Goal: Information Seeking & Learning: Learn about a topic

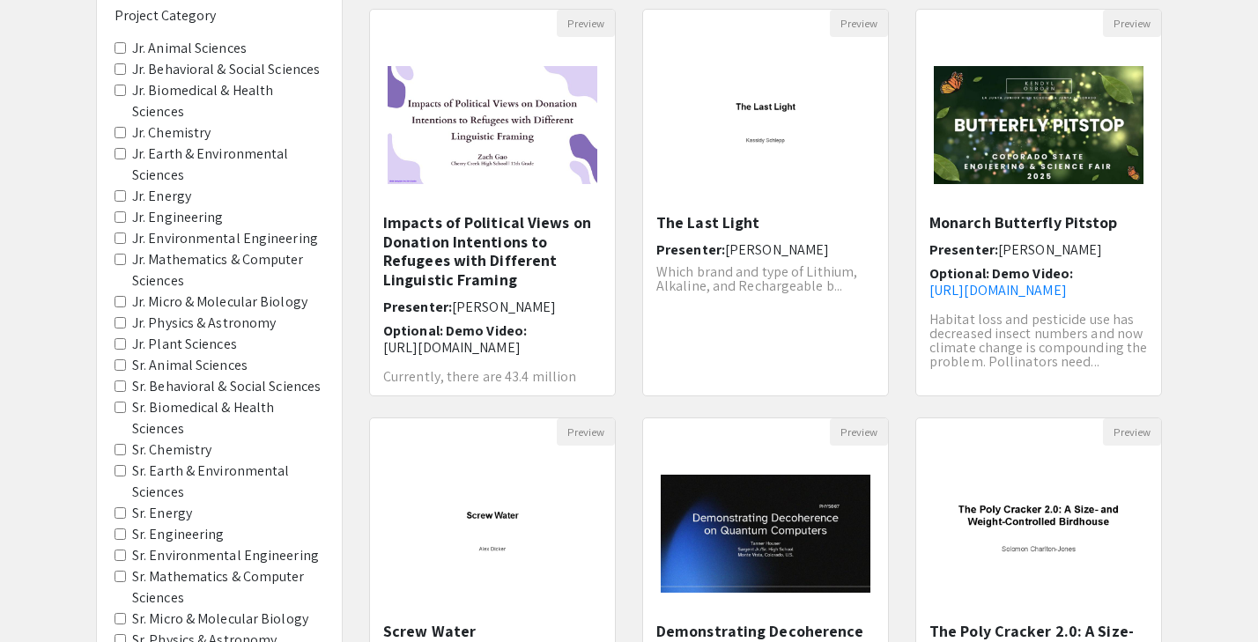
scroll to position [130, 0]
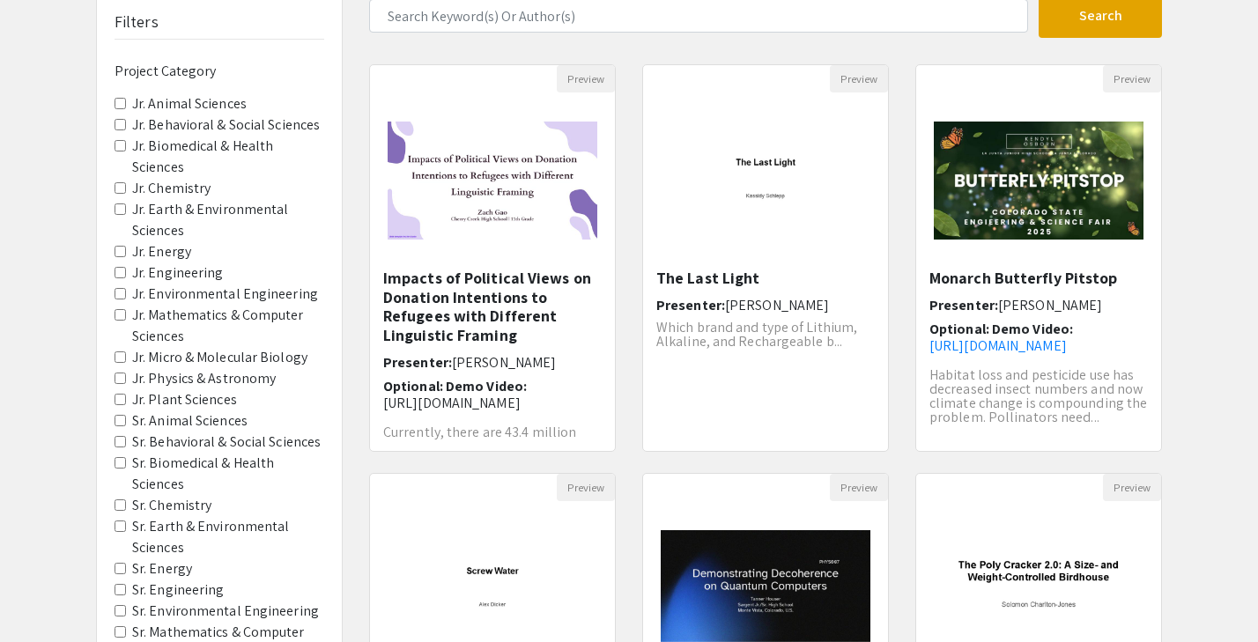
click at [120, 319] on Sciences "Jr. Mathematics & Computer Sciences" at bounding box center [120, 314] width 11 height 11
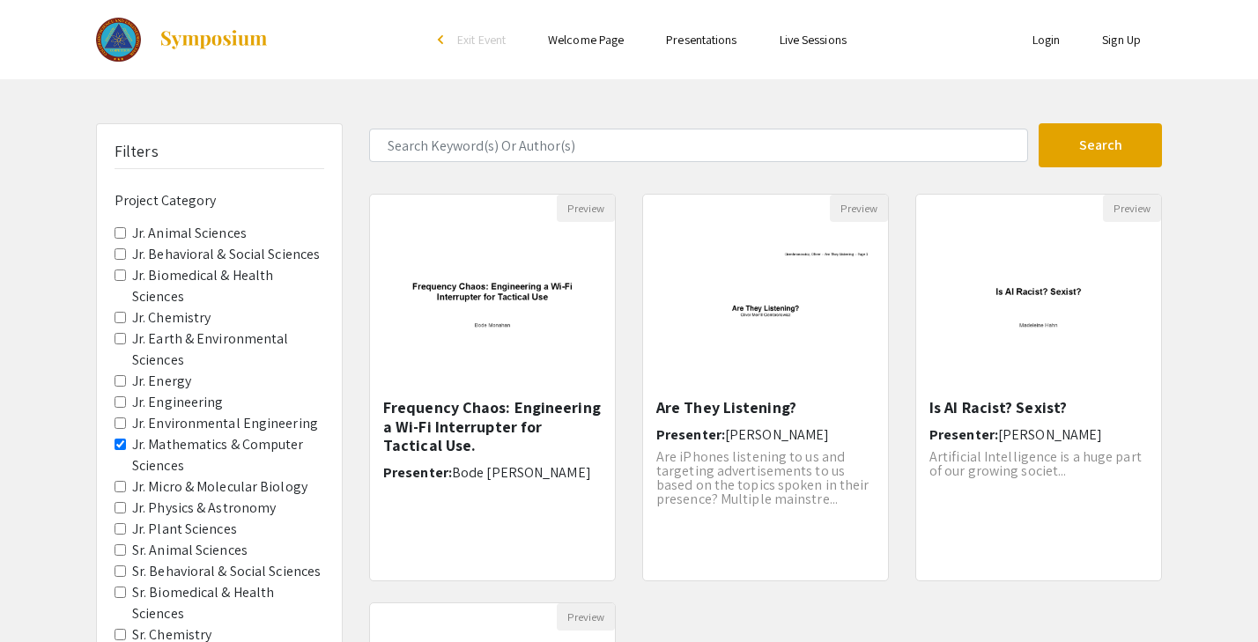
click at [123, 513] on Astronomy "Jr. Physics & Astronomy" at bounding box center [120, 507] width 11 height 11
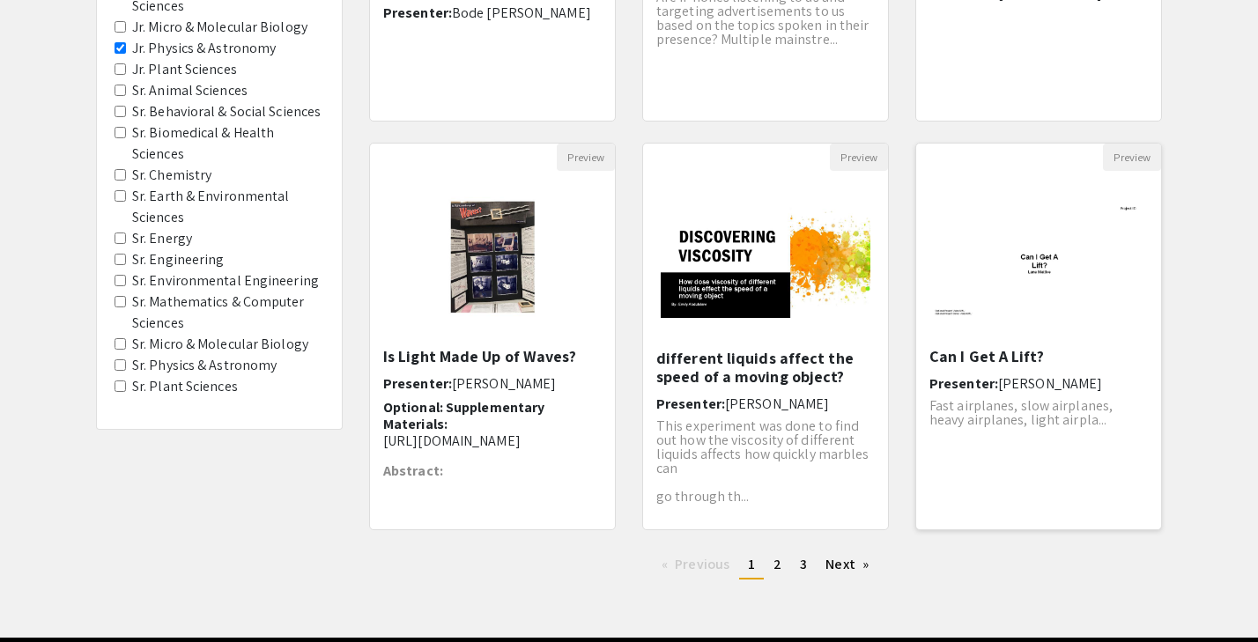
scroll to position [526, 0]
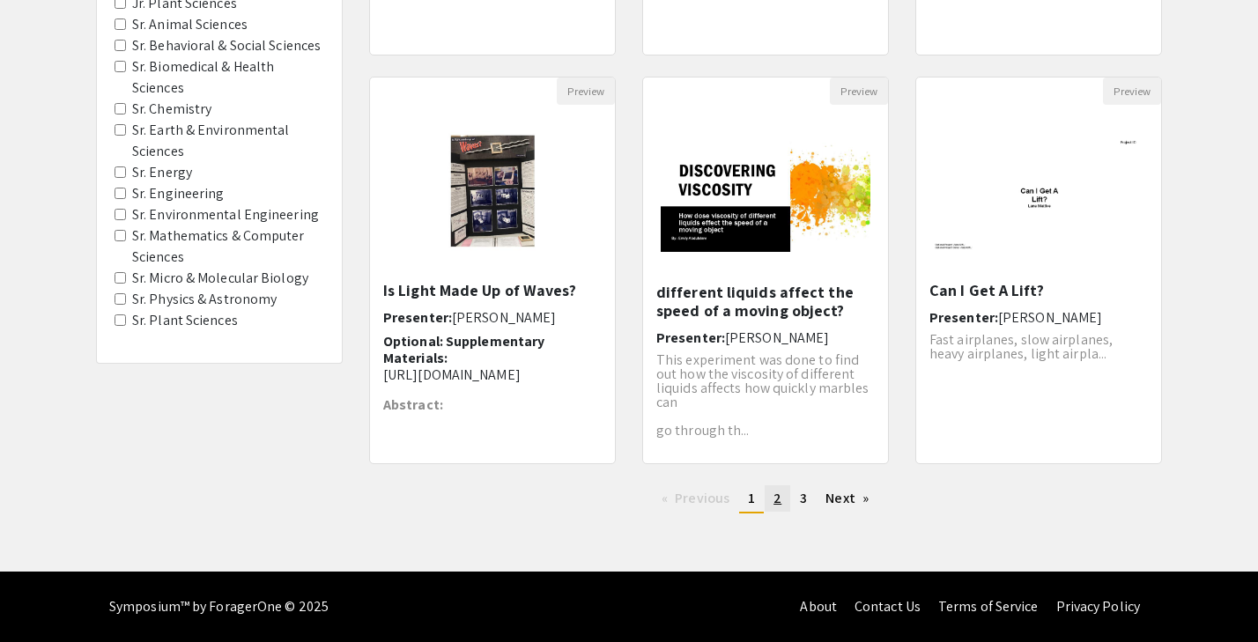
click at [783, 500] on link "page 2" at bounding box center [778, 498] width 26 height 26
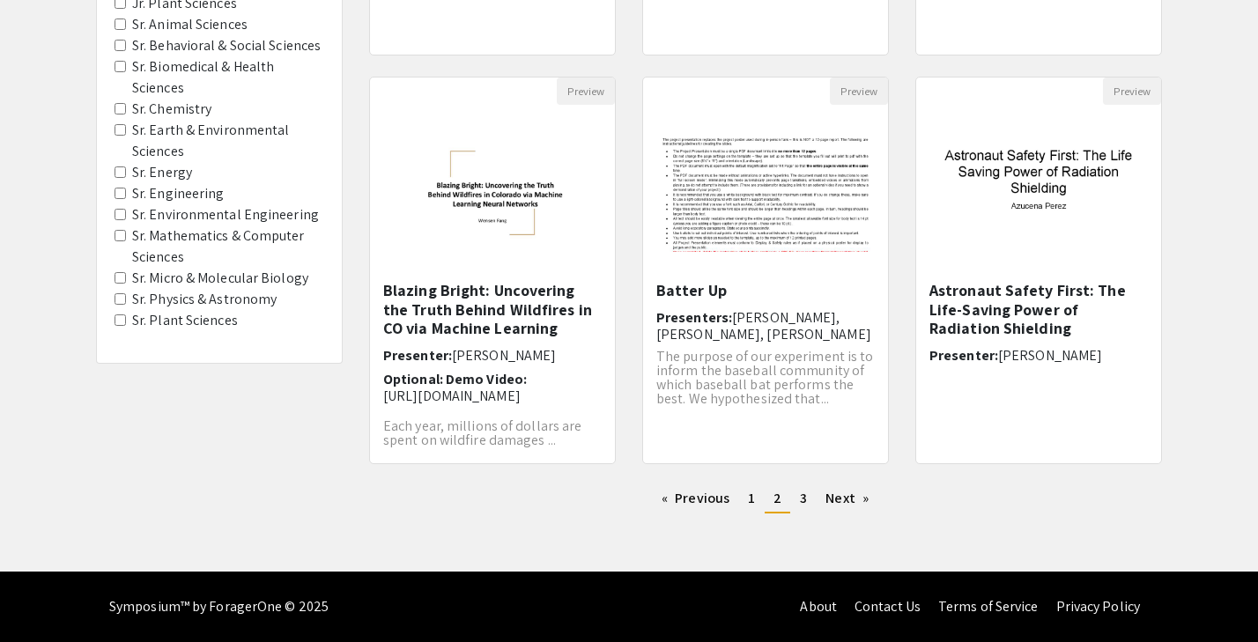
scroll to position [526, 0]
click at [998, 291] on h5 "Astronaut Safety First: The Life-Saving Power of Radiation Shielding" at bounding box center [1038, 309] width 218 height 57
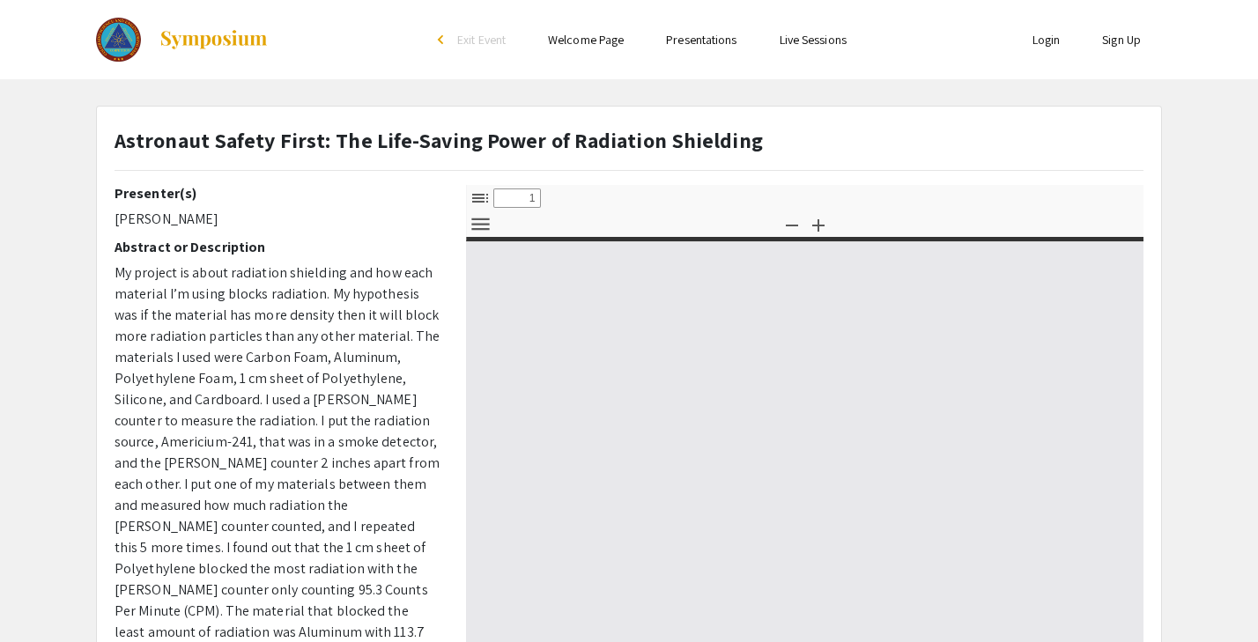
select select "custom"
type input "0"
select select "custom"
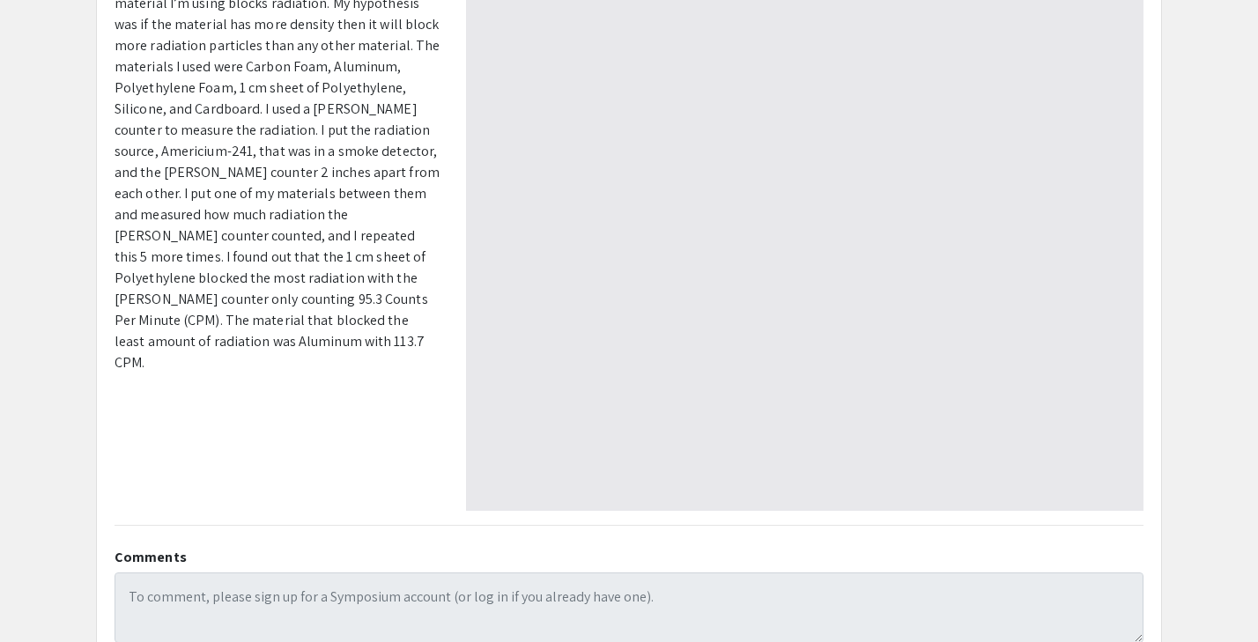
scroll to position [299, 0]
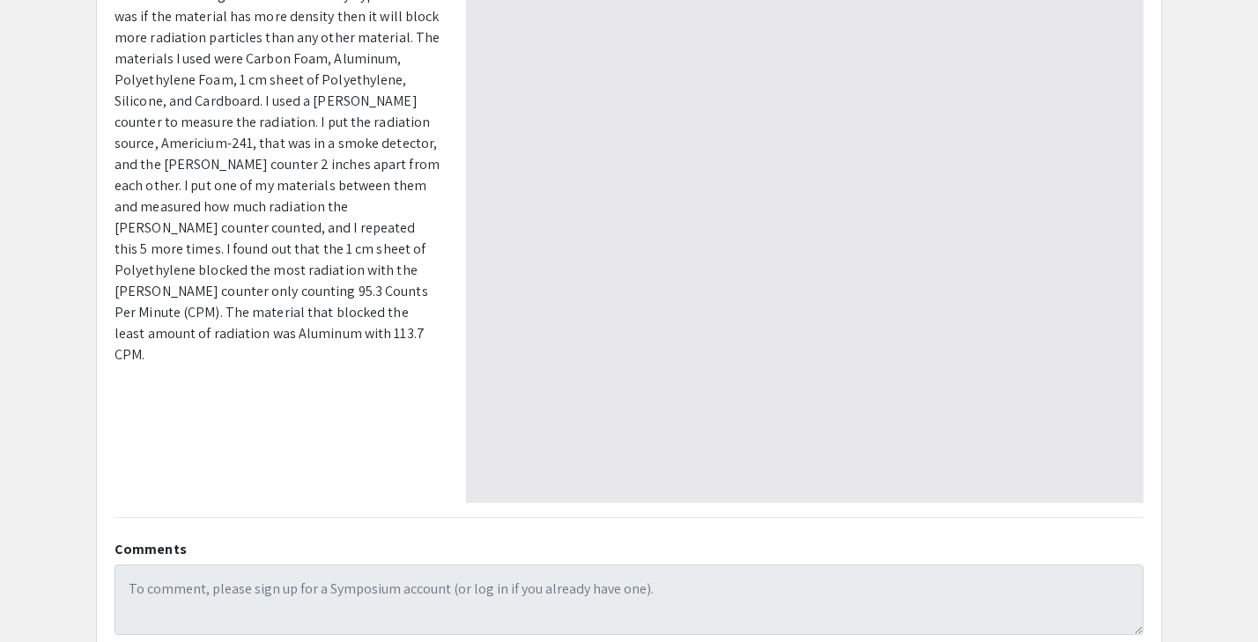
type input "1"
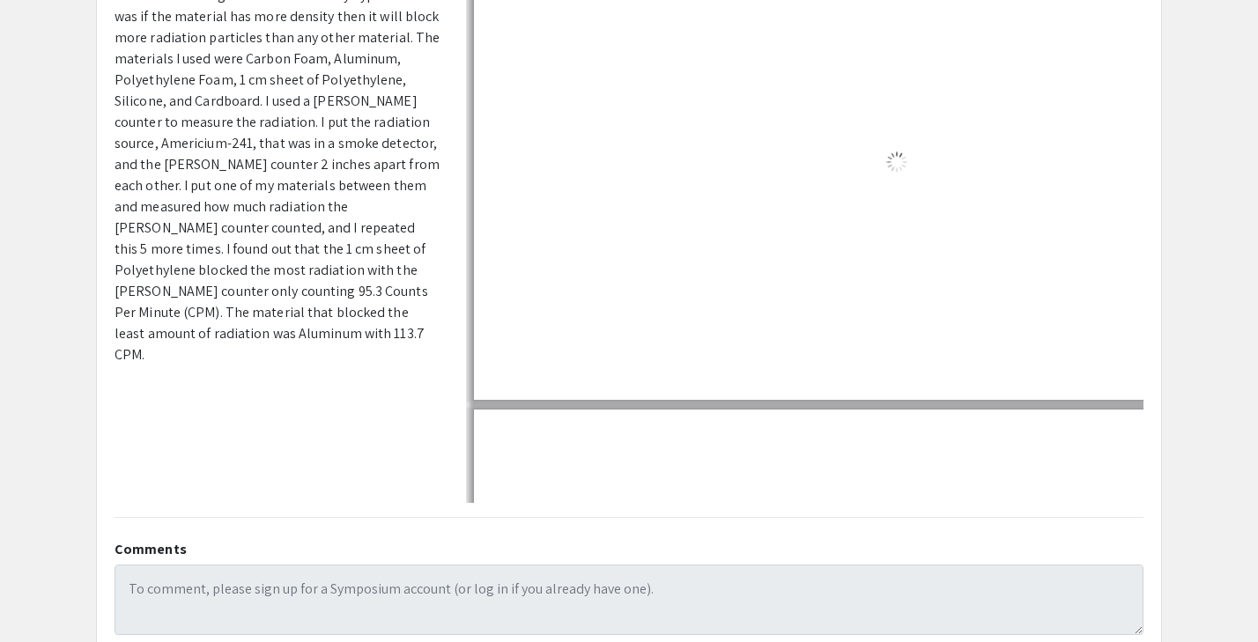
select select "auto"
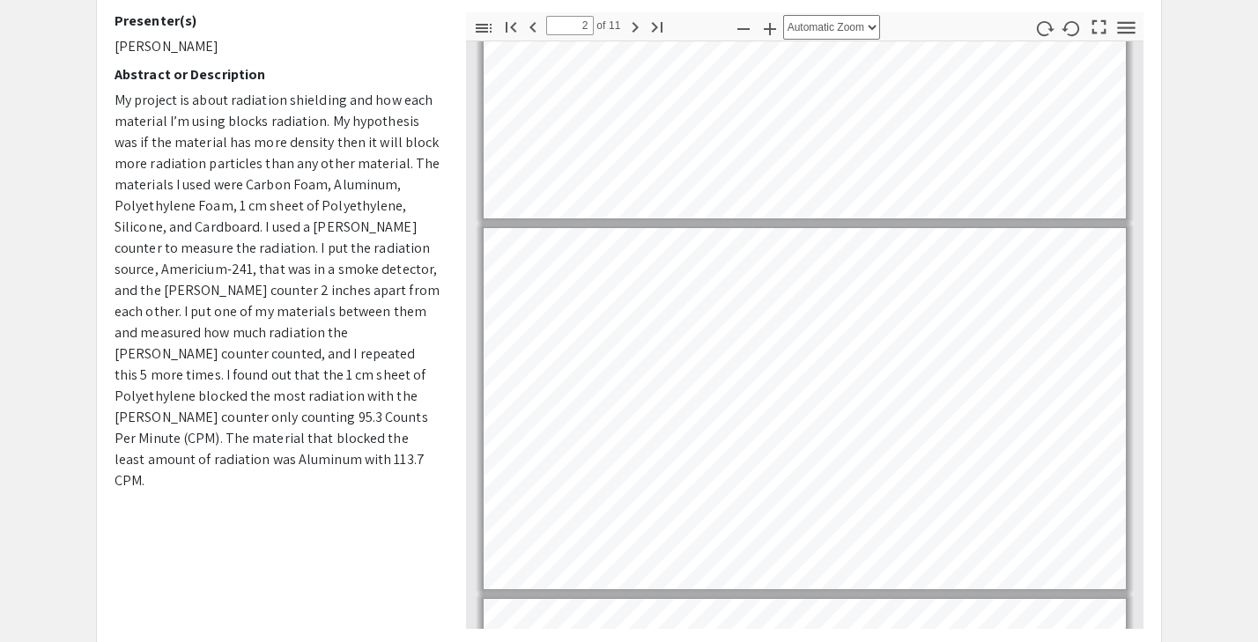
scroll to position [211, 0]
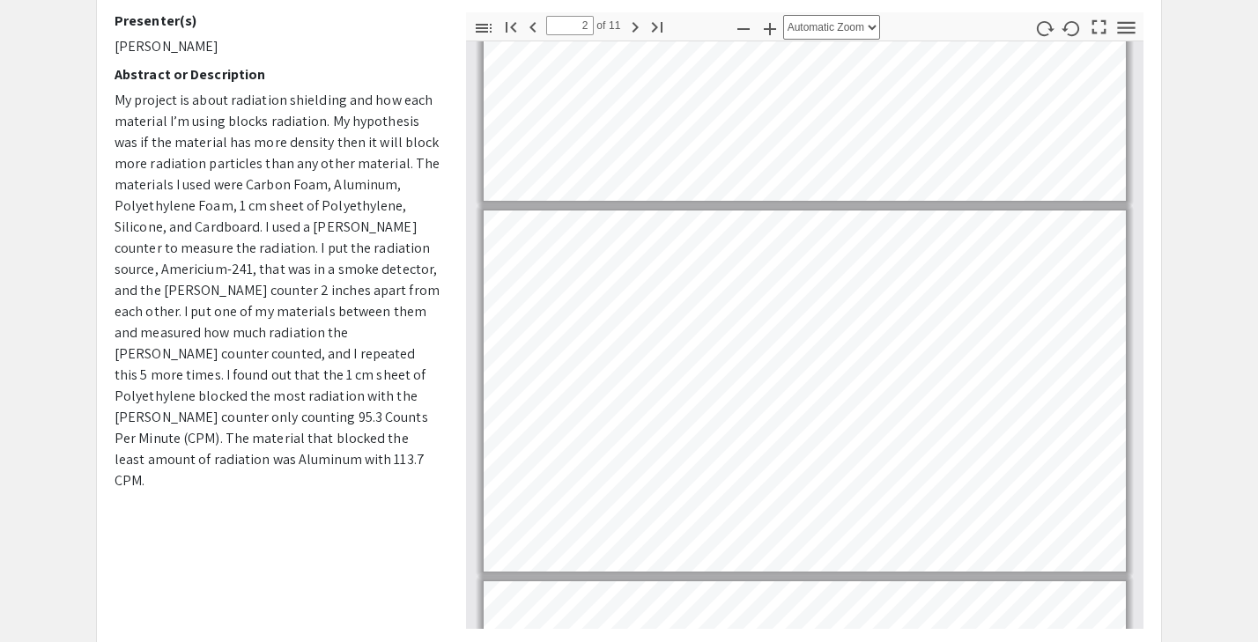
type input "1"
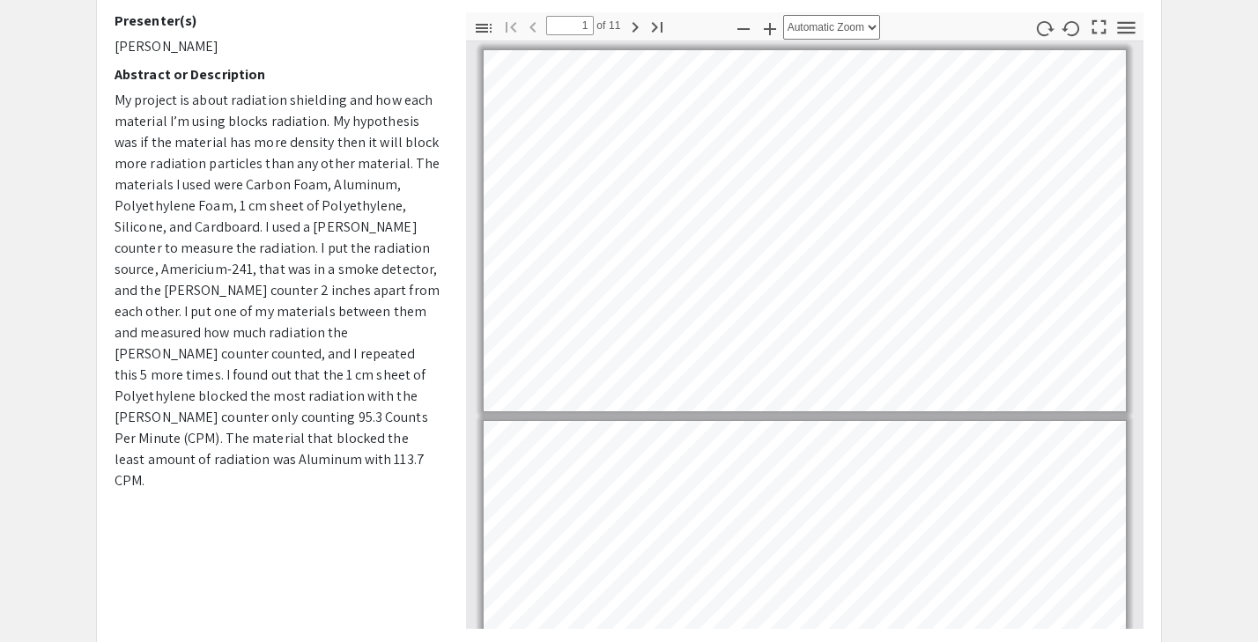
scroll to position [0, 0]
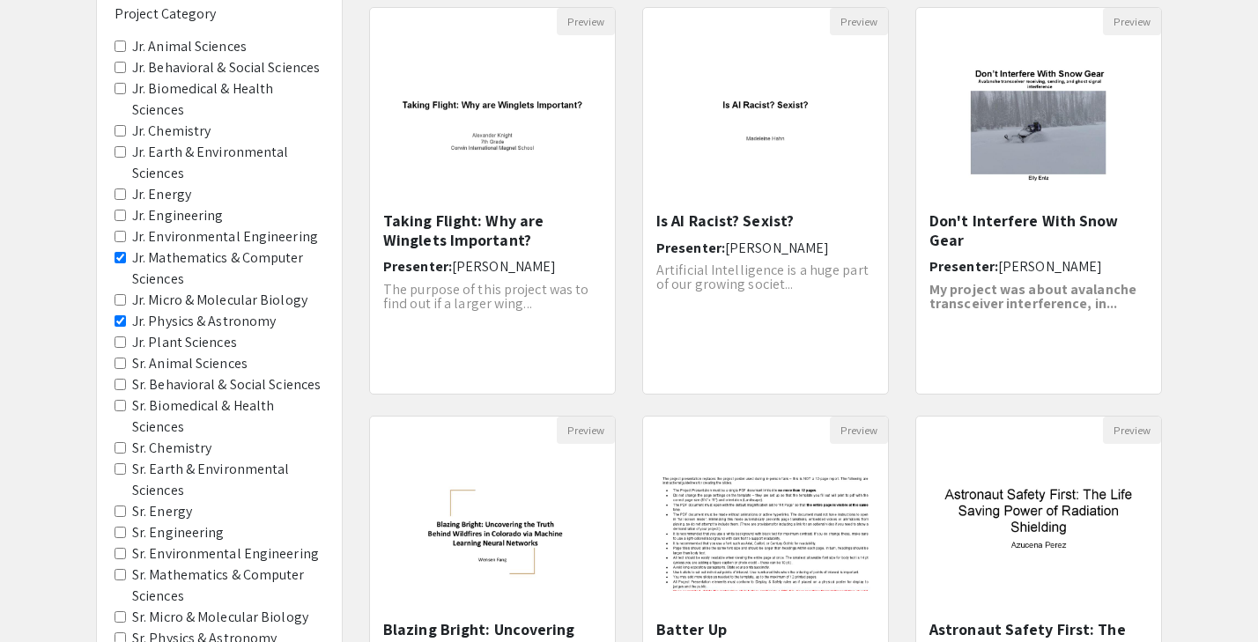
scroll to position [231, 0]
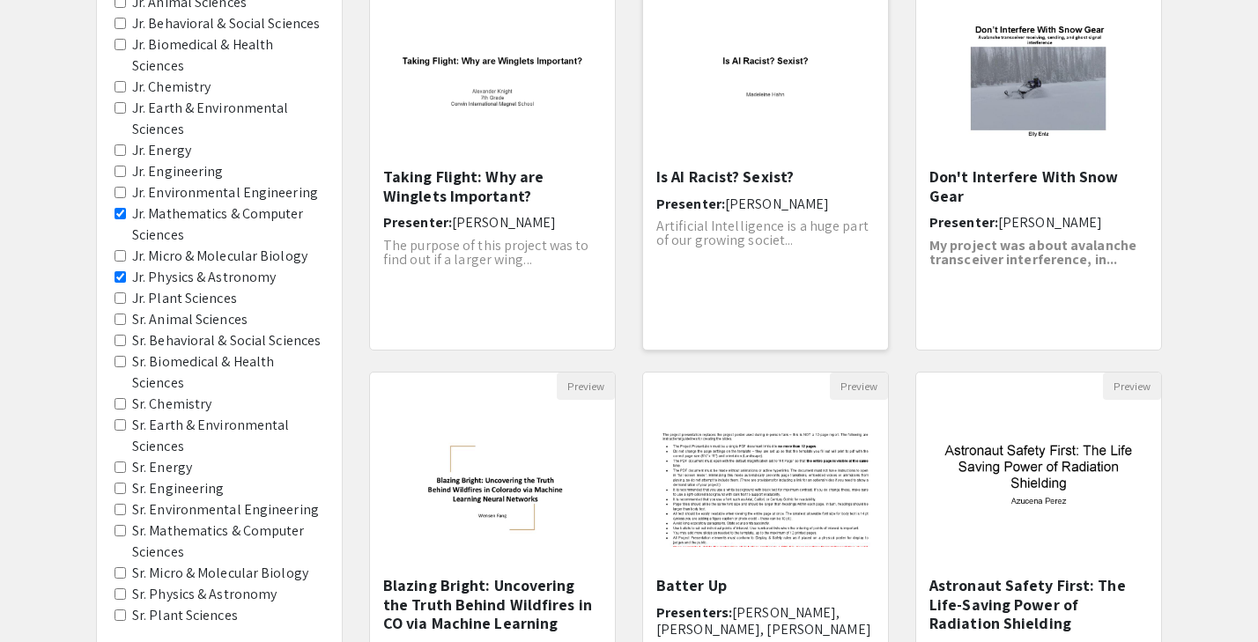
click at [773, 164] on div "Open Presentation <p>Is AI Racist? Sexist?</p>" at bounding box center [765, 79] width 245 height 176
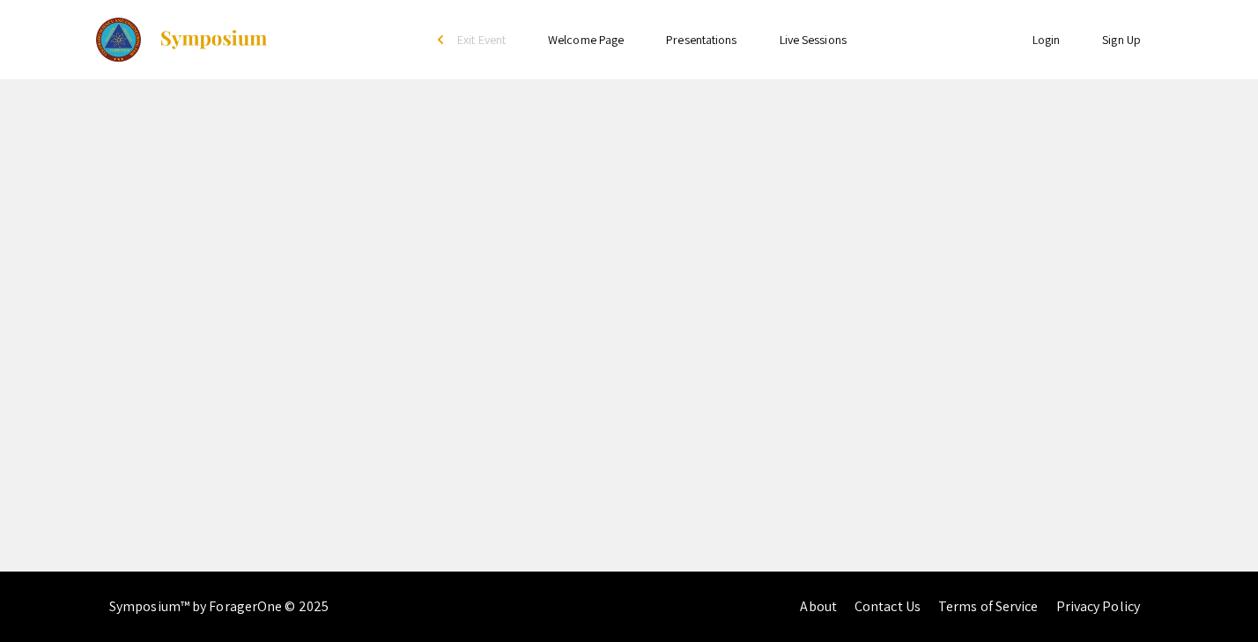
select select "custom"
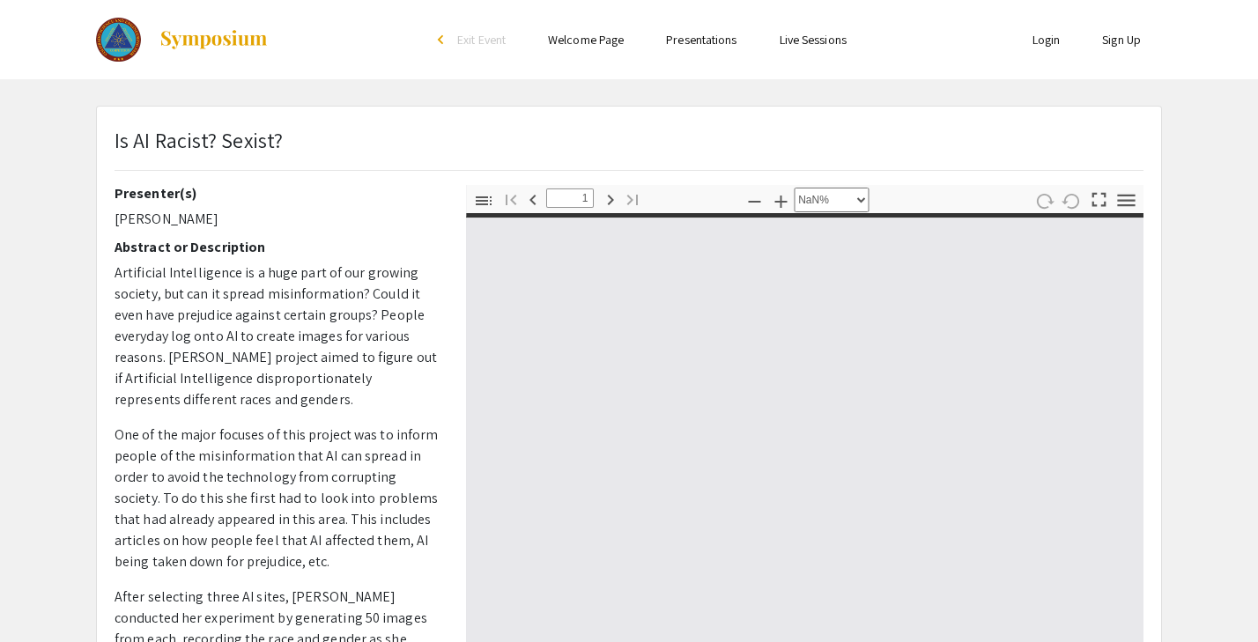
type input "0"
select select "custom"
type input "1"
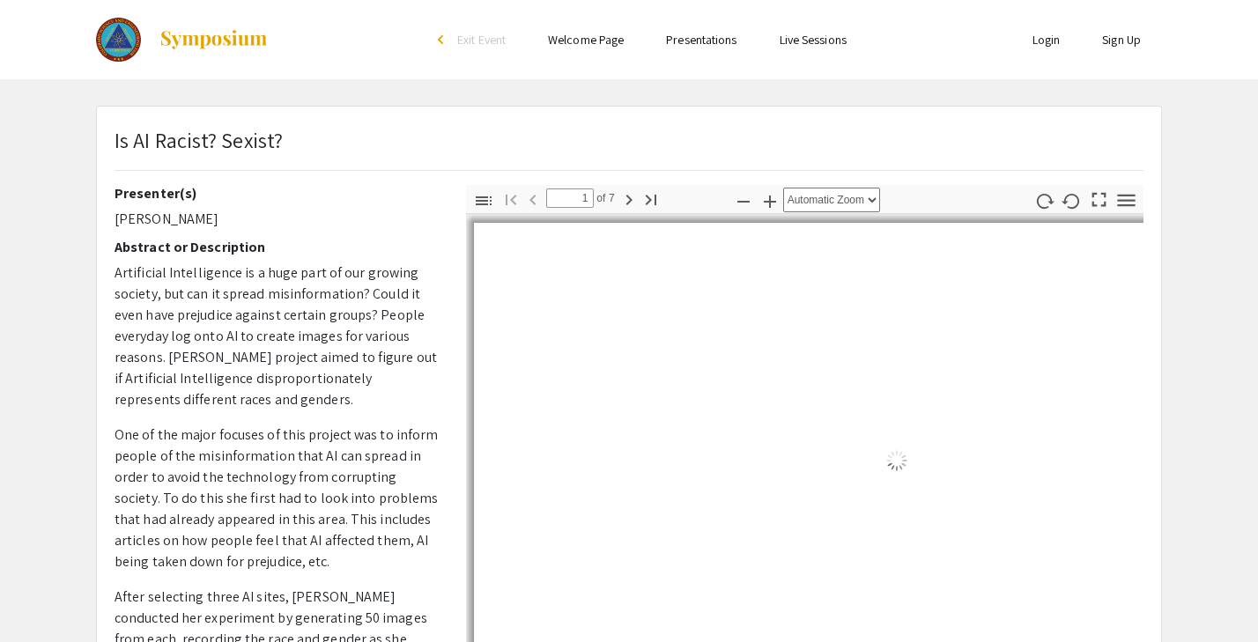
select select "auto"
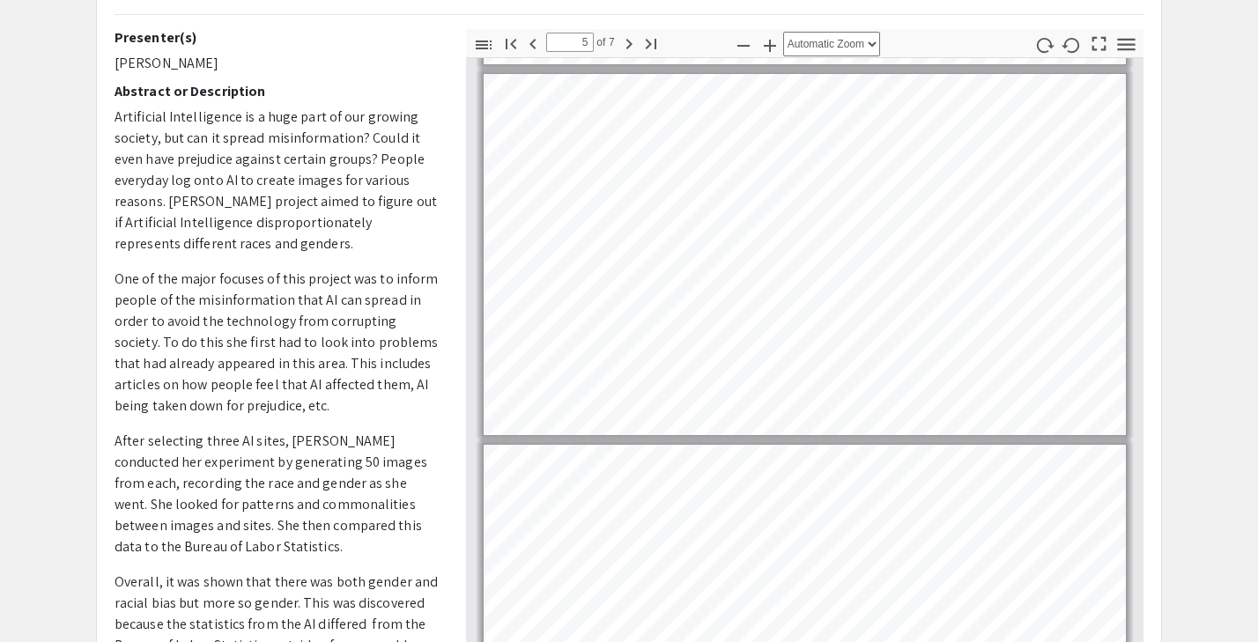
scroll to position [1478, 0]
type input "4"
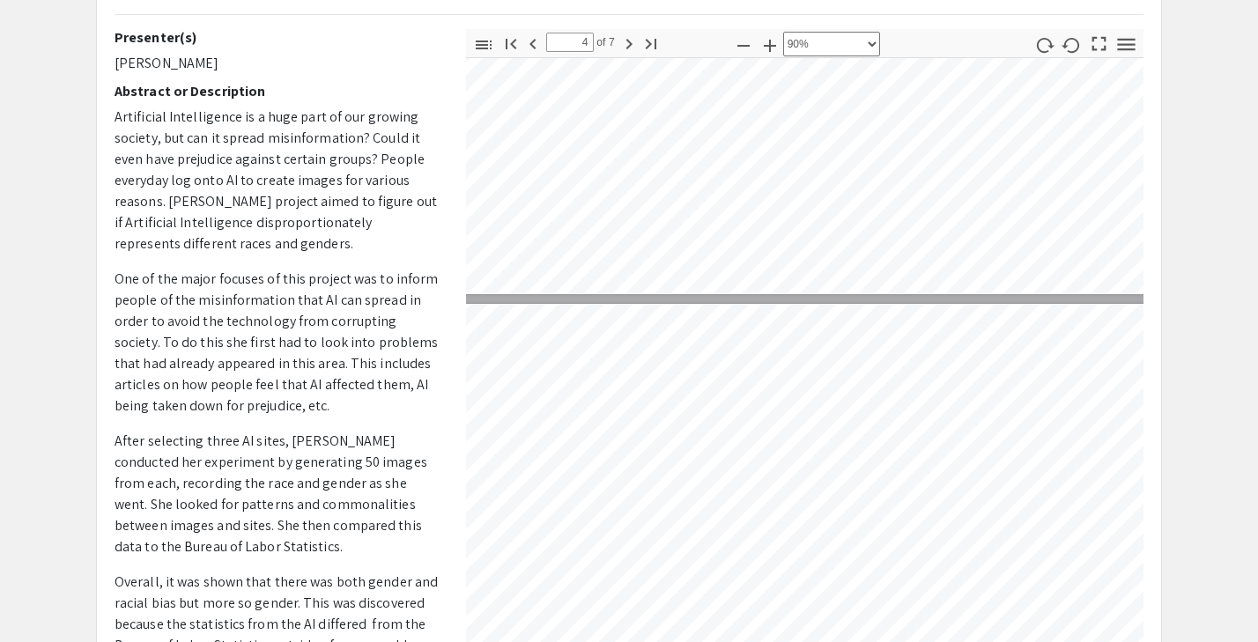
scroll to position [1322, 8]
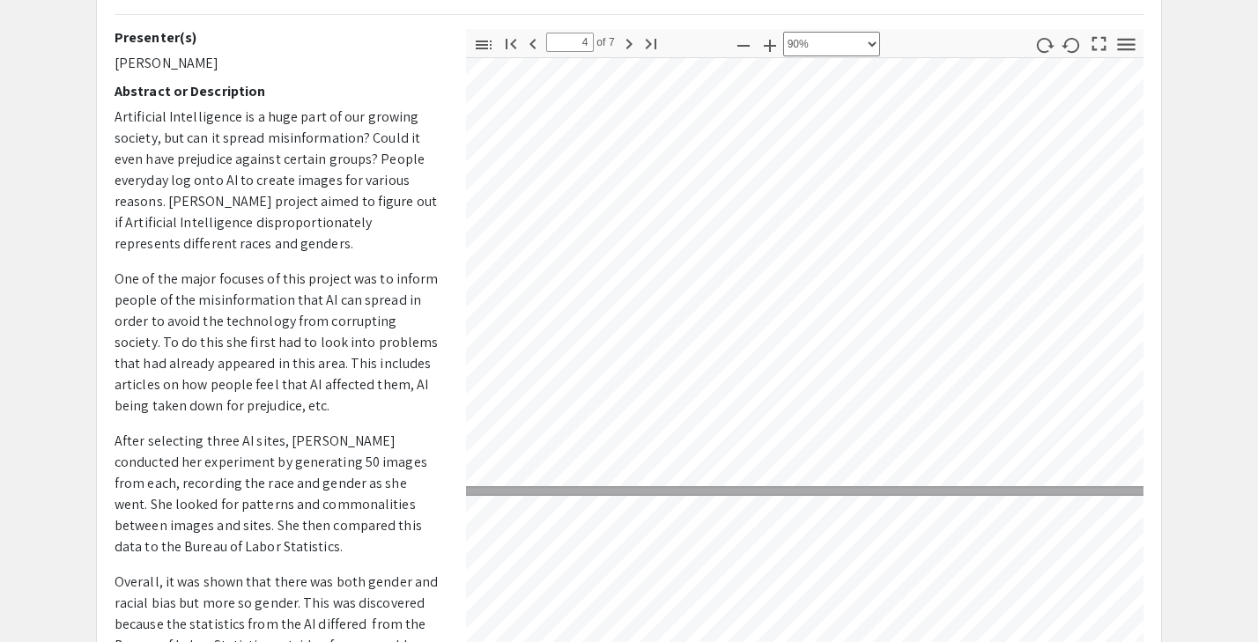
select select "custom"
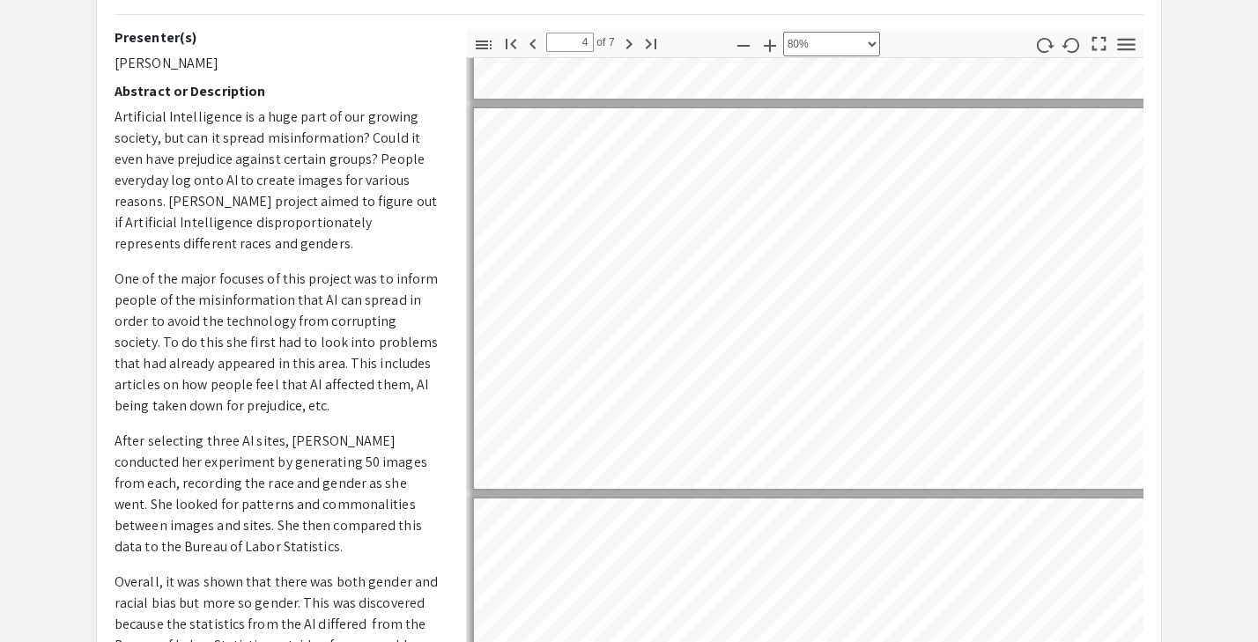
type input "5"
select select "custom"
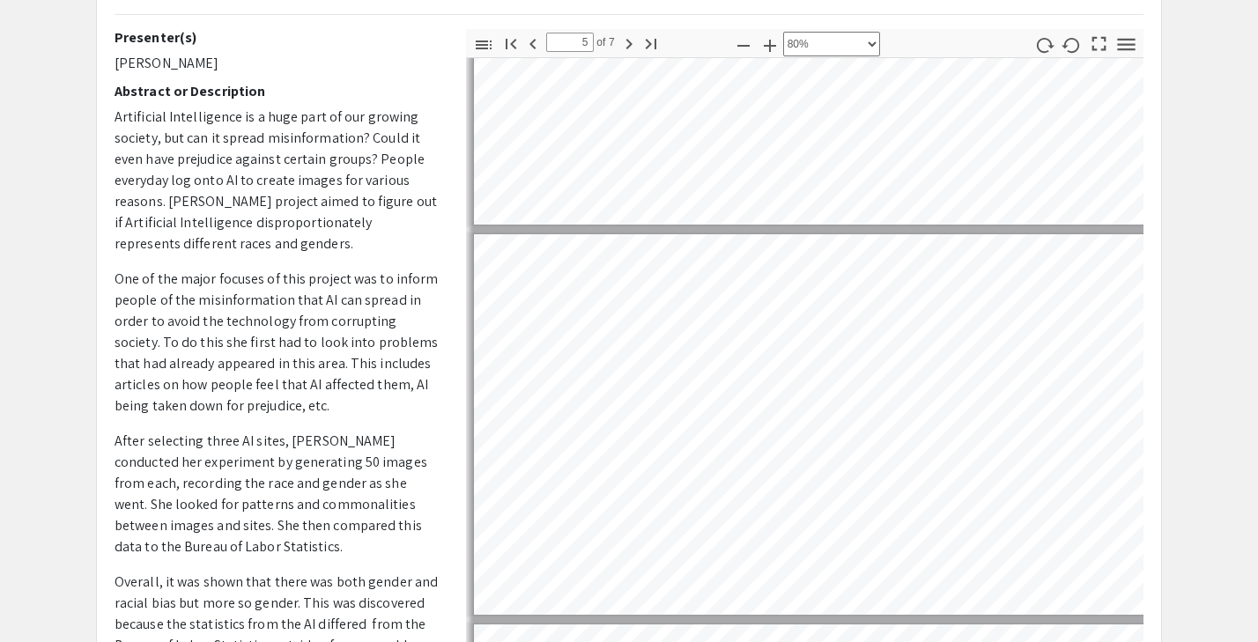
scroll to position [1424, 0]
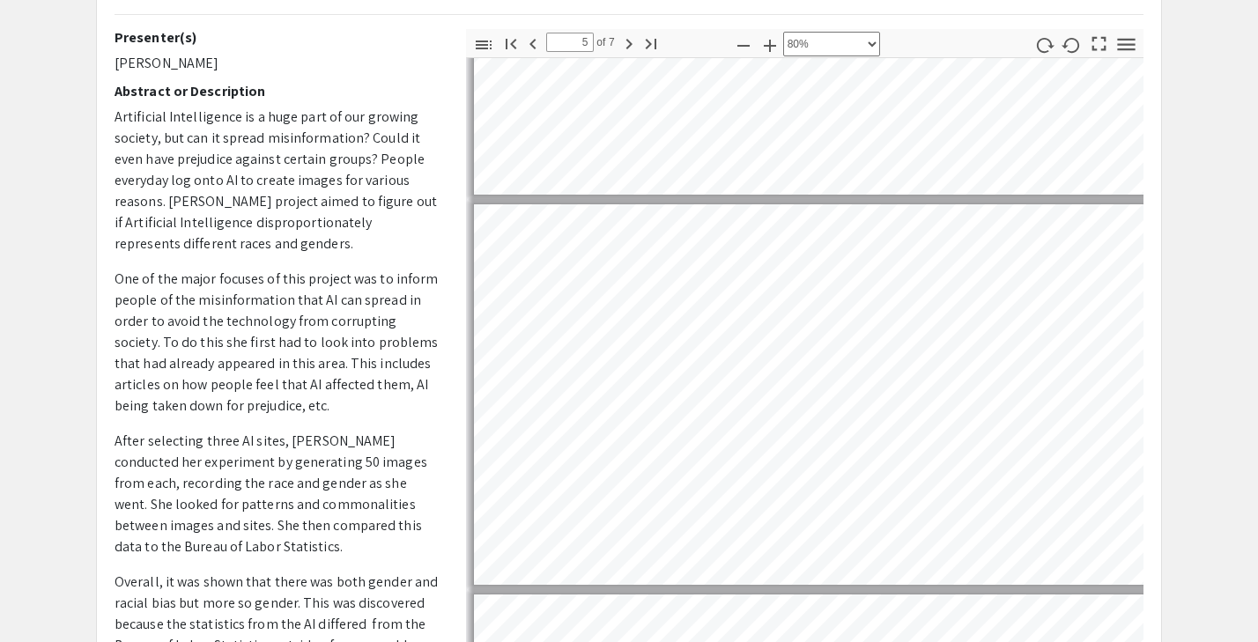
type input "4"
select select "custom"
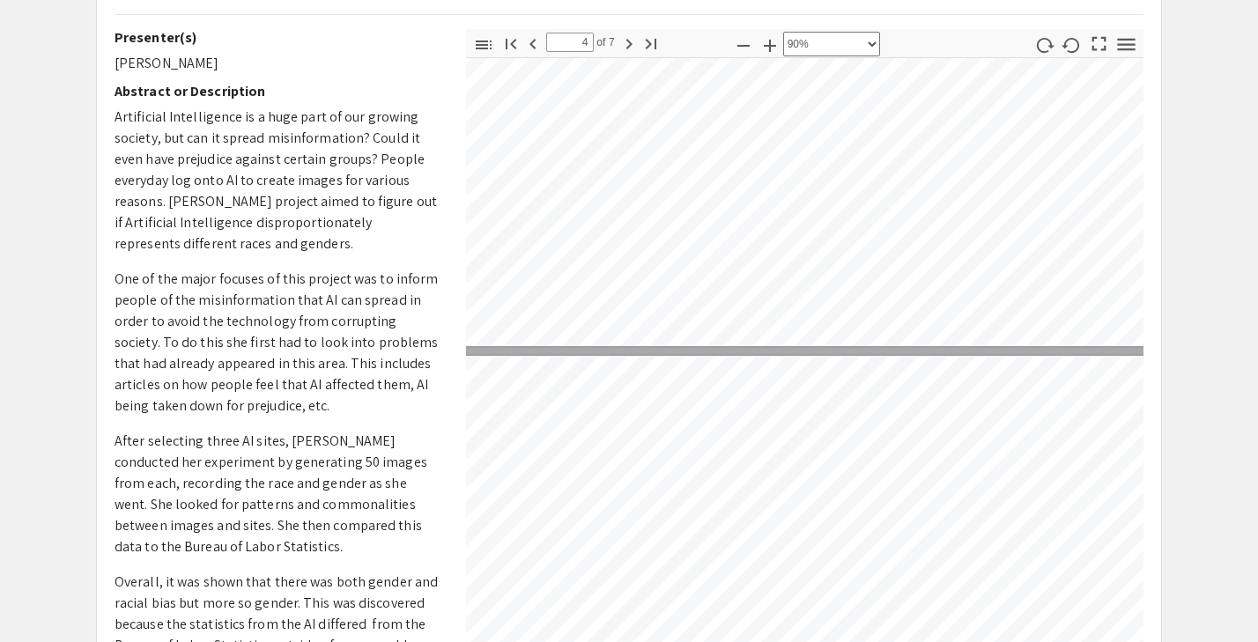
type input "5"
select select "custom"
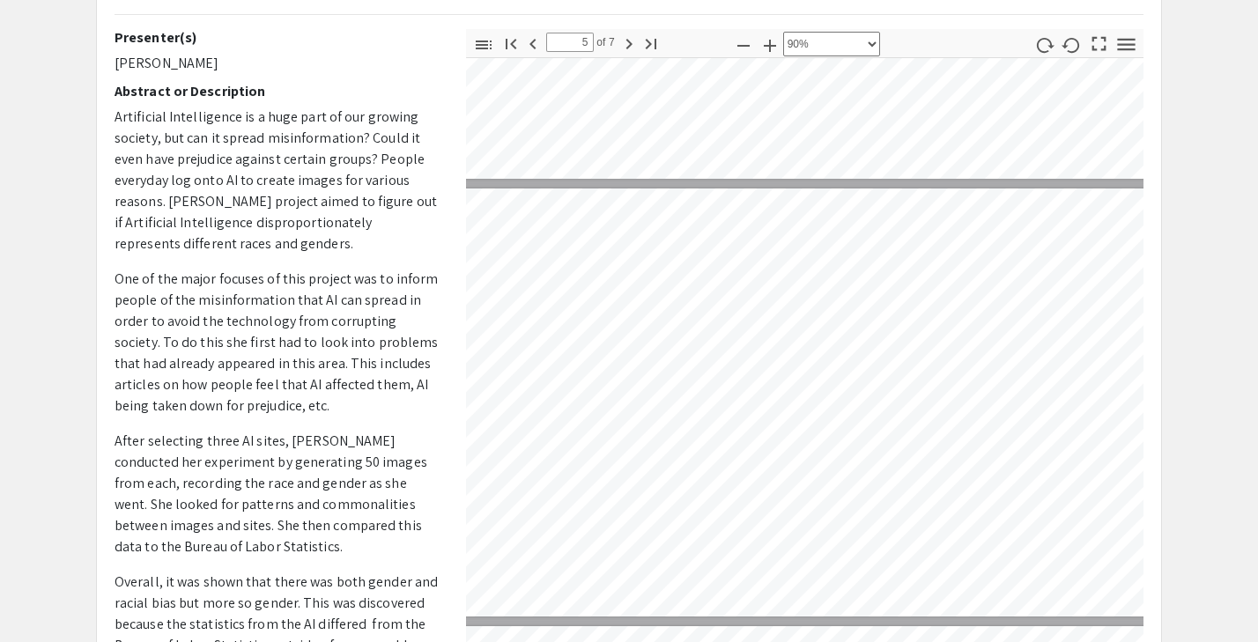
scroll to position [1661, 8]
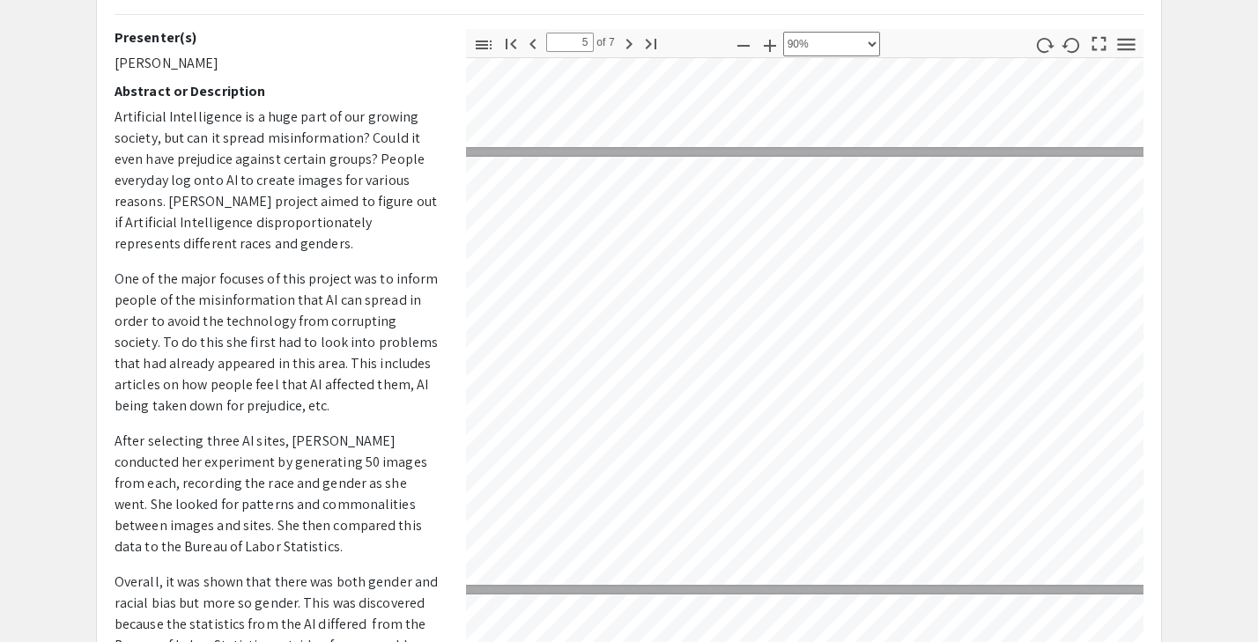
type input "4"
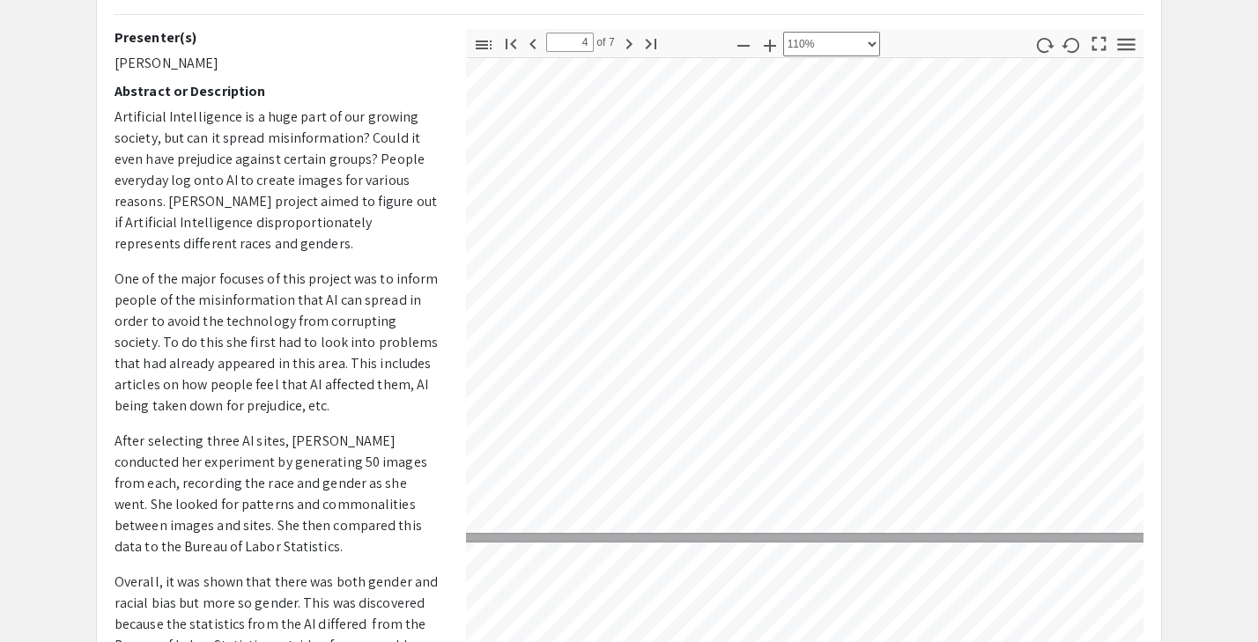
select select "custom"
type input "5"
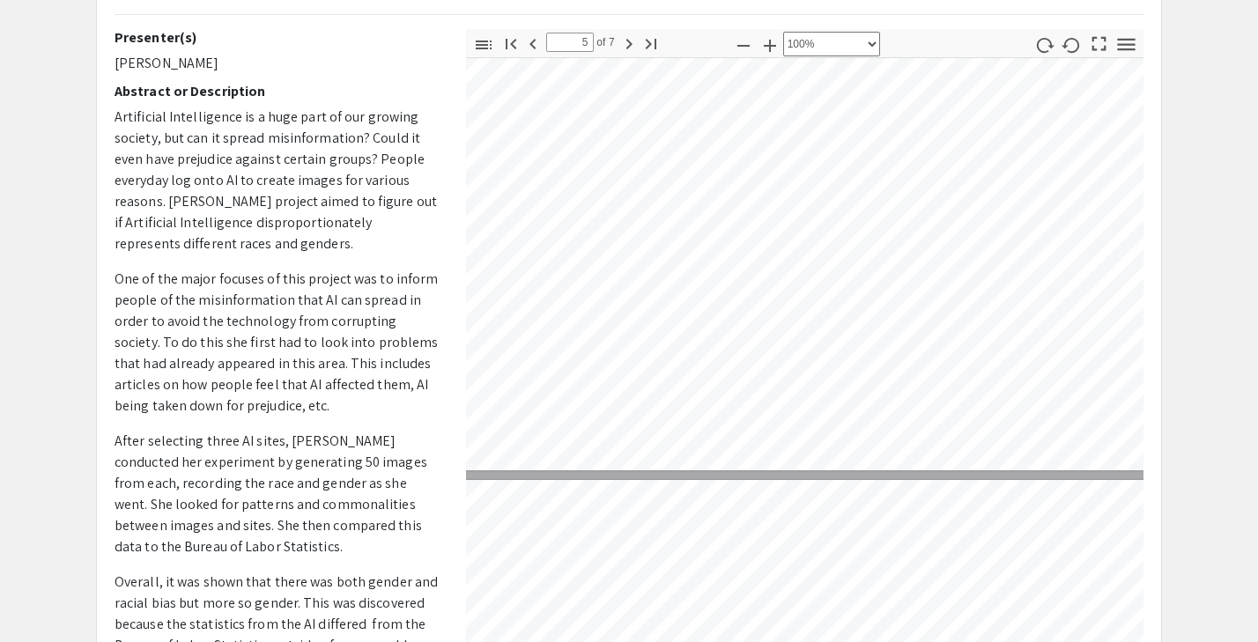
scroll to position [2014, 75]
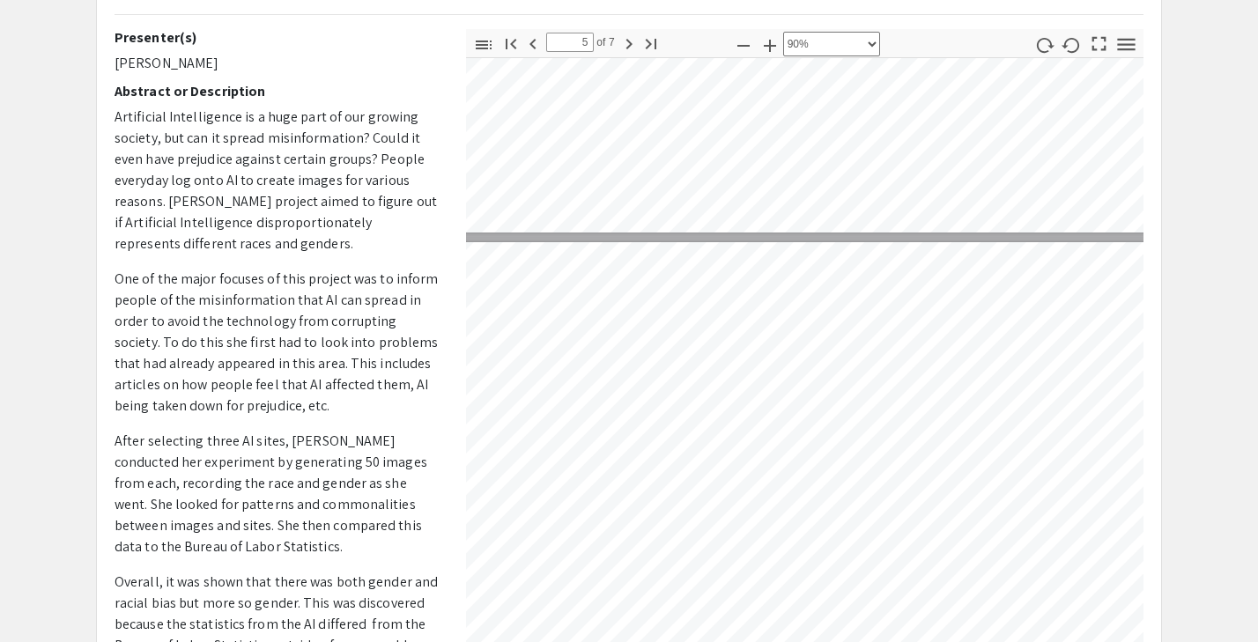
select select "custom"
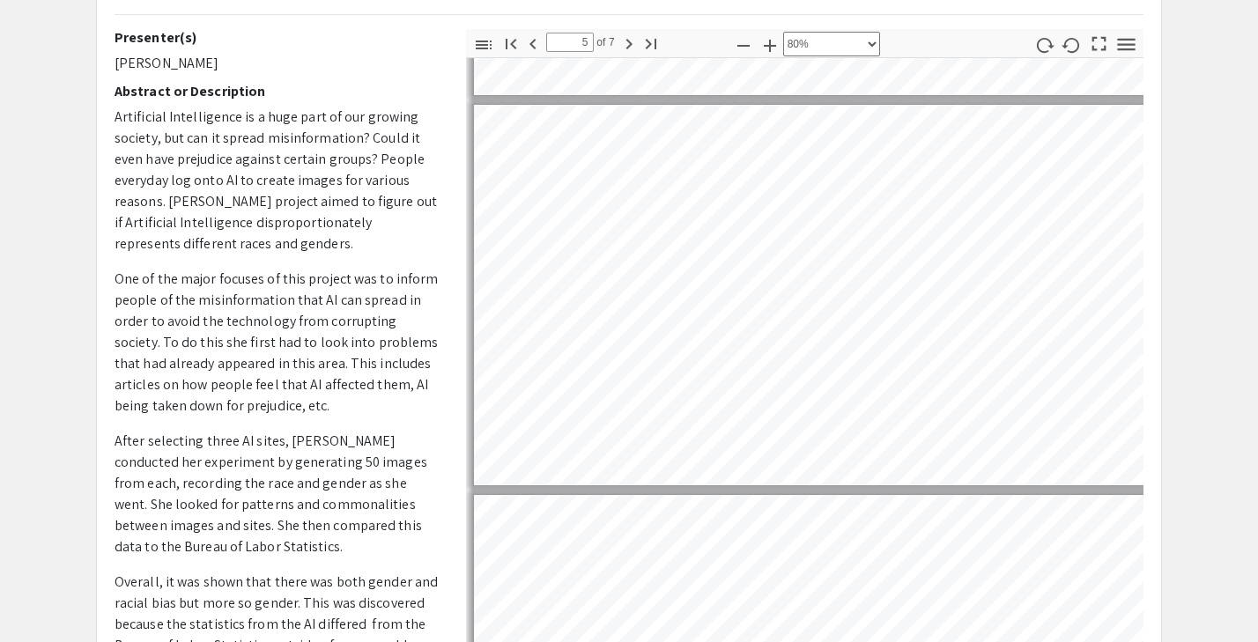
type input "6"
select select "custom"
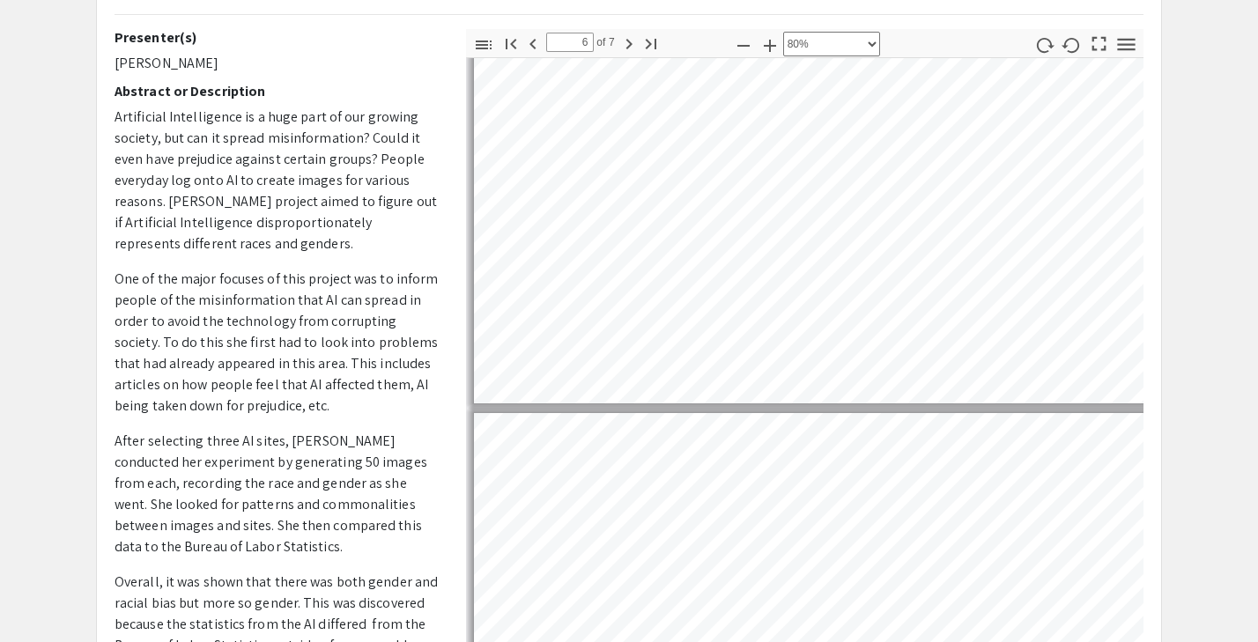
type input "7"
select select "custom"
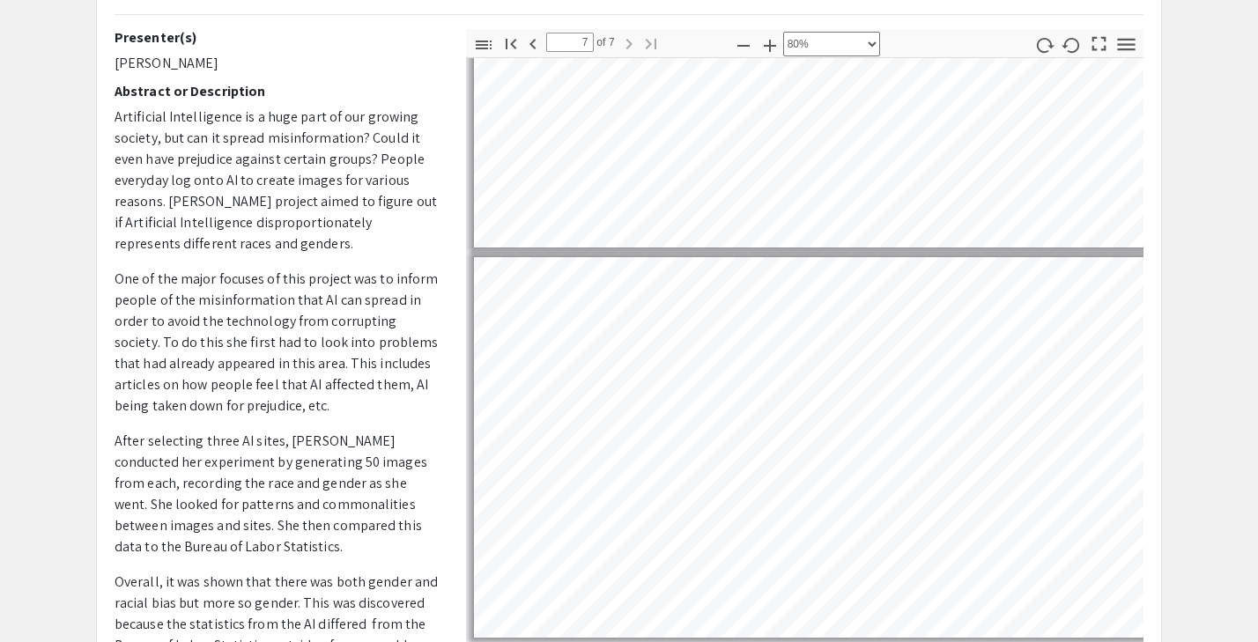
type input "6"
select select "custom"
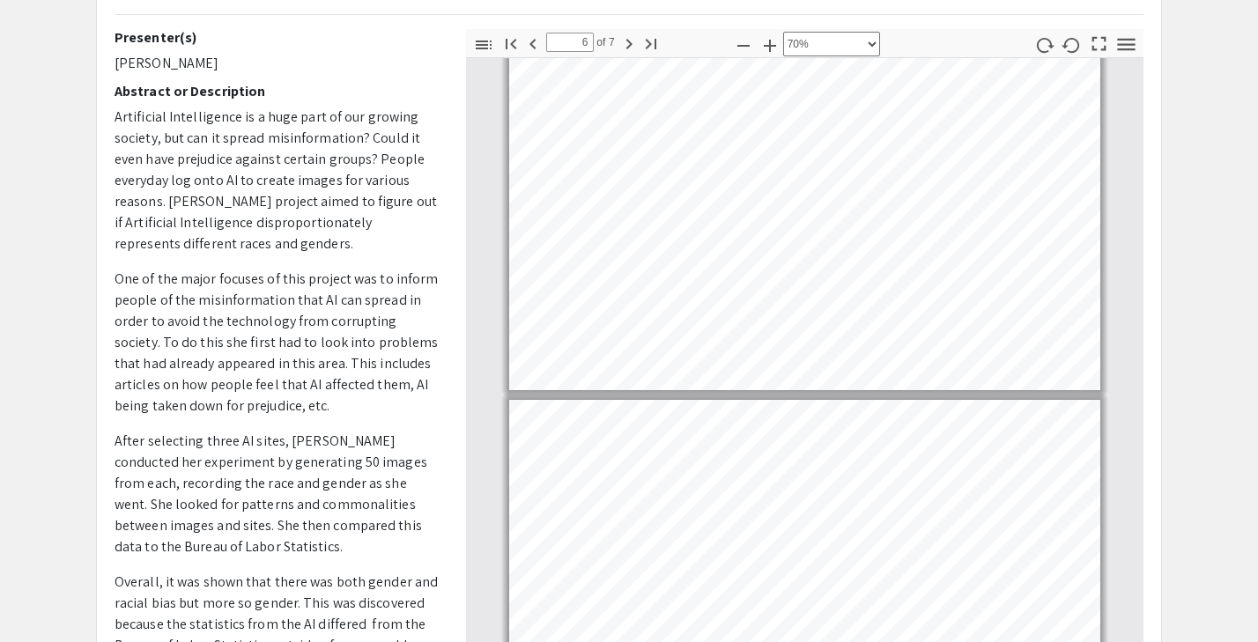
type input "7"
select select "custom"
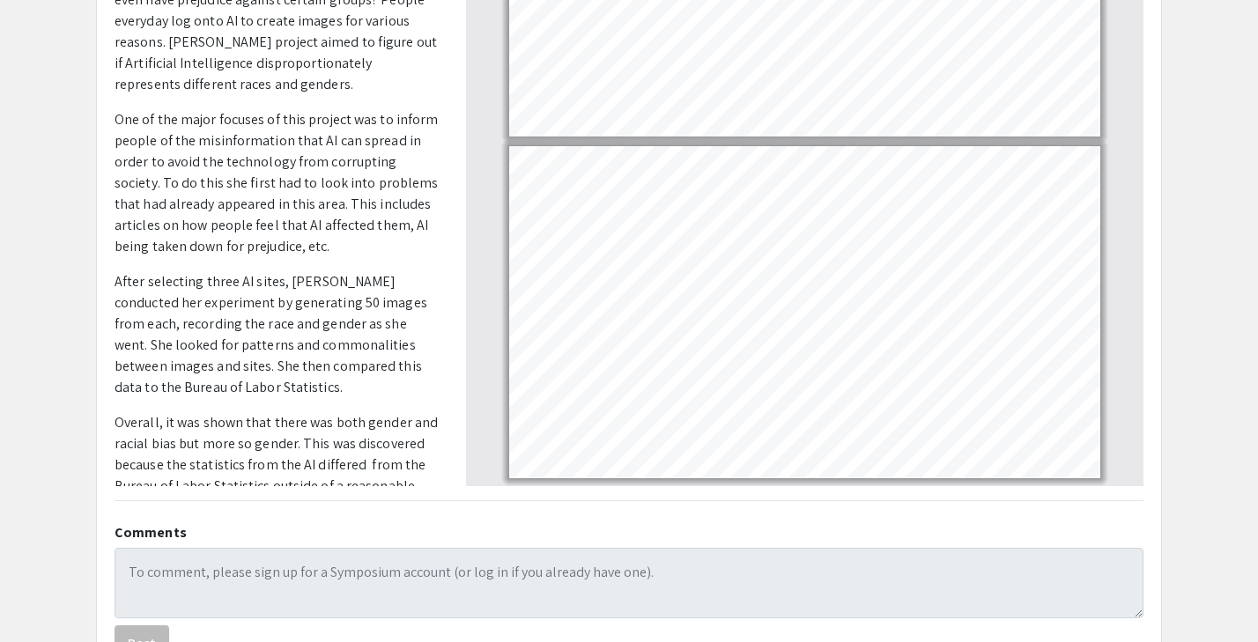
scroll to position [173, 0]
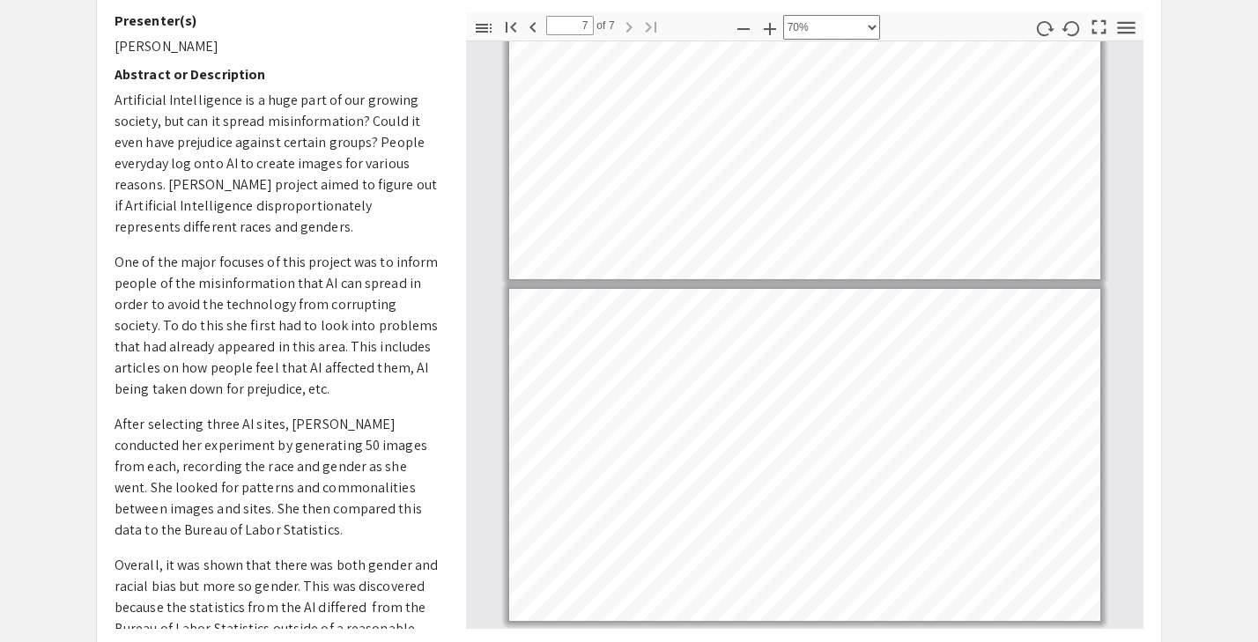
type input "6"
select select "custom"
type input "5"
select select "custom"
type input "4"
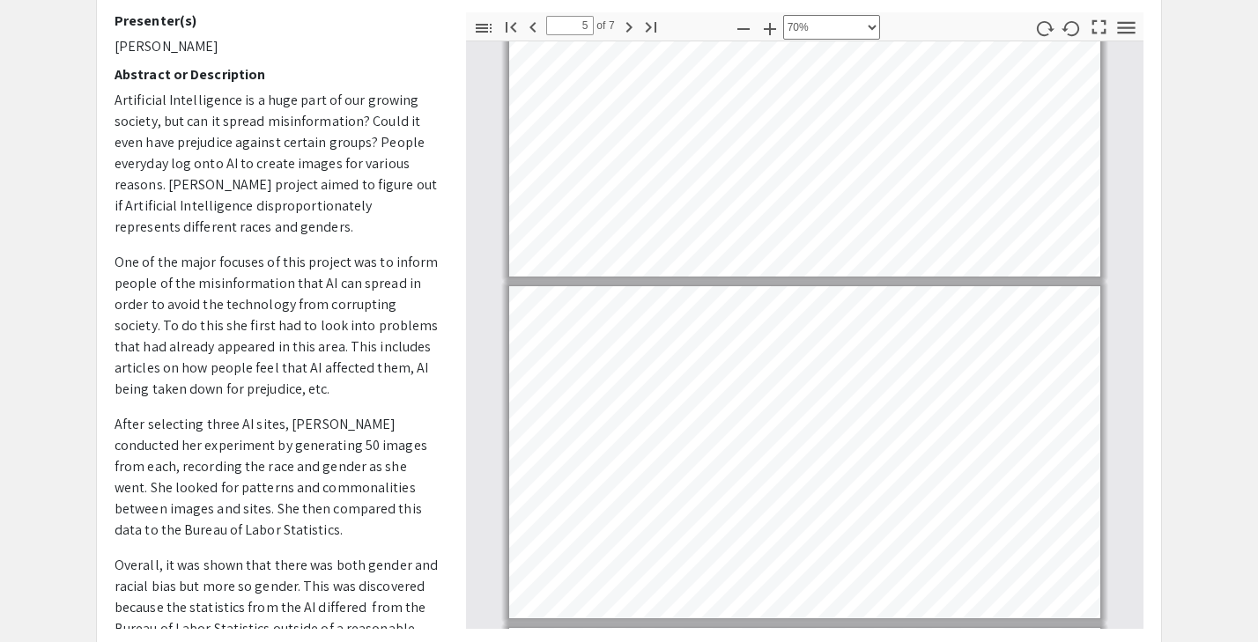
select select "custom"
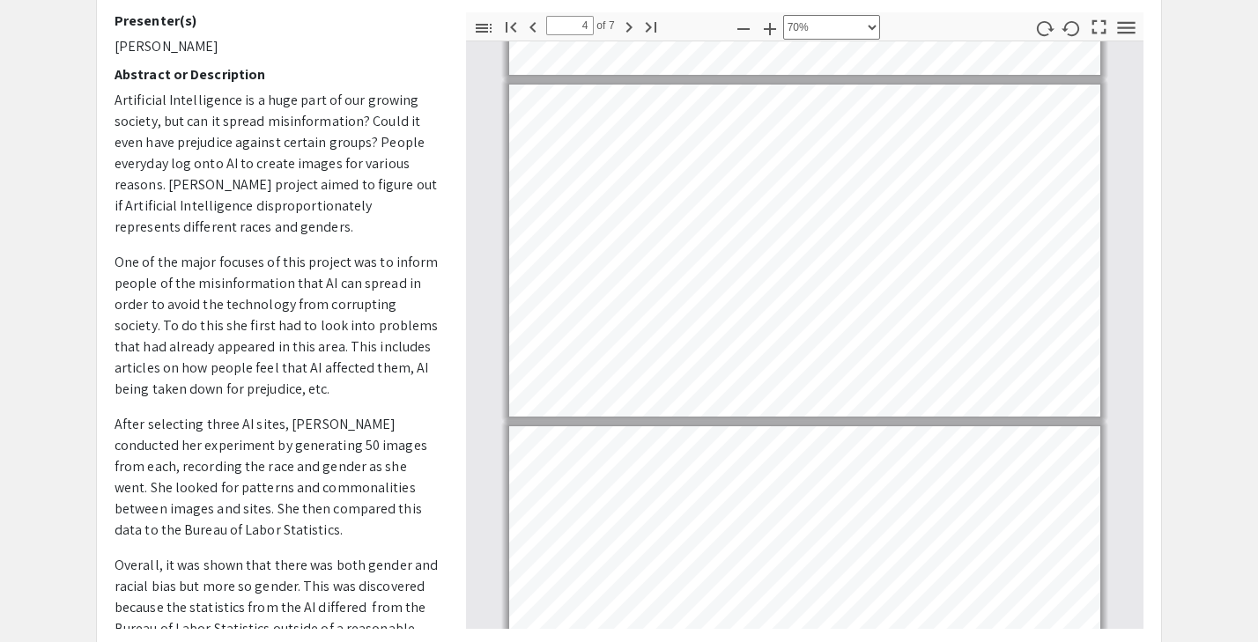
type input "3"
select select "custom"
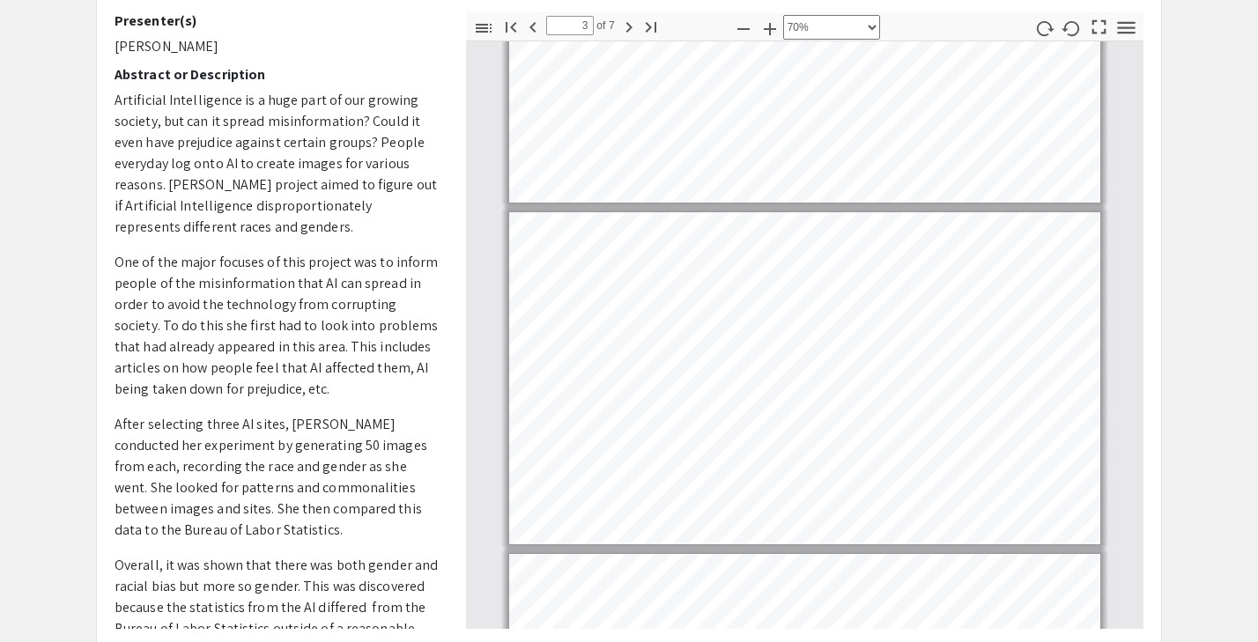
type input "2"
select select "custom"
type input "1"
select select "custom"
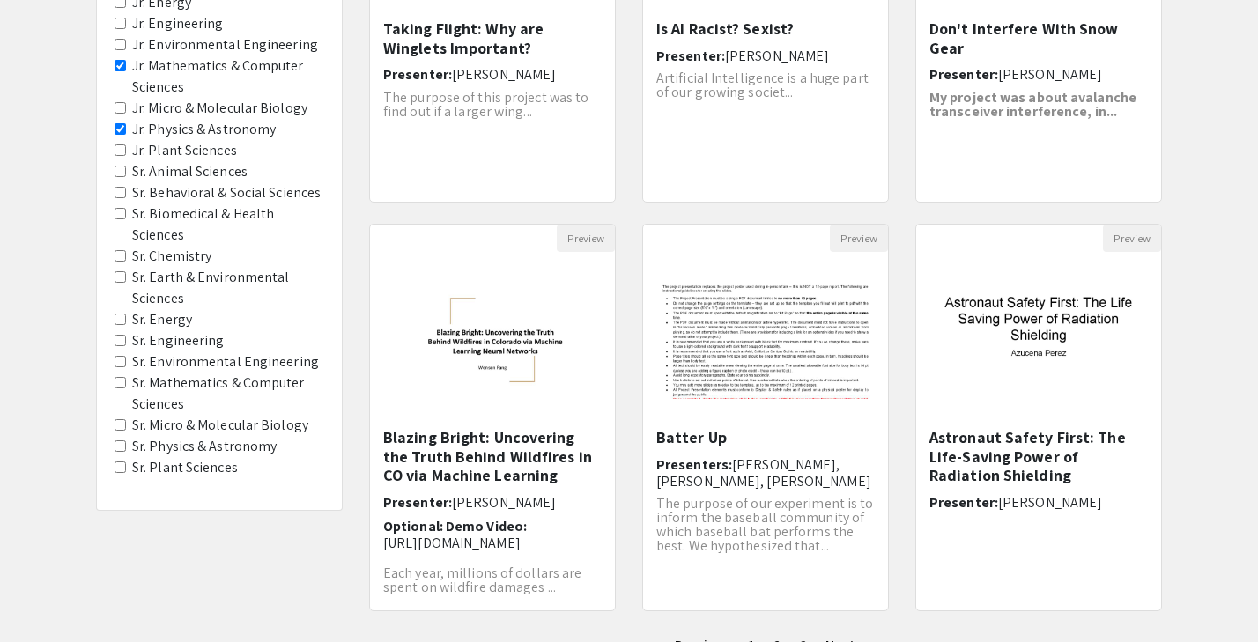
scroll to position [526, 0]
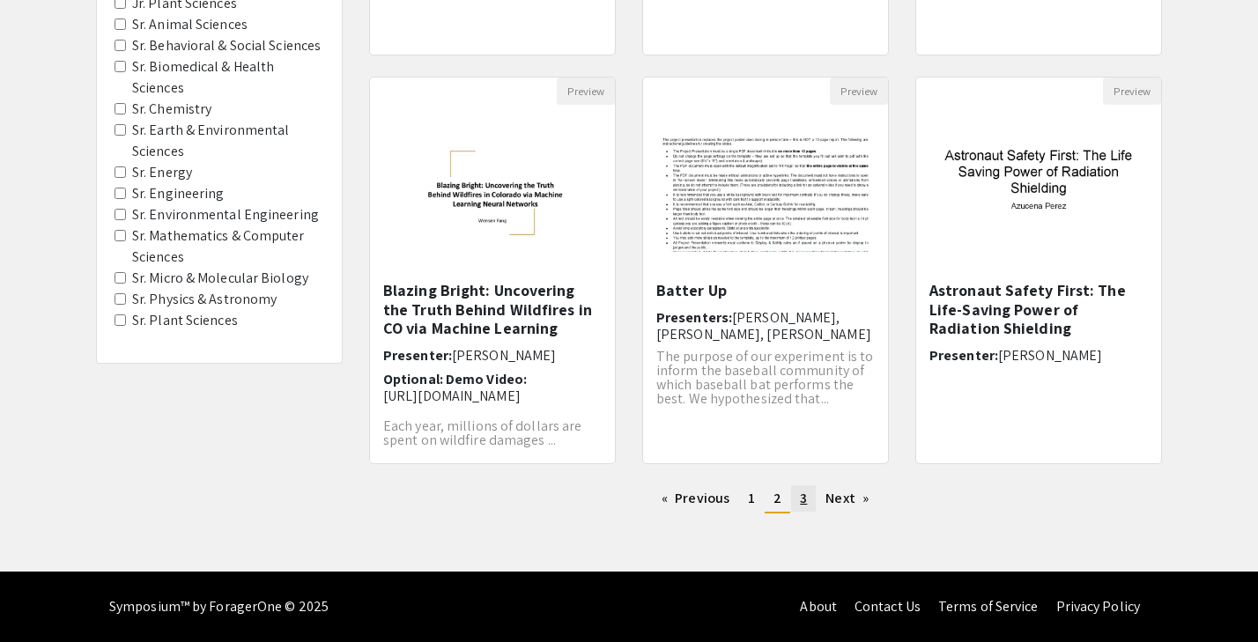
click at [796, 492] on link "page 3" at bounding box center [803, 498] width 25 height 26
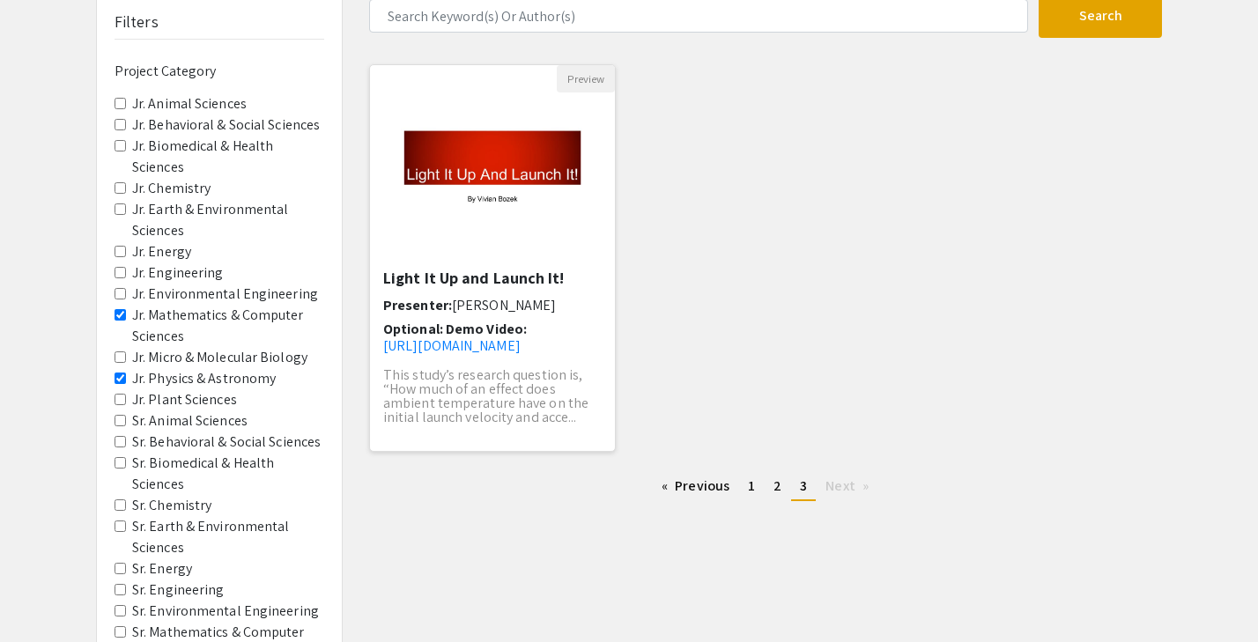
scroll to position [163, 0]
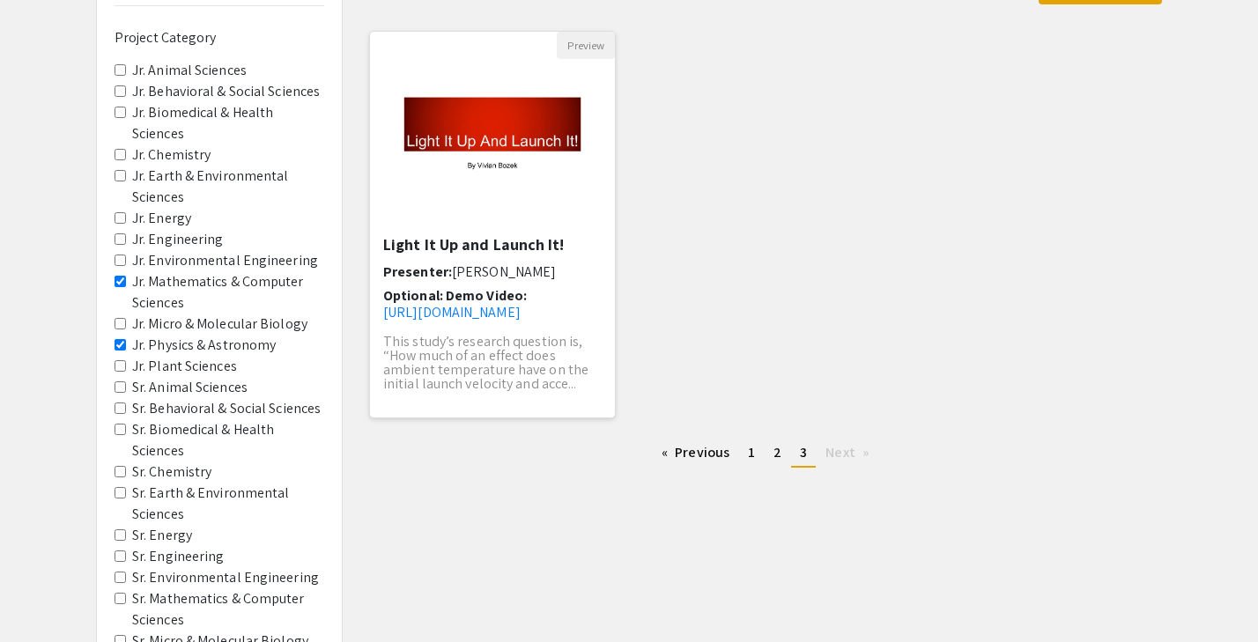
click at [522, 253] on h5 "Light It Up and Launch It!" at bounding box center [492, 244] width 218 height 19
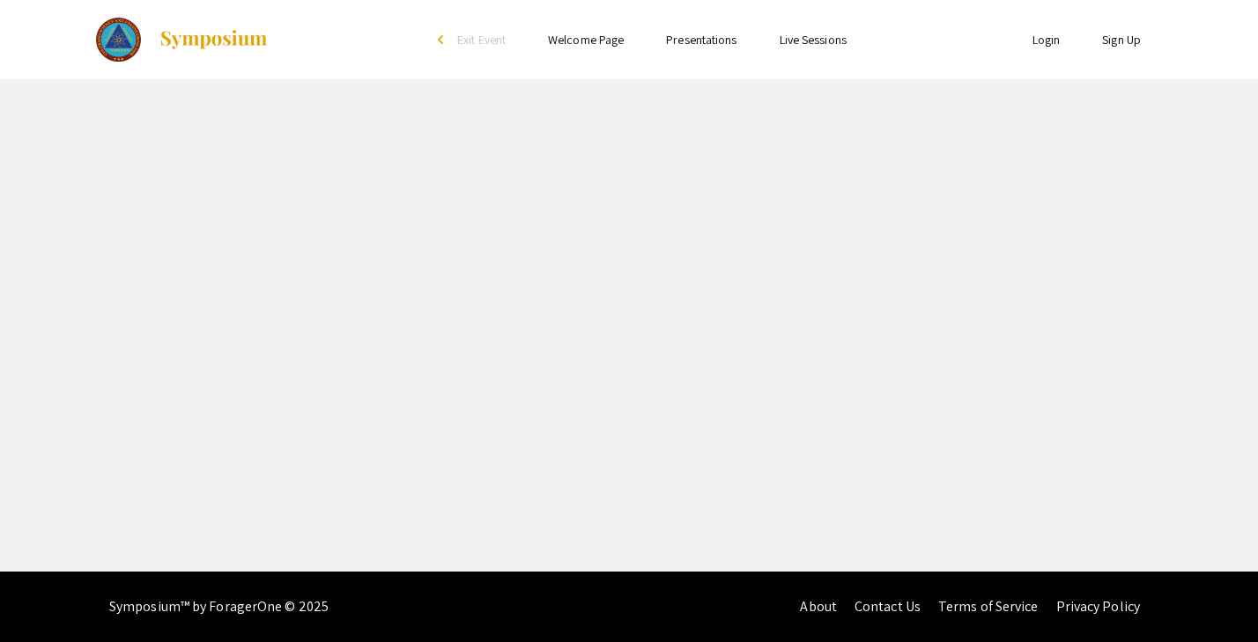
select select "custom"
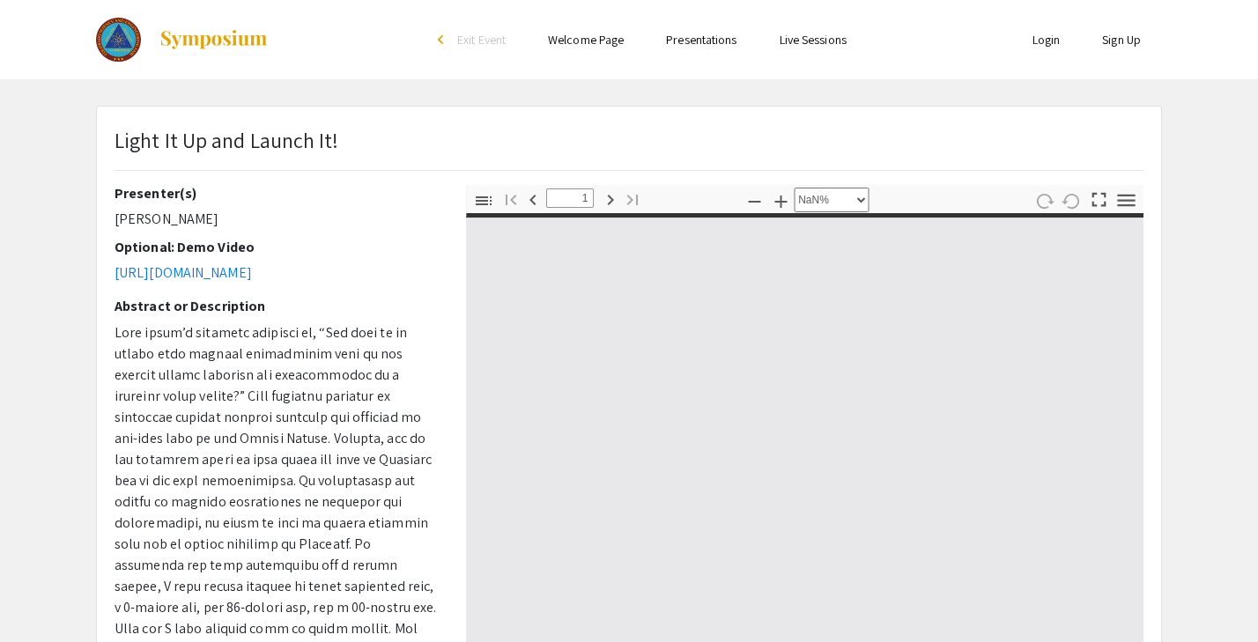
type input "0"
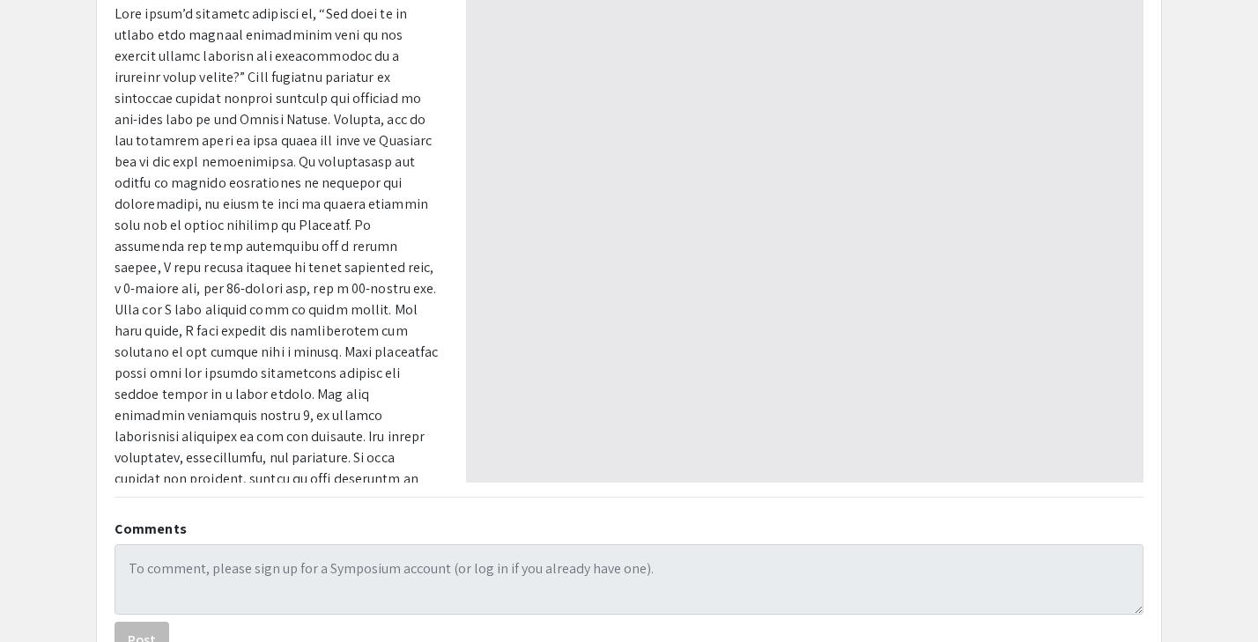
select select "auto"
type input "1"
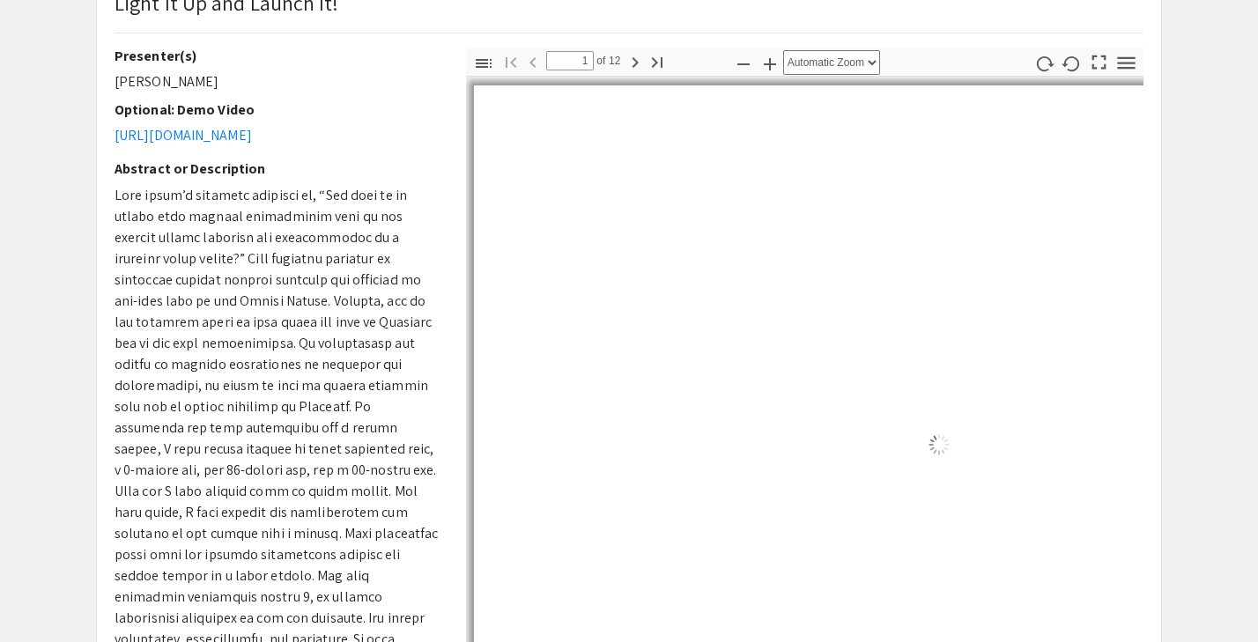
select select "auto"
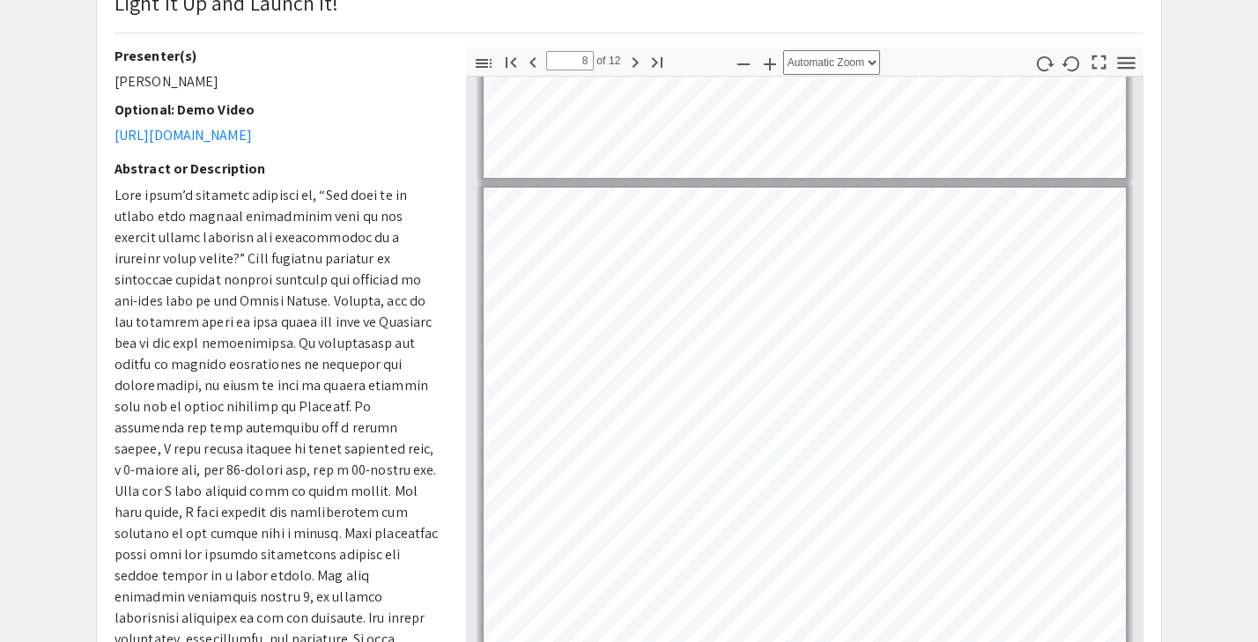
scroll to position [3446, 0]
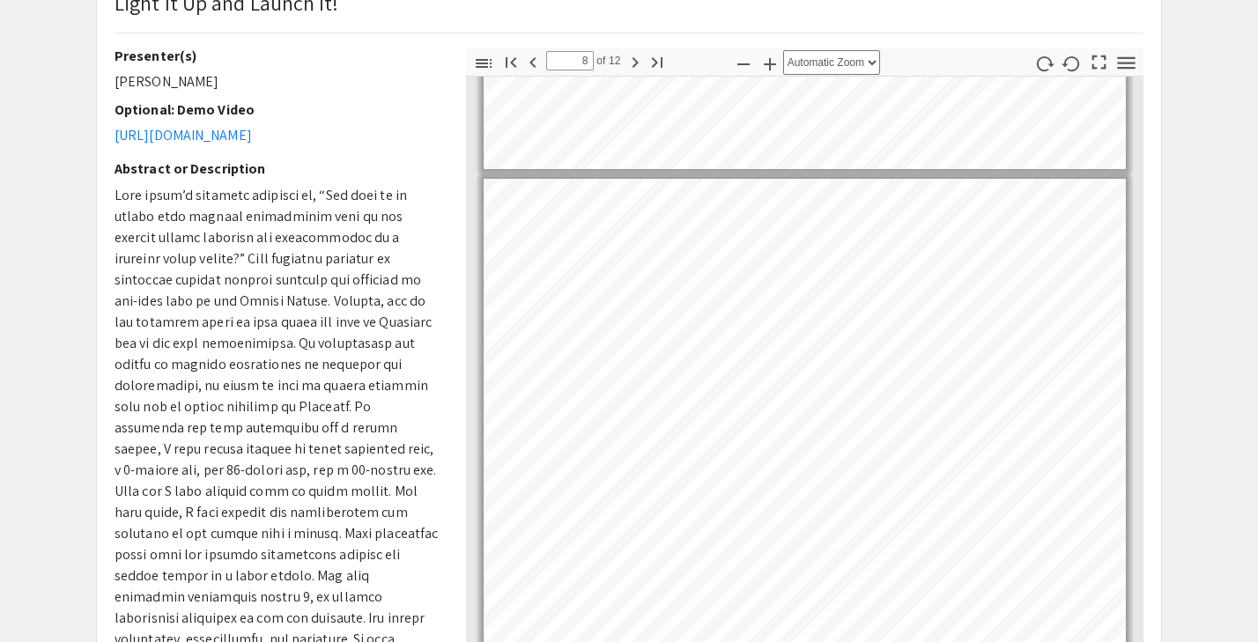
type input "7"
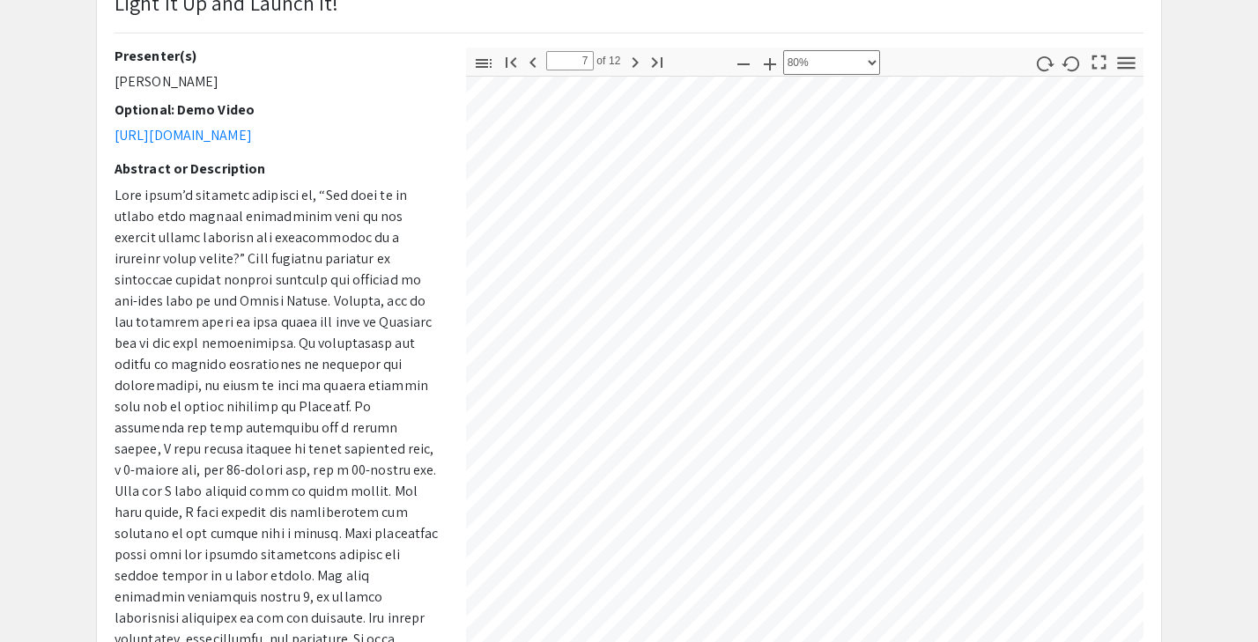
select select "custom"
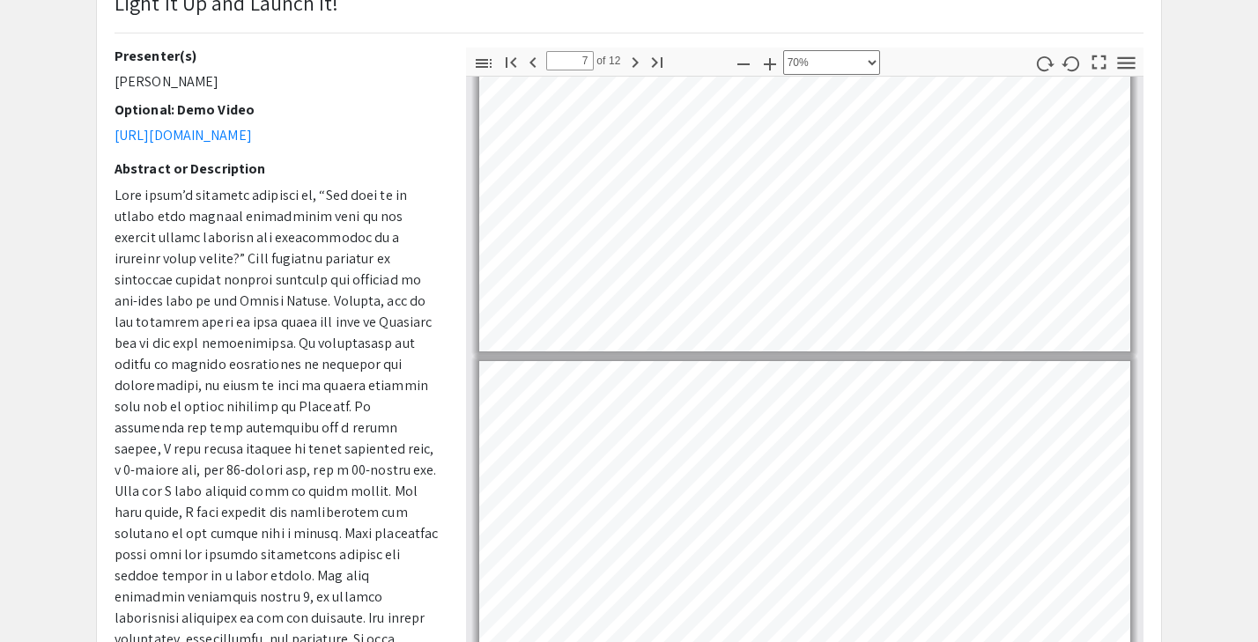
type input "8"
select select "custom"
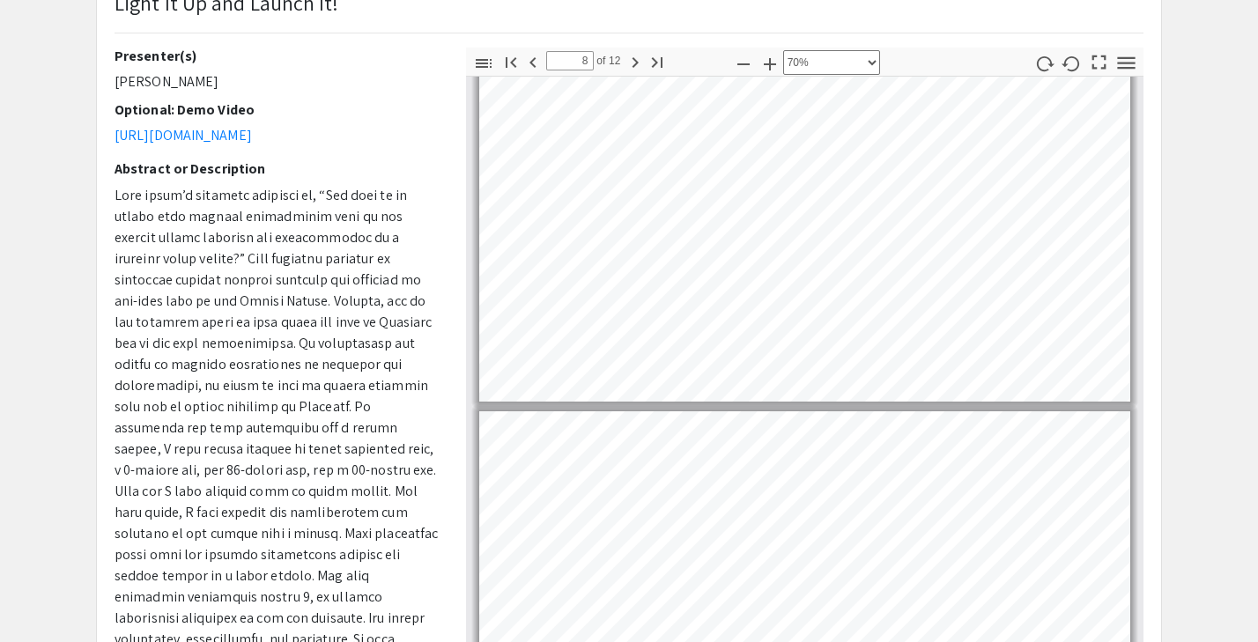
type input "9"
select select "custom"
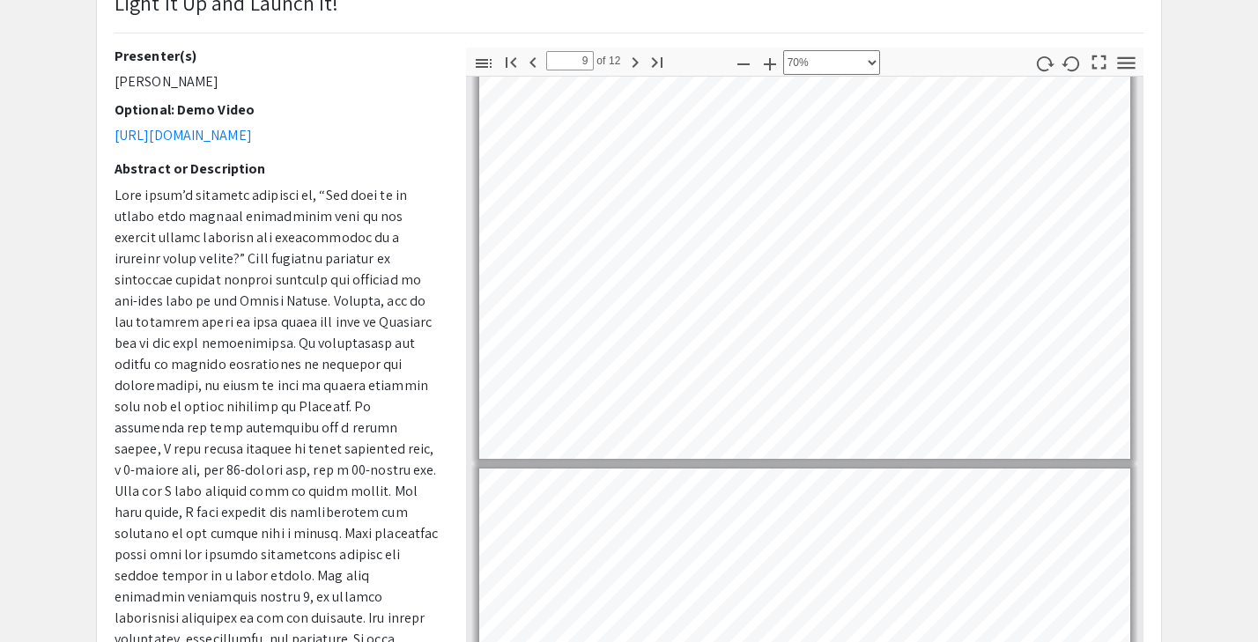
type input "10"
select select "custom"
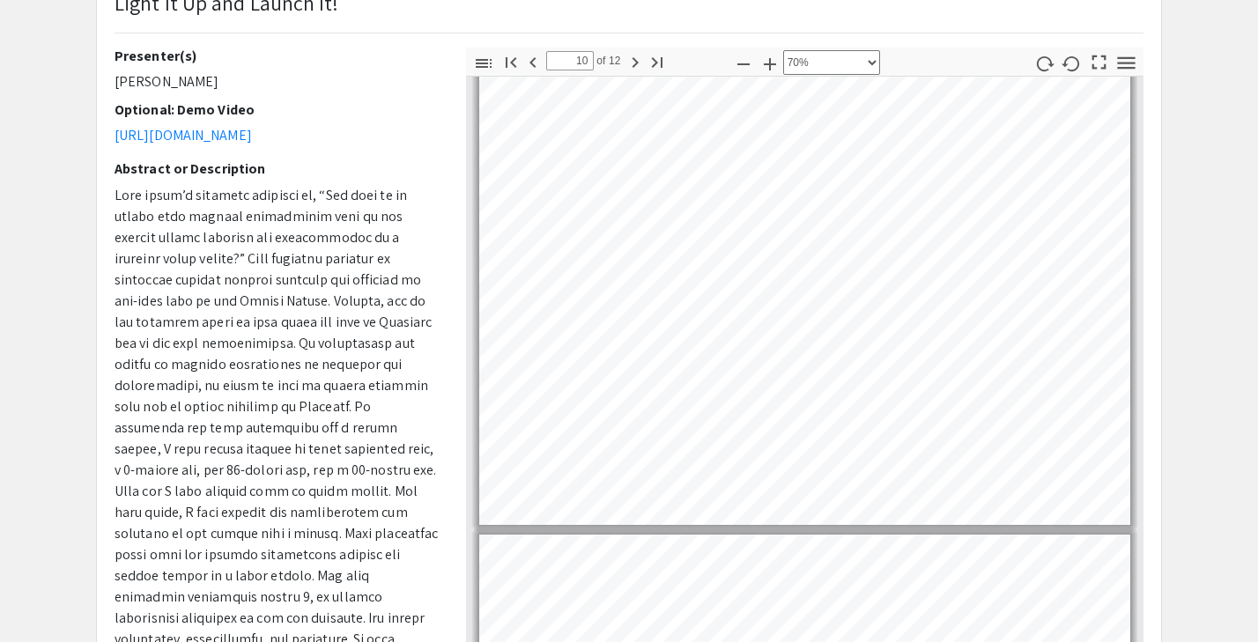
type input "11"
select select "custom"
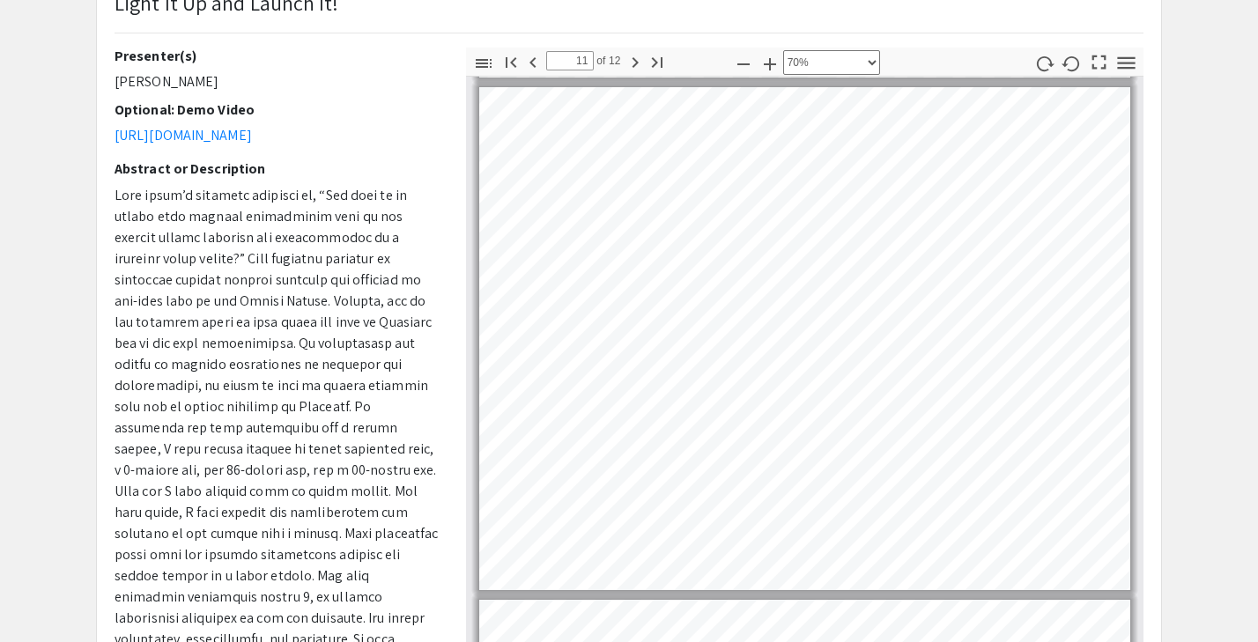
scroll to position [5221, 0]
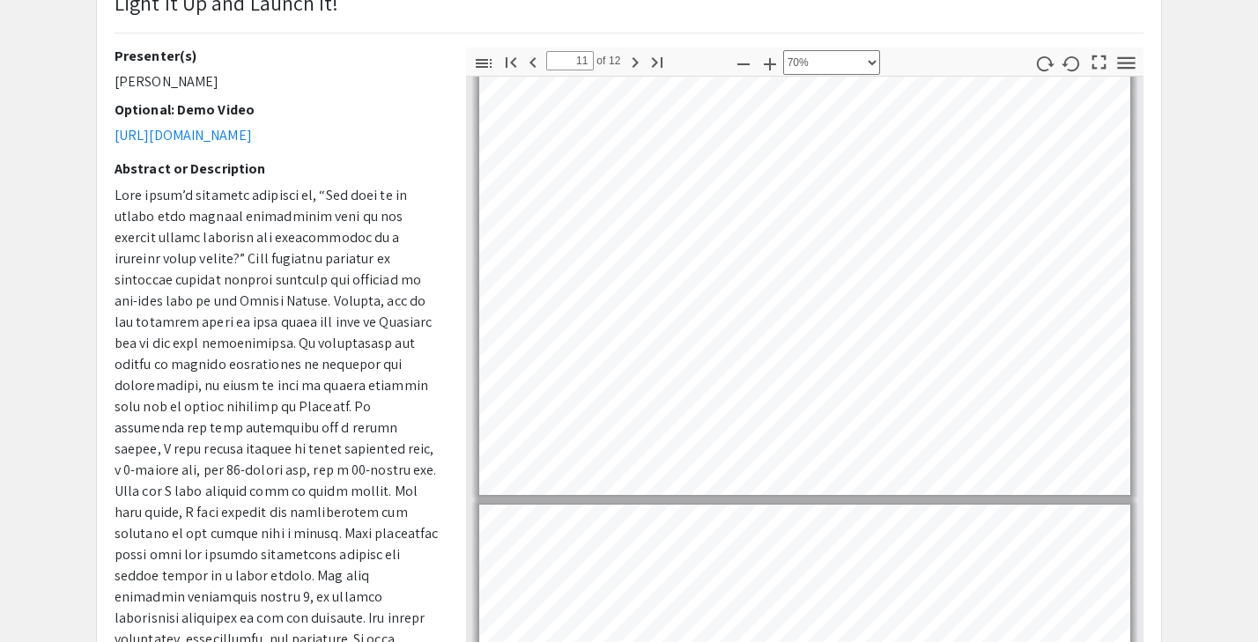
type input "12"
select select "custom"
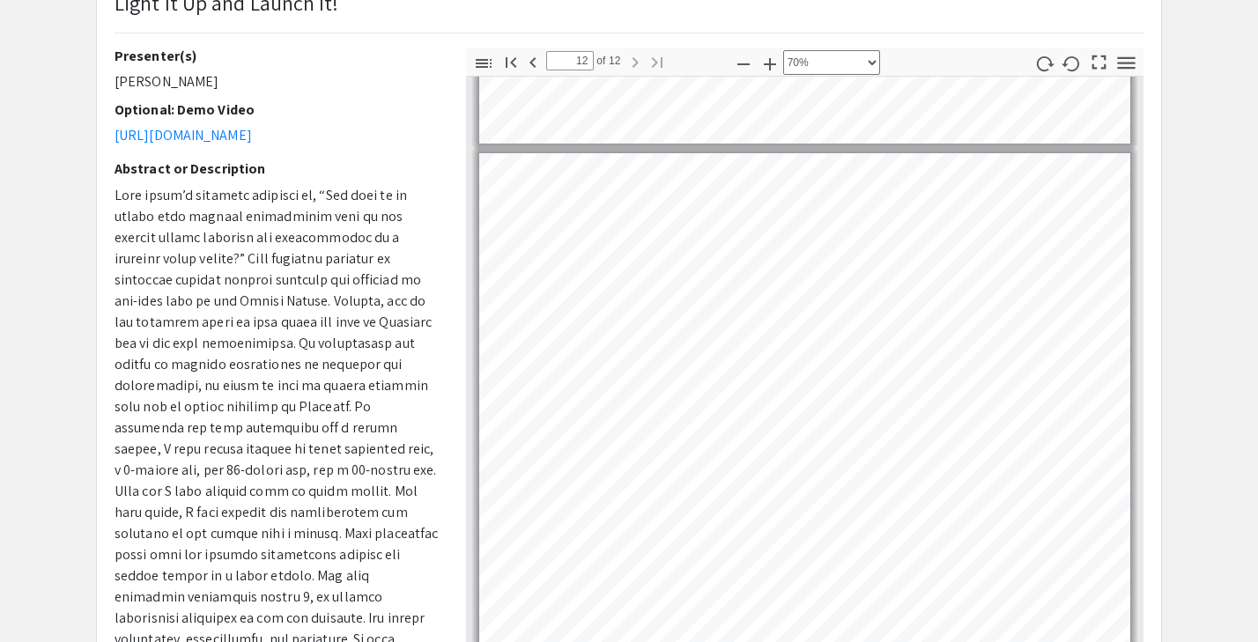
scroll to position [5569, 0]
type input "11"
select select "custom"
type input "10"
select select "custom"
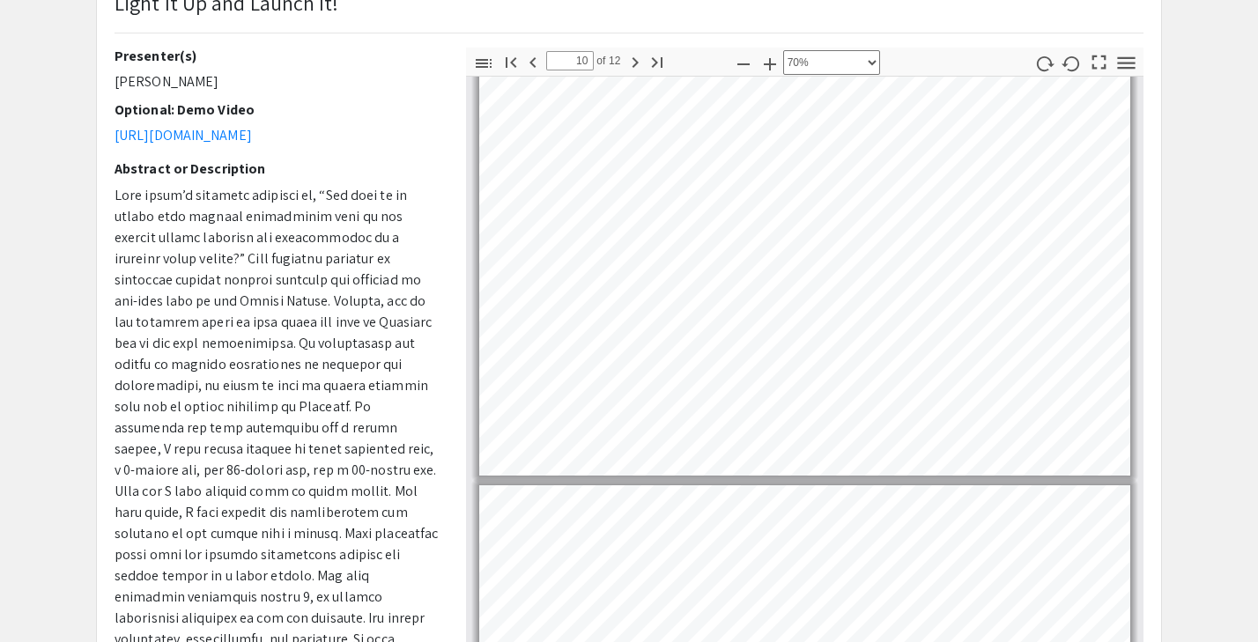
type input "9"
select select "custom"
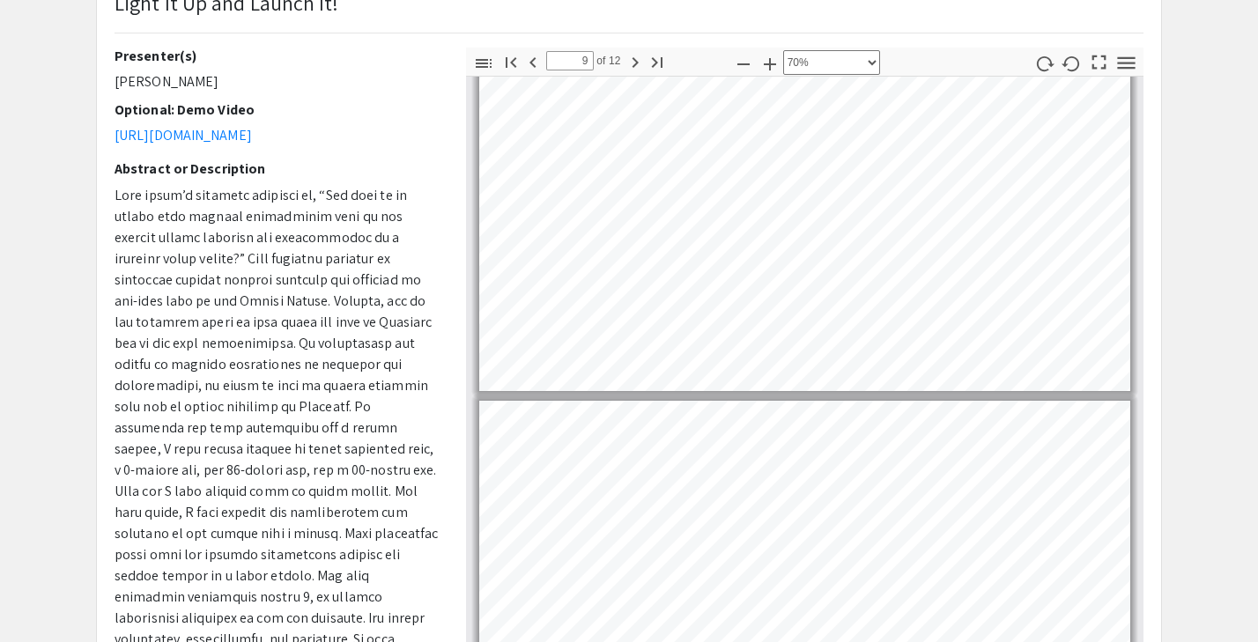
type input "8"
select select "custom"
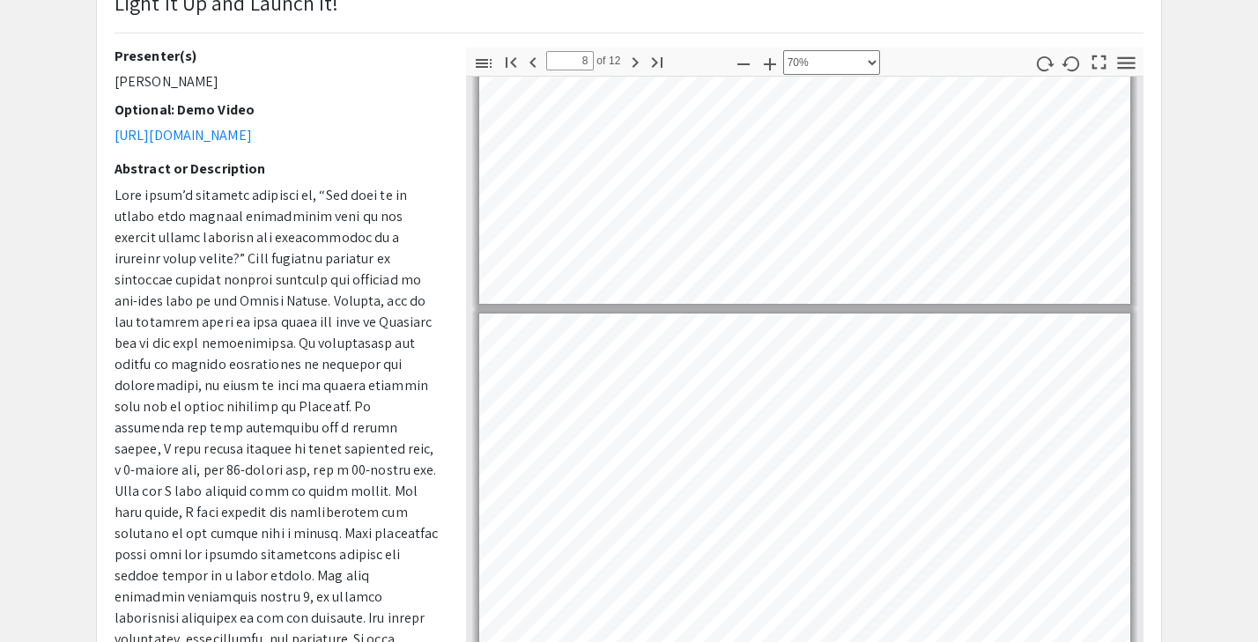
type input "7"
select select "custom"
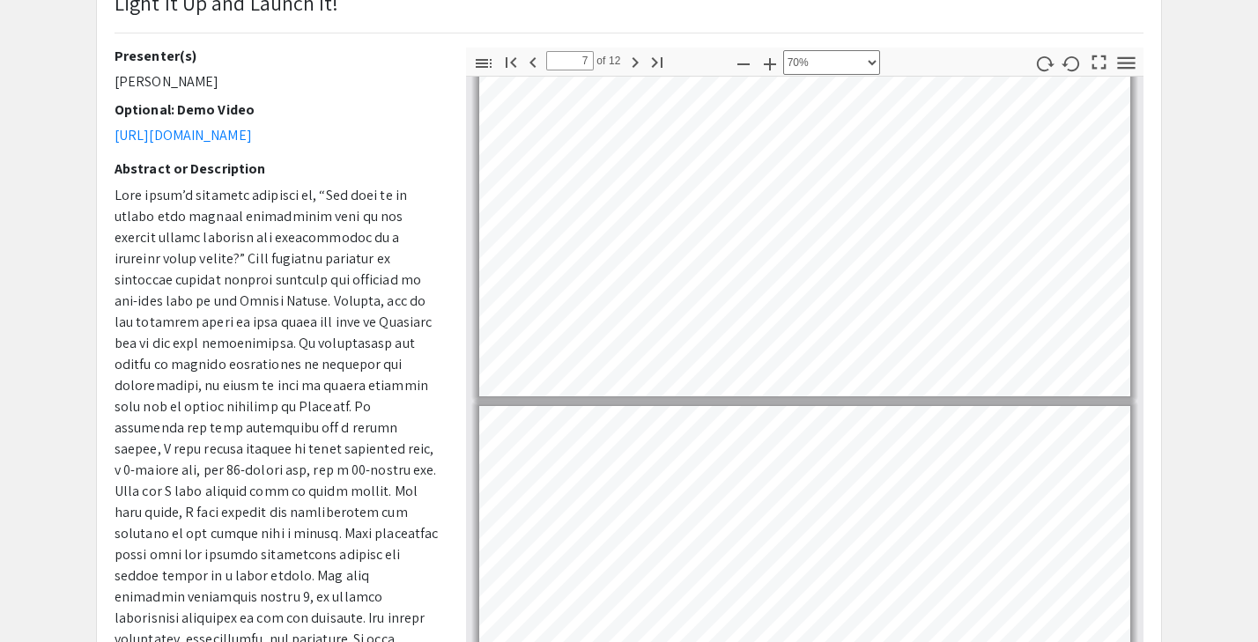
scroll to position [3264, 0]
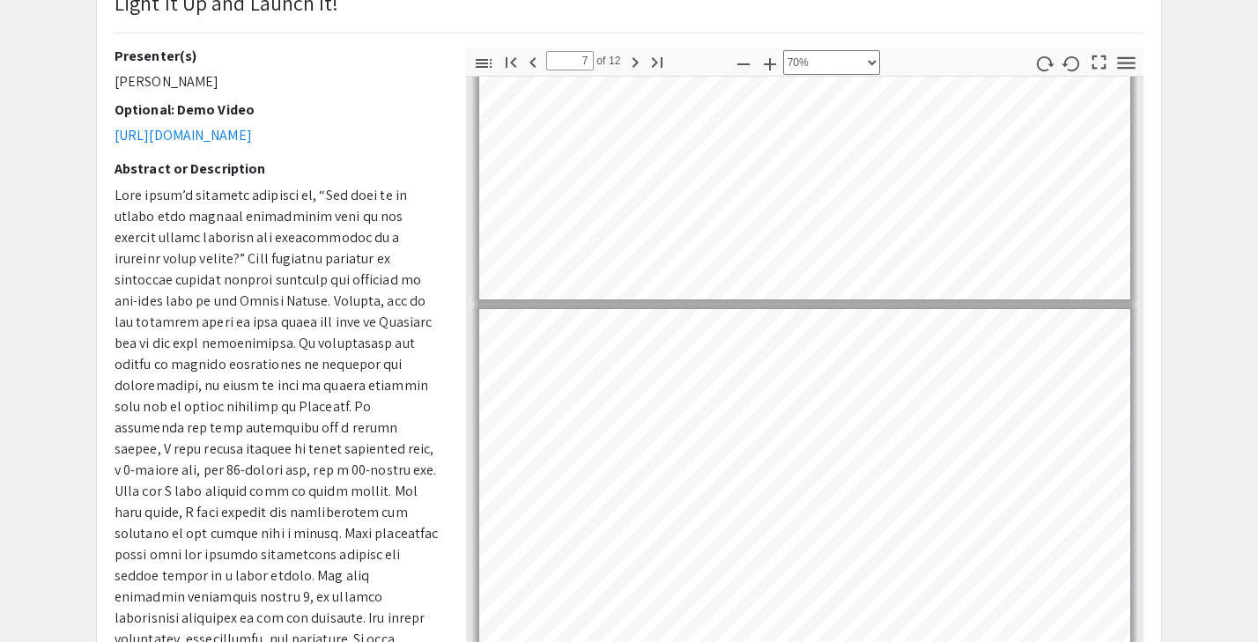
type input "6"
select select "custom"
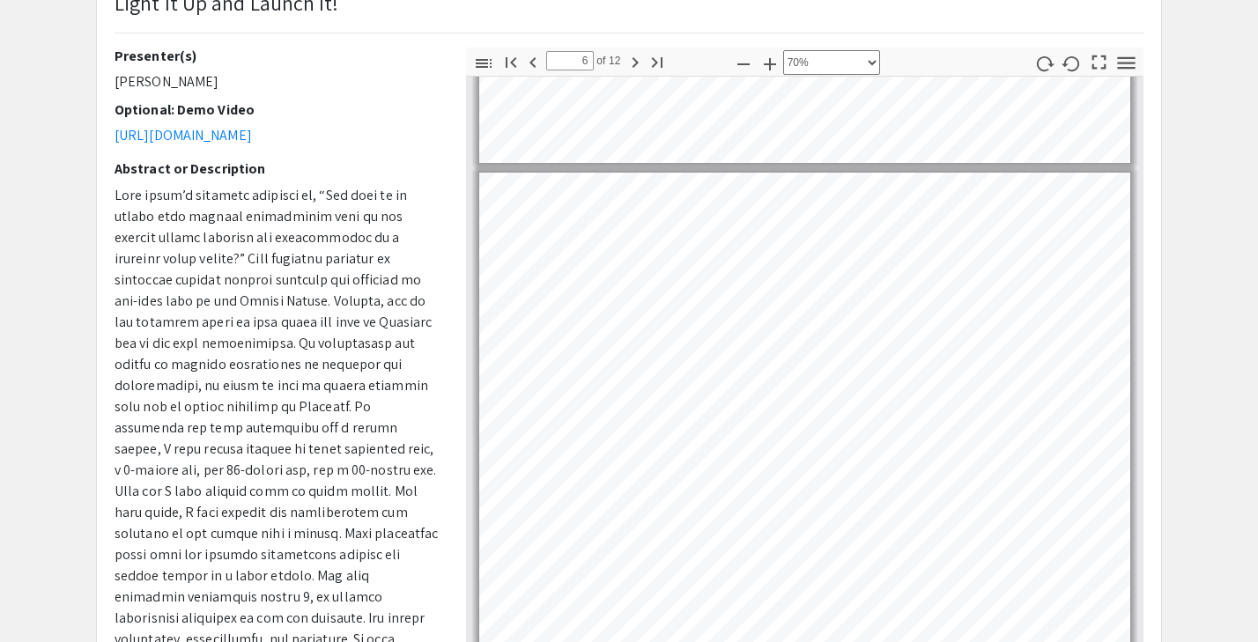
scroll to position [2478, 0]
type input "5"
select select "custom"
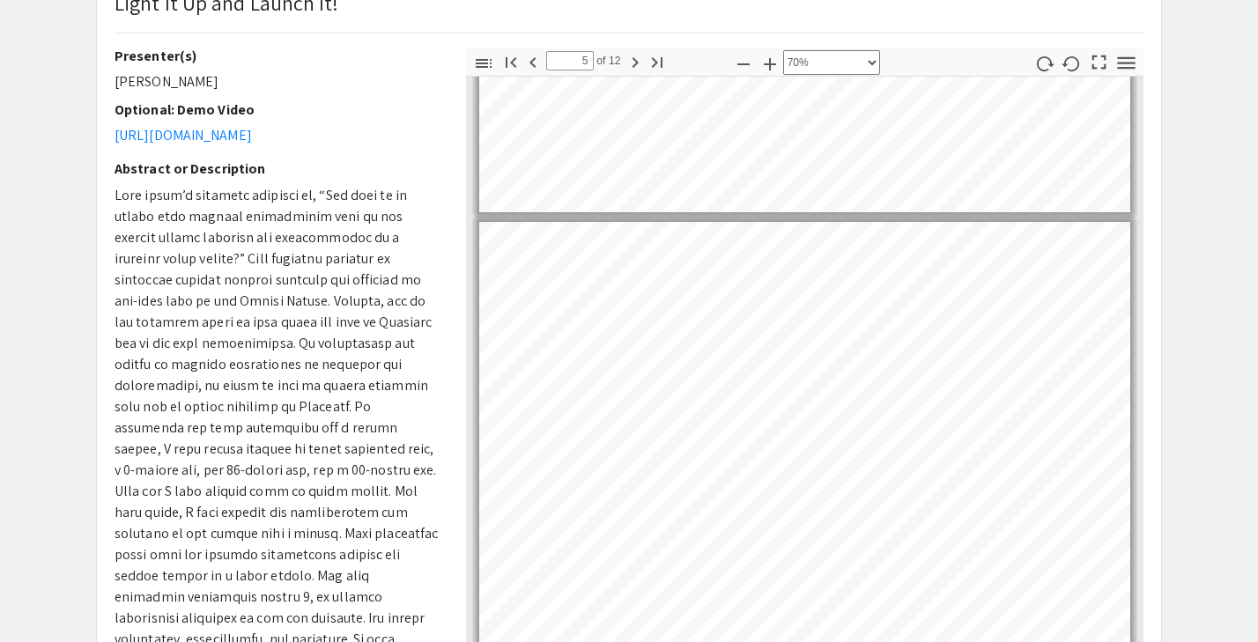
scroll to position [1864, 0]
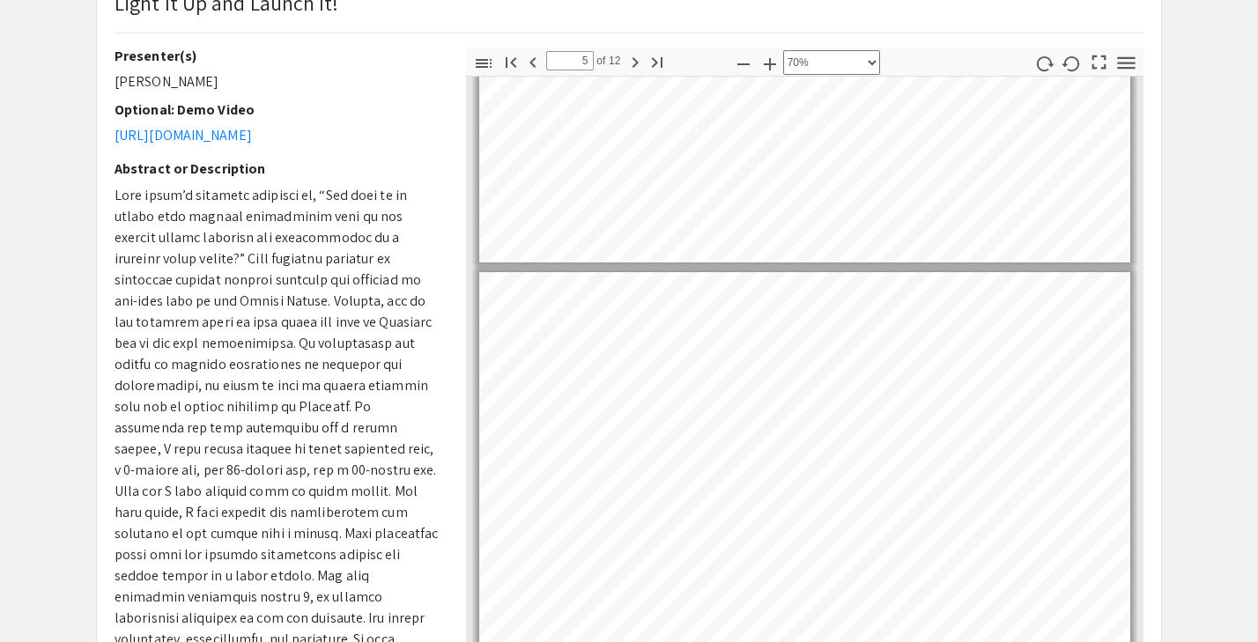
type input "4"
select select "custom"
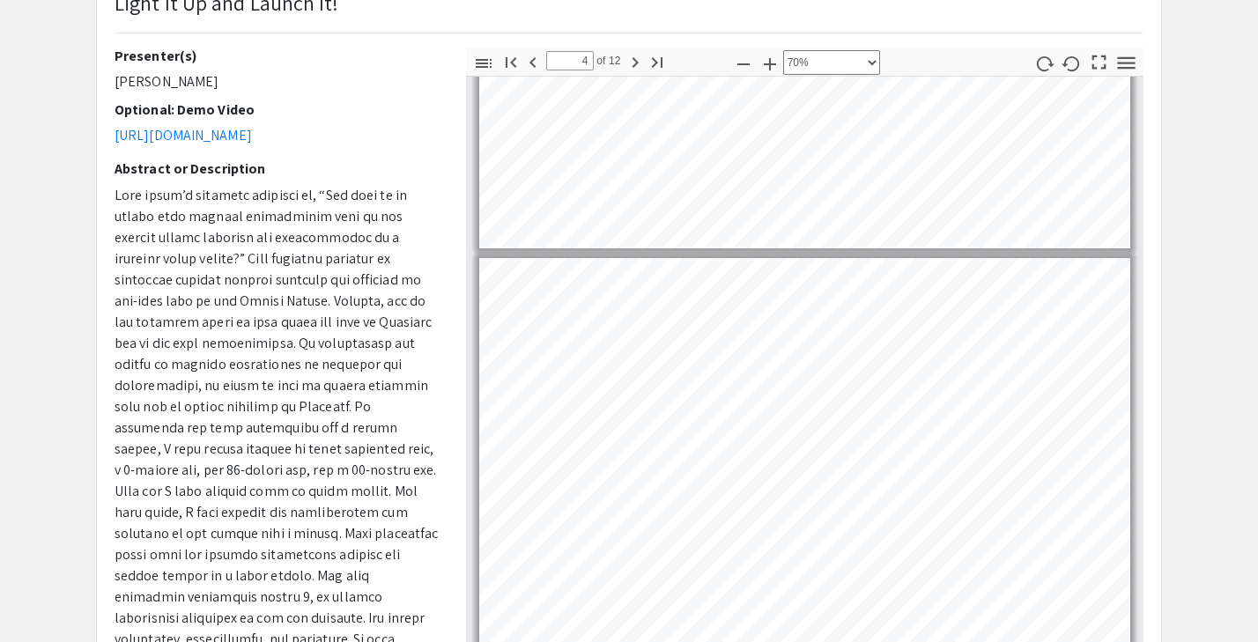
type input "3"
select select "custom"
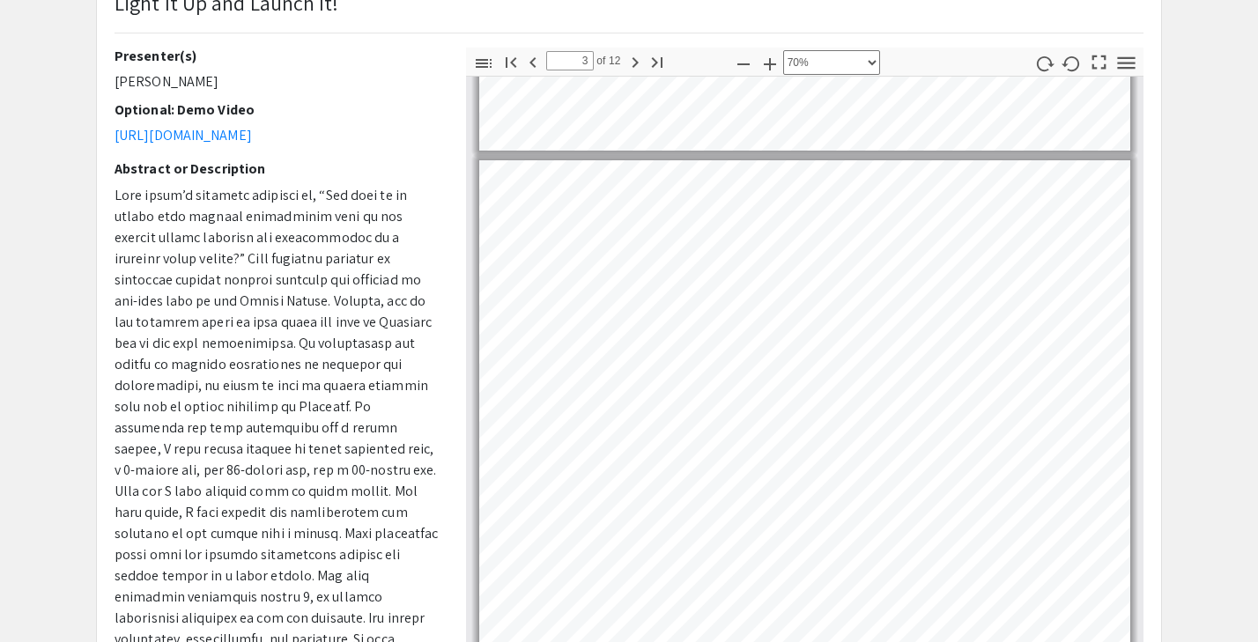
type input "4"
select select "custom"
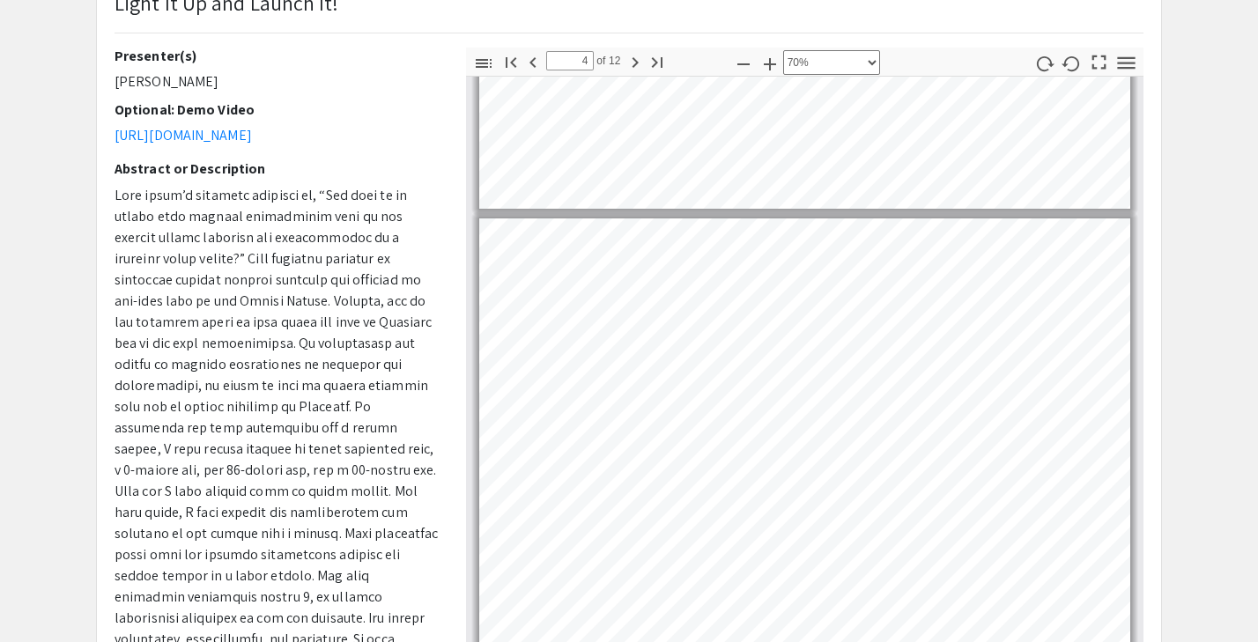
scroll to position [1406, 0]
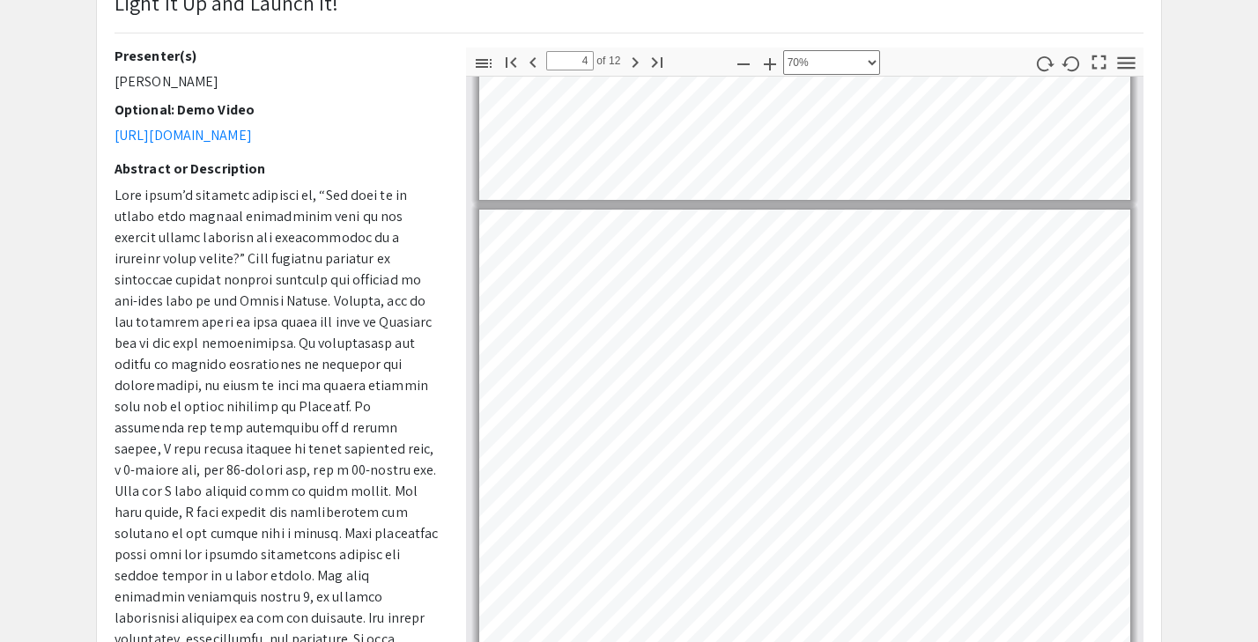
type input "3"
select select "custom"
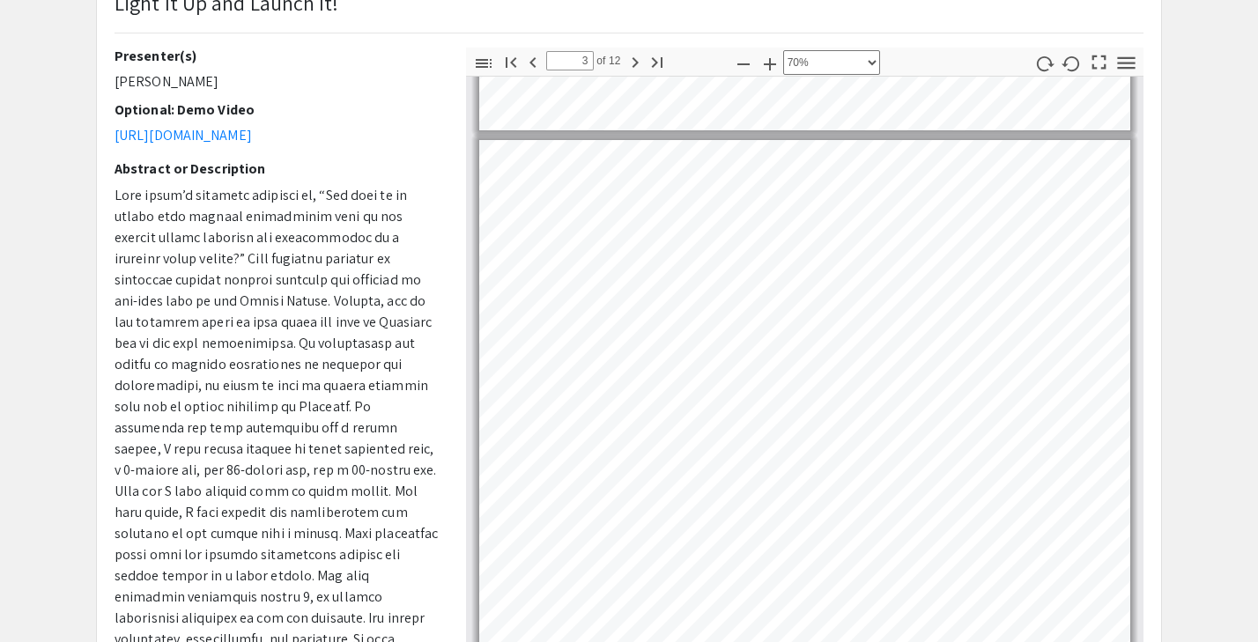
scroll to position [973, 0]
type input "4"
select select "custom"
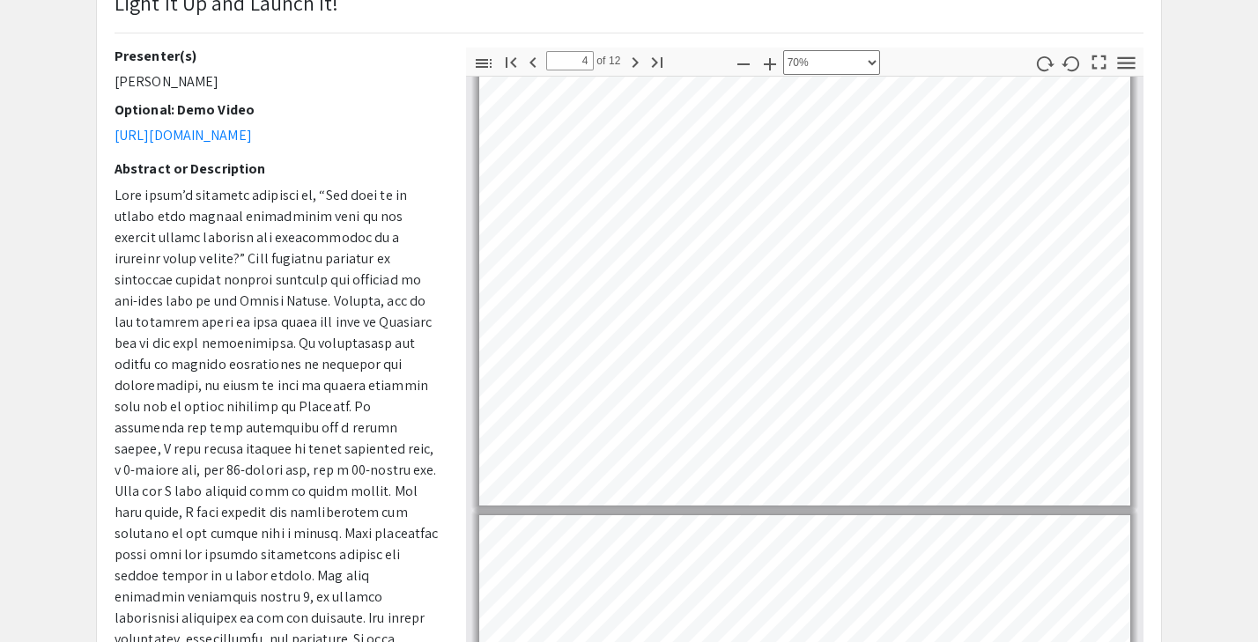
type input "5"
select select "custom"
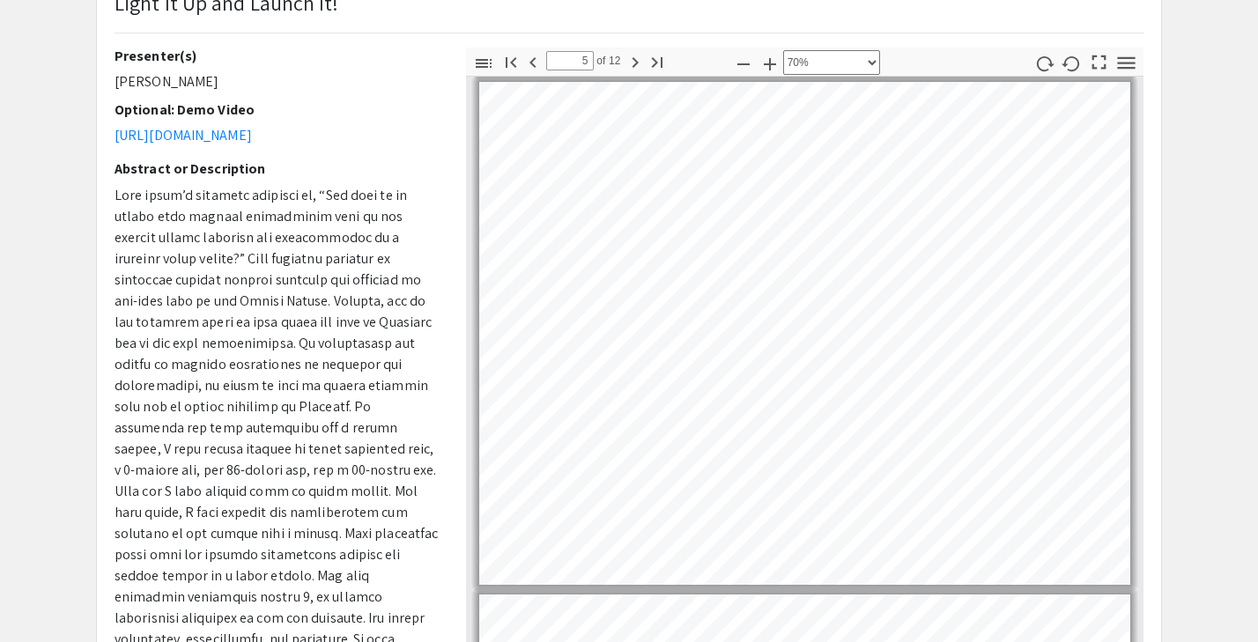
scroll to position [2129, 0]
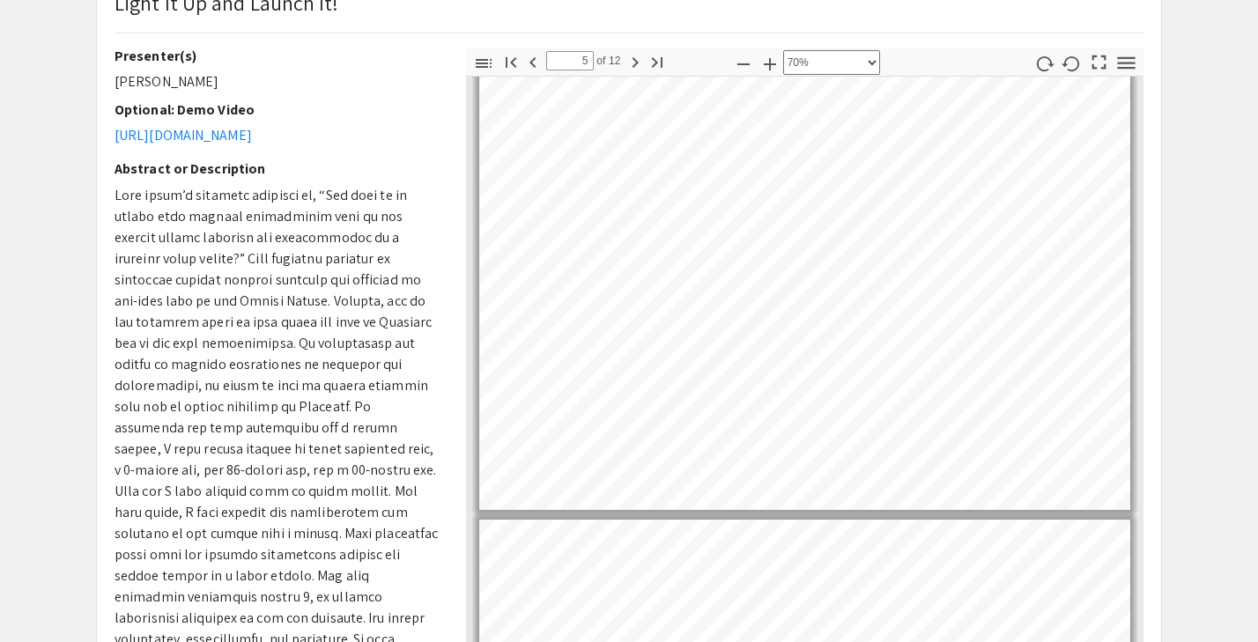
type input "6"
select select "custom"
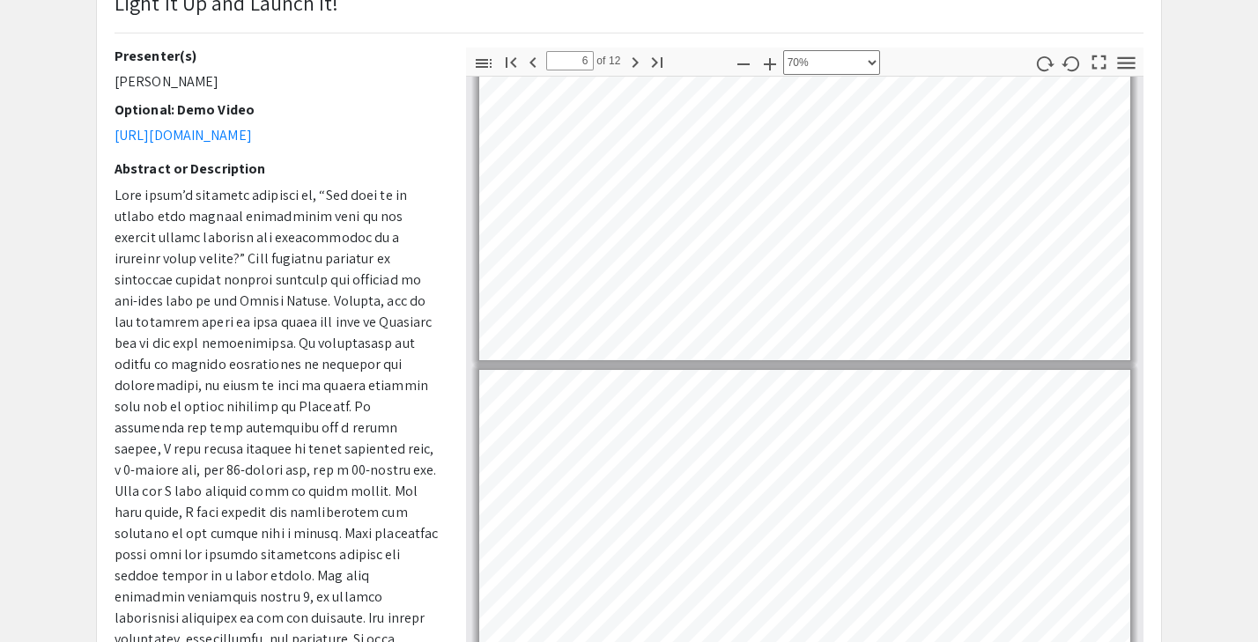
type input "7"
select select "custom"
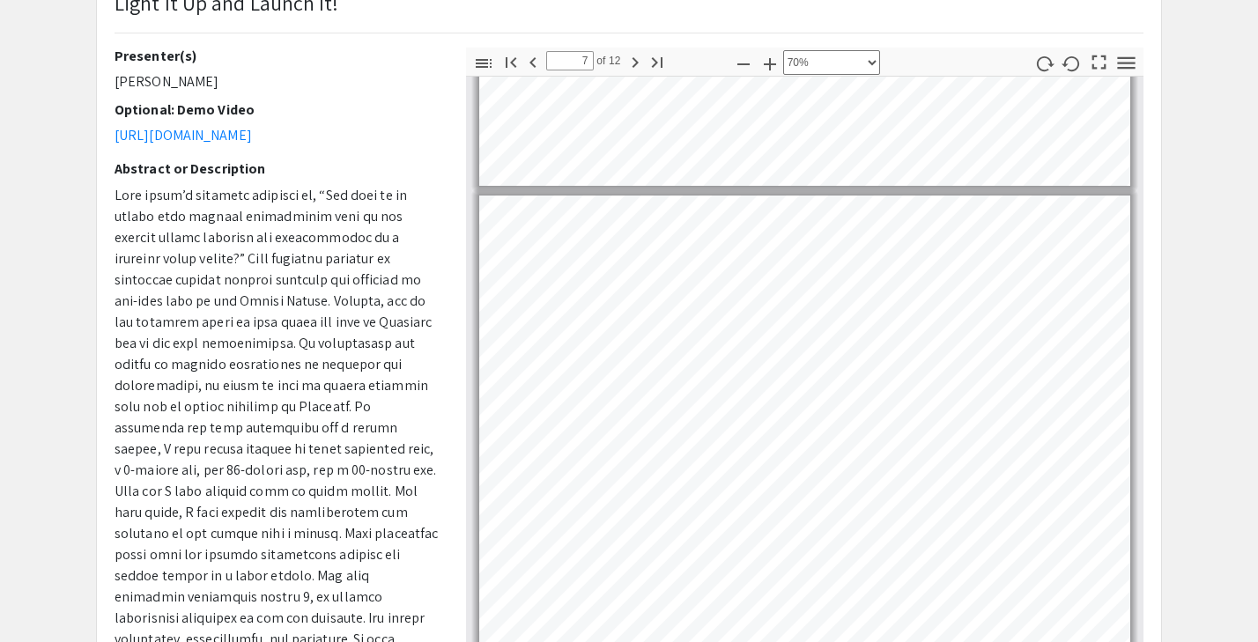
scroll to position [2968, 0]
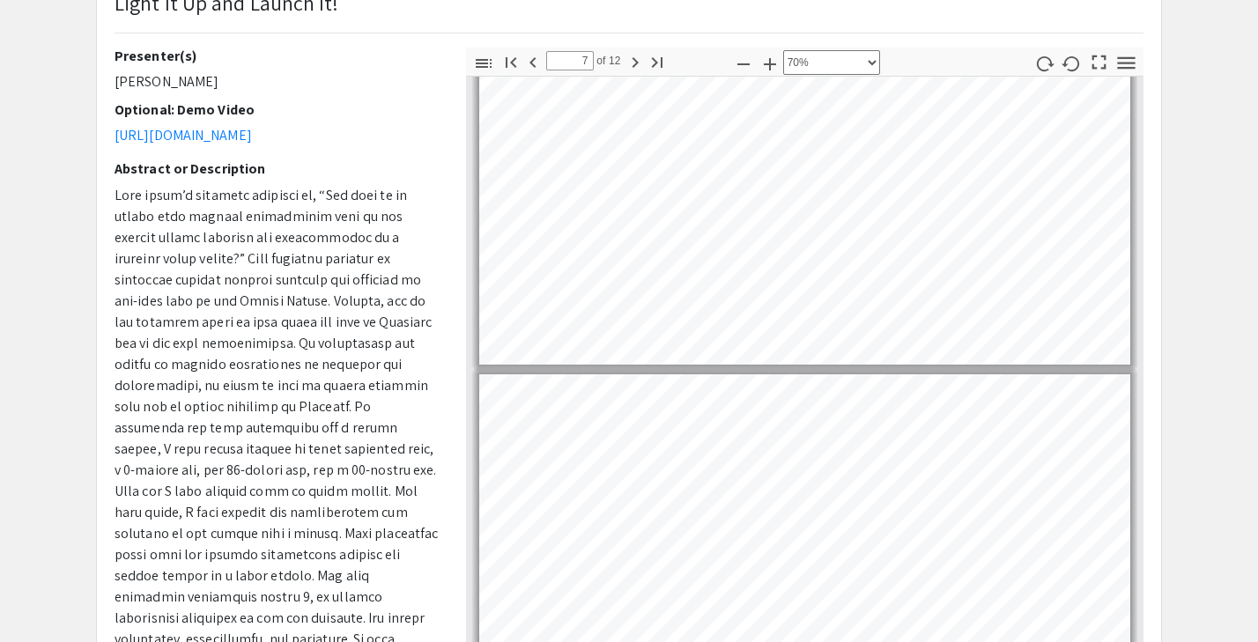
type input "8"
select select "custom"
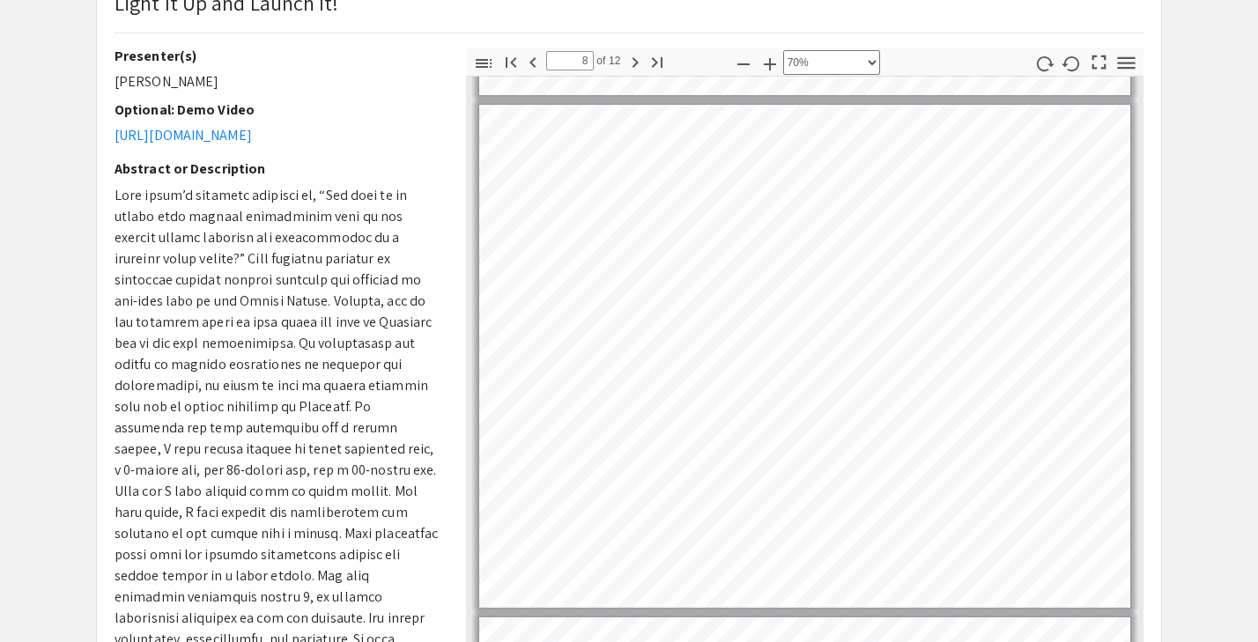
type input "7"
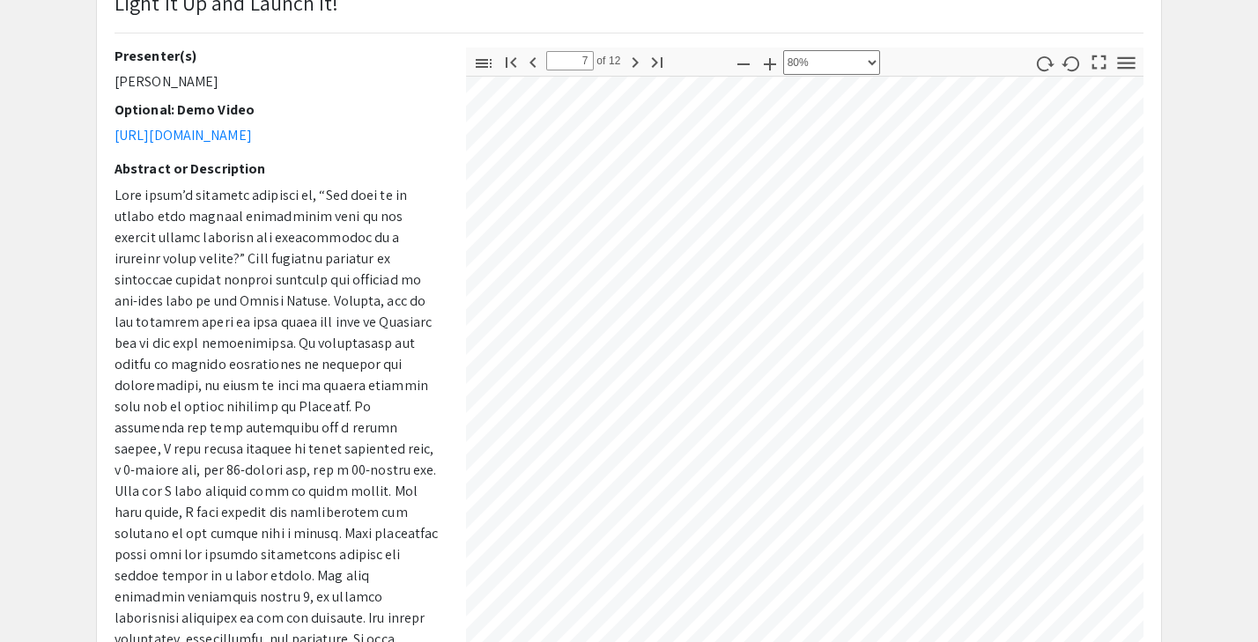
select select "custom"
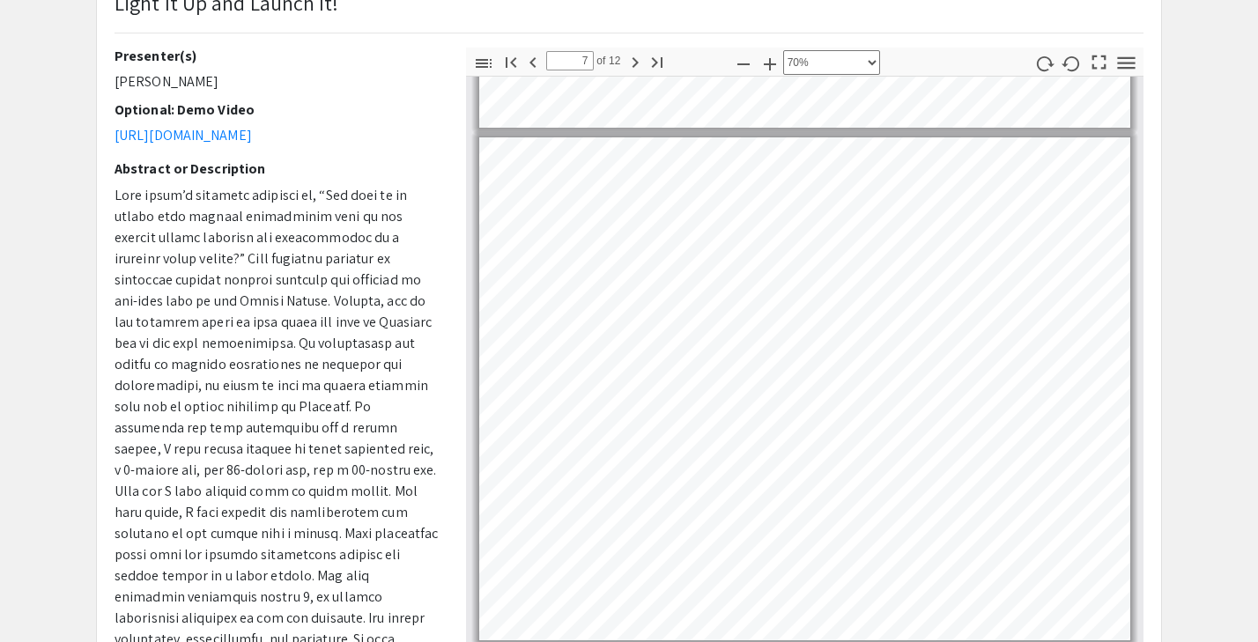
scroll to position [3443, 0]
type input "8"
select select "custom"
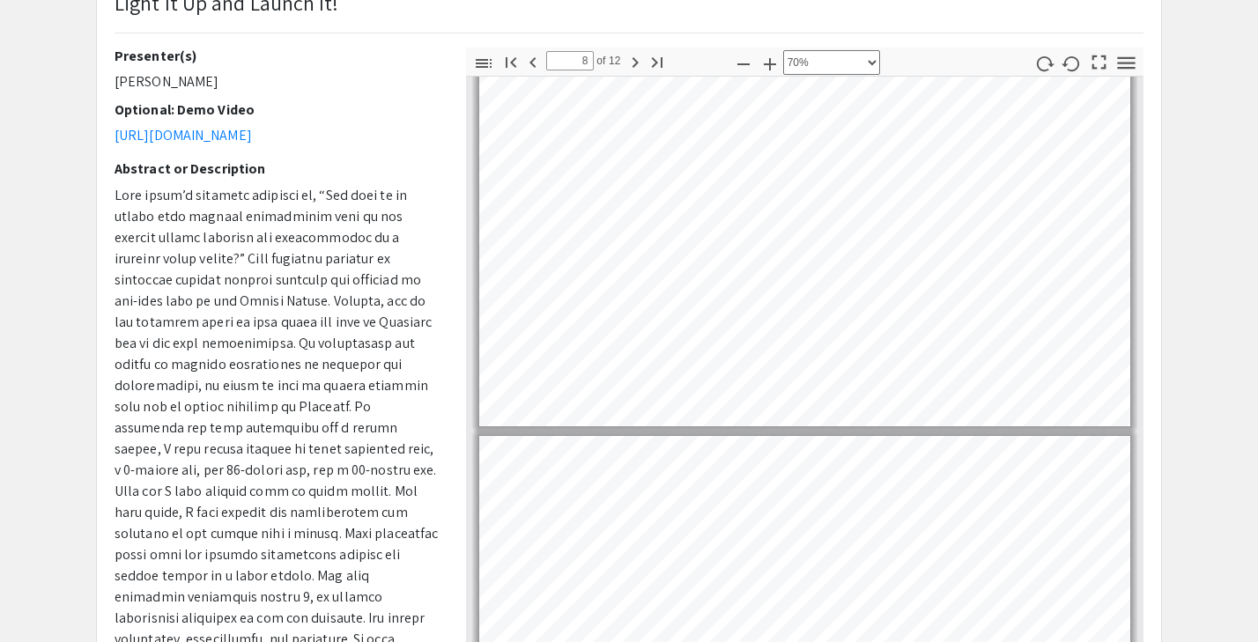
type input "9"
select select "custom"
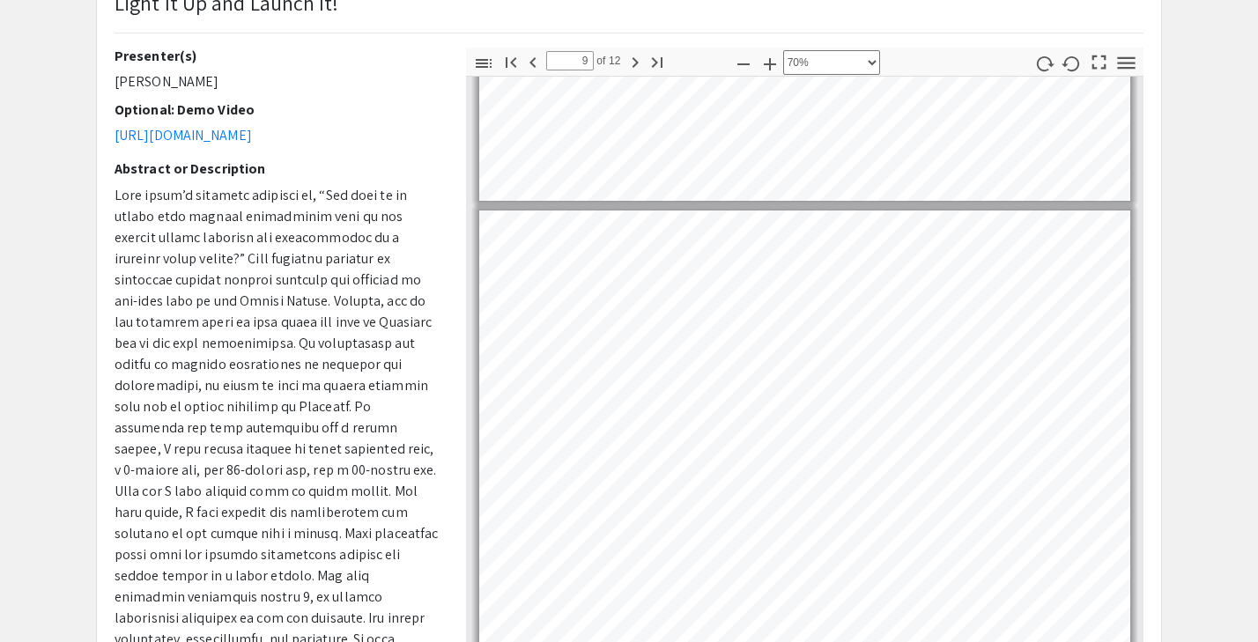
scroll to position [4016, 0]
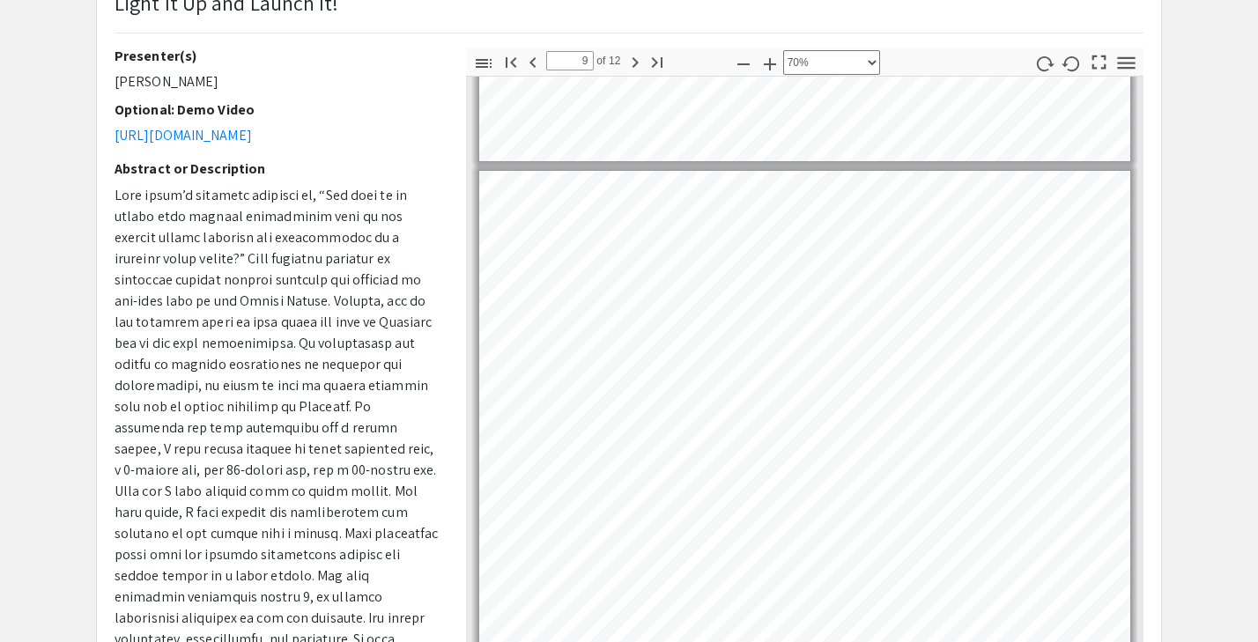
type input "8"
select select "custom"
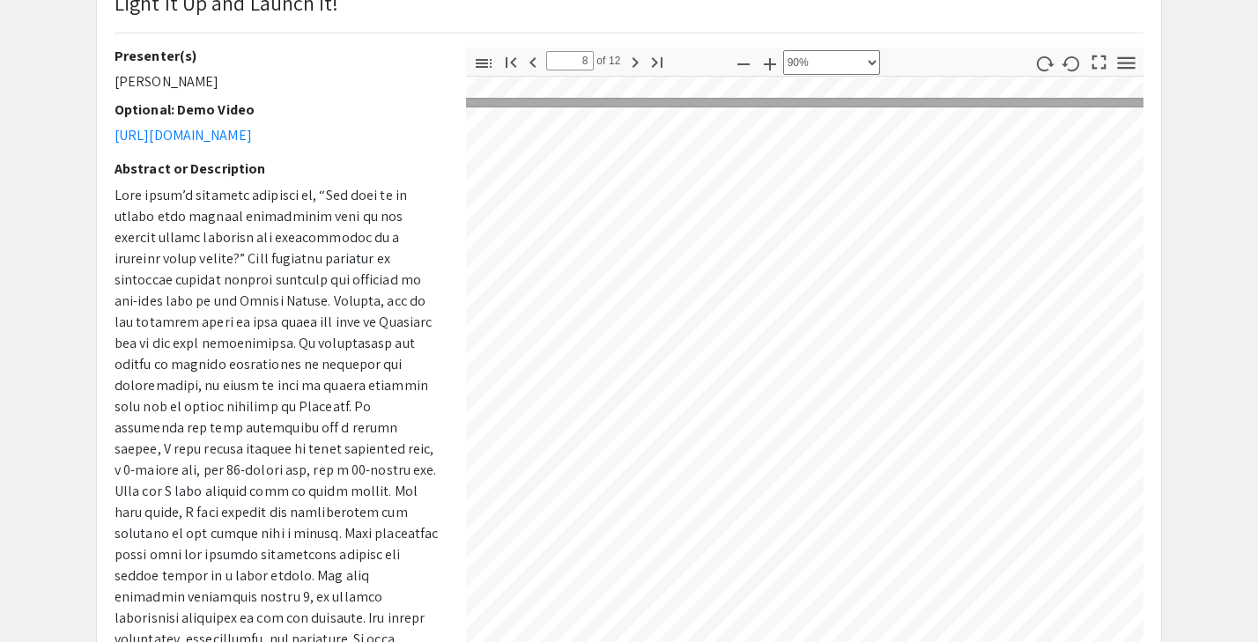
scroll to position [4572, 0]
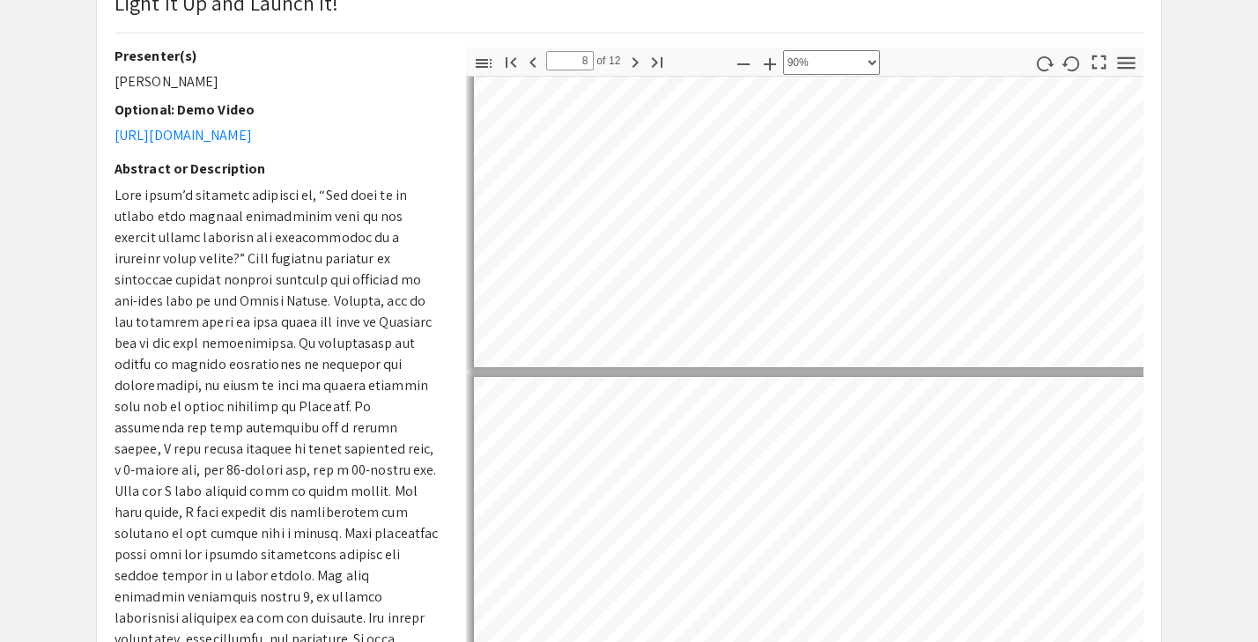
type input "7"
select select "custom"
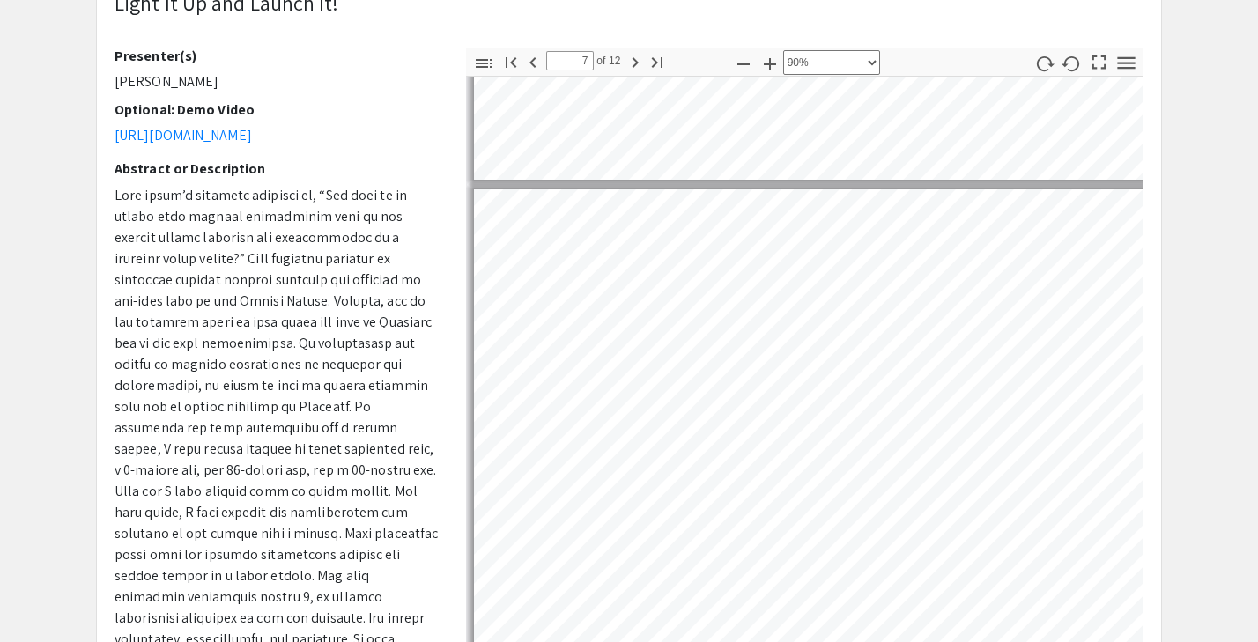
type input "6"
select select "custom"
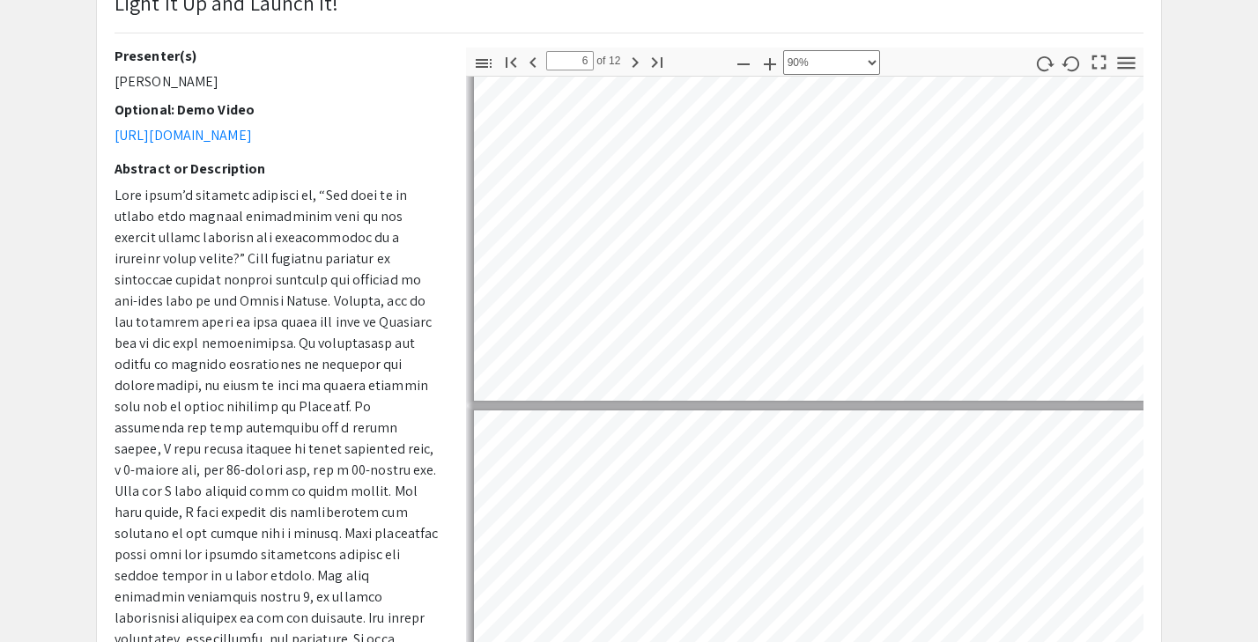
type input "7"
select select "custom"
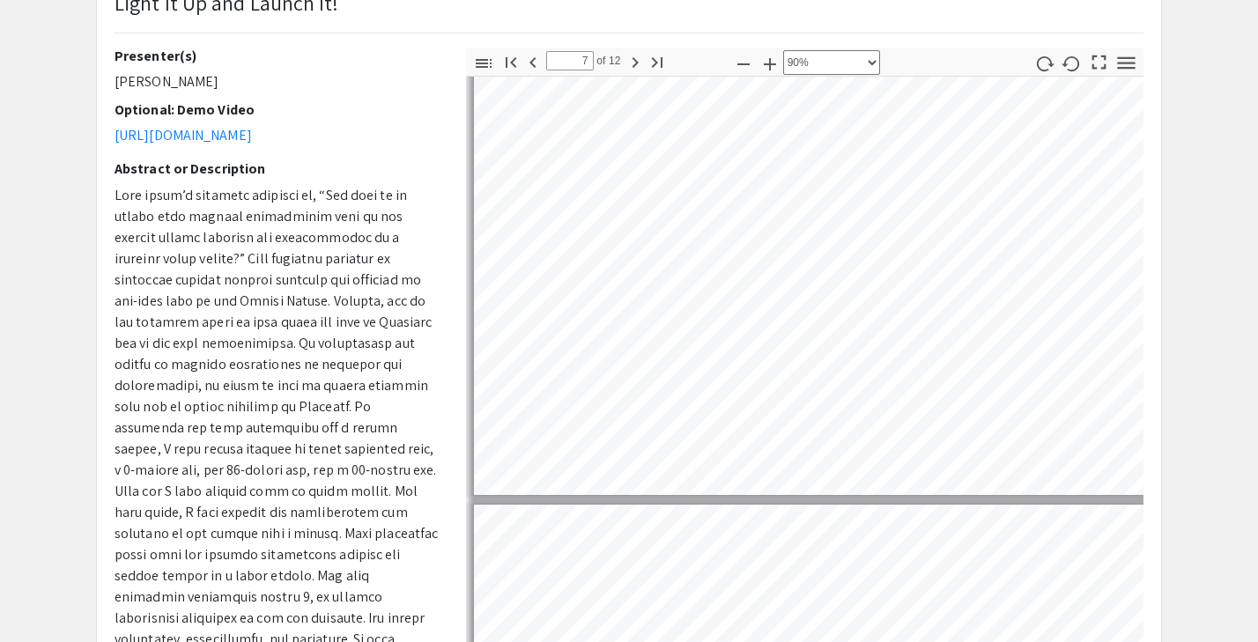
type input "8"
select select "custom"
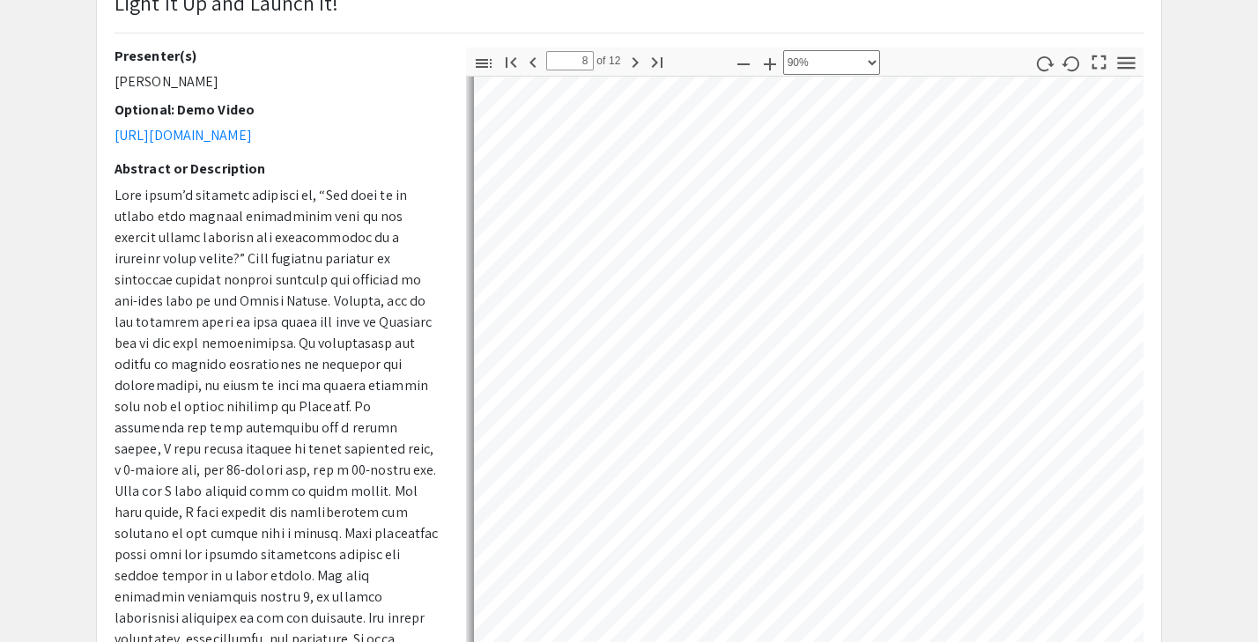
scroll to position [4641, 0]
type input "9"
select select "custom"
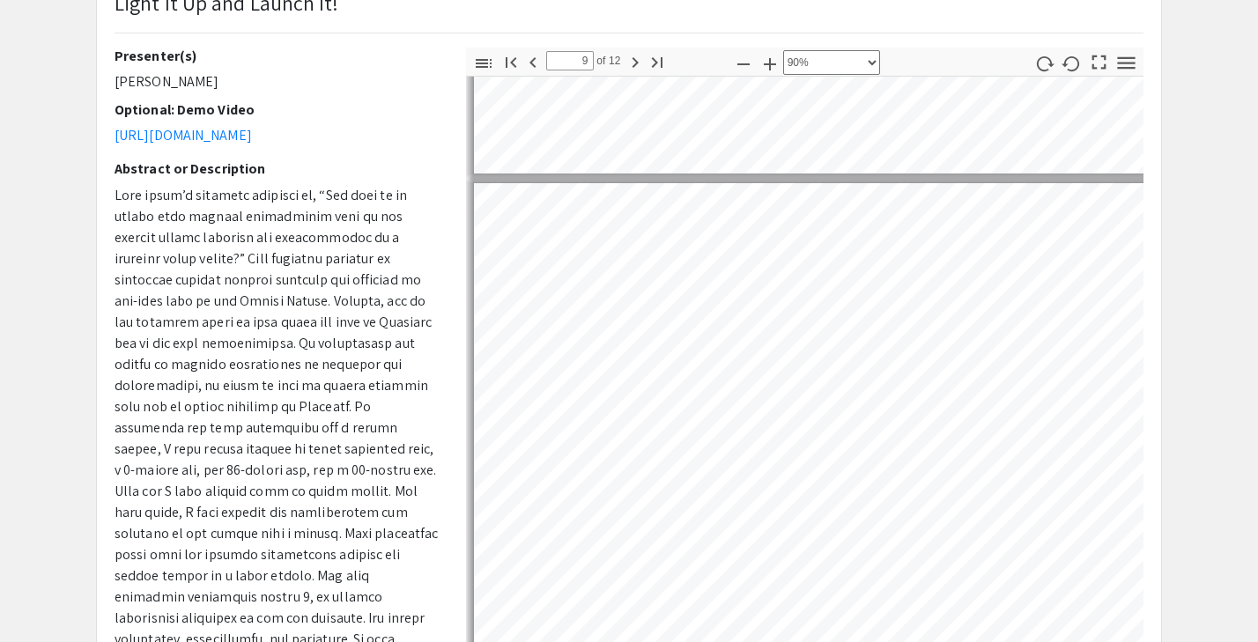
scroll to position [5262, 0]
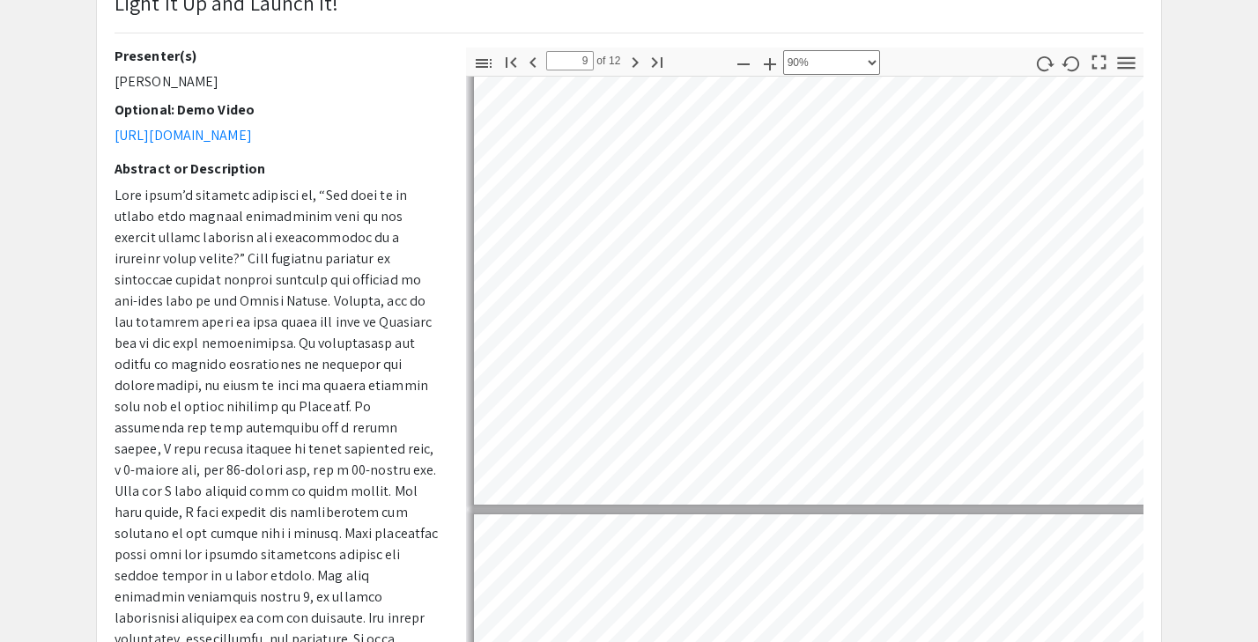
type input "10"
select select "custom"
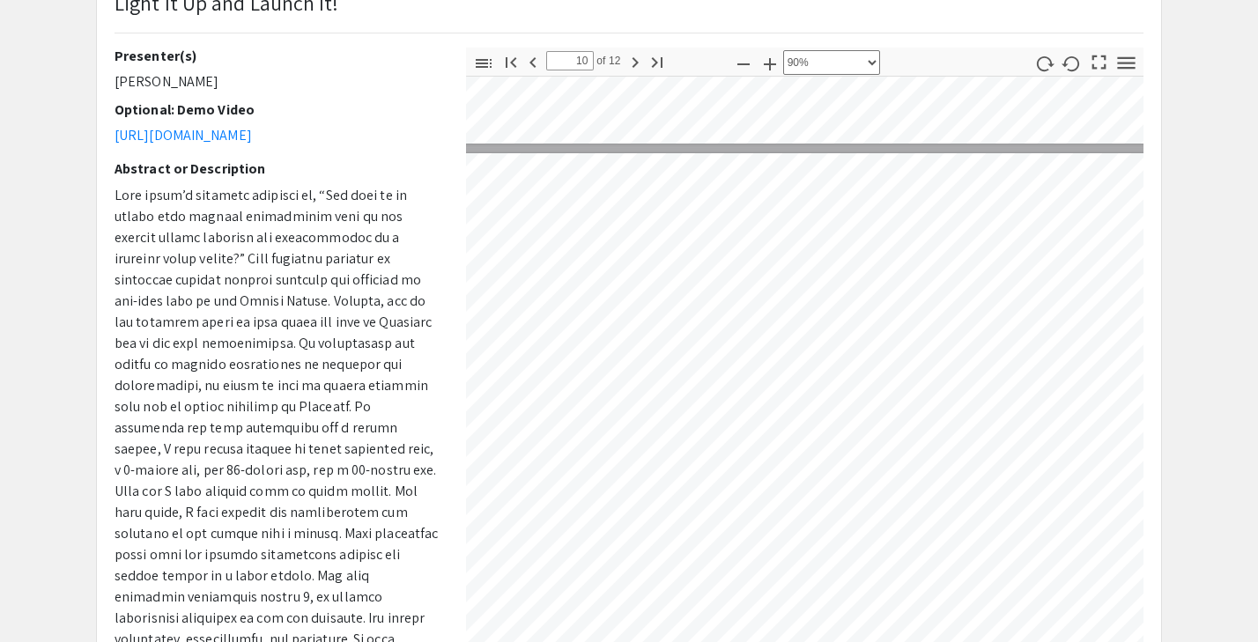
scroll to position [5839, 106]
type input "9"
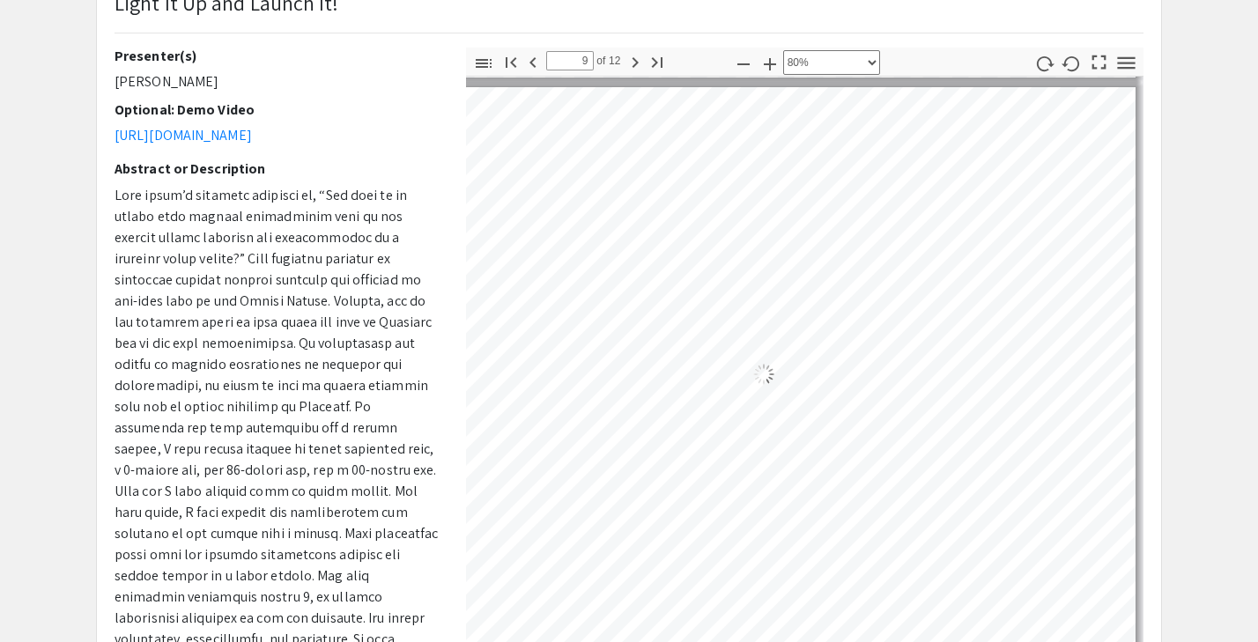
select select "custom"
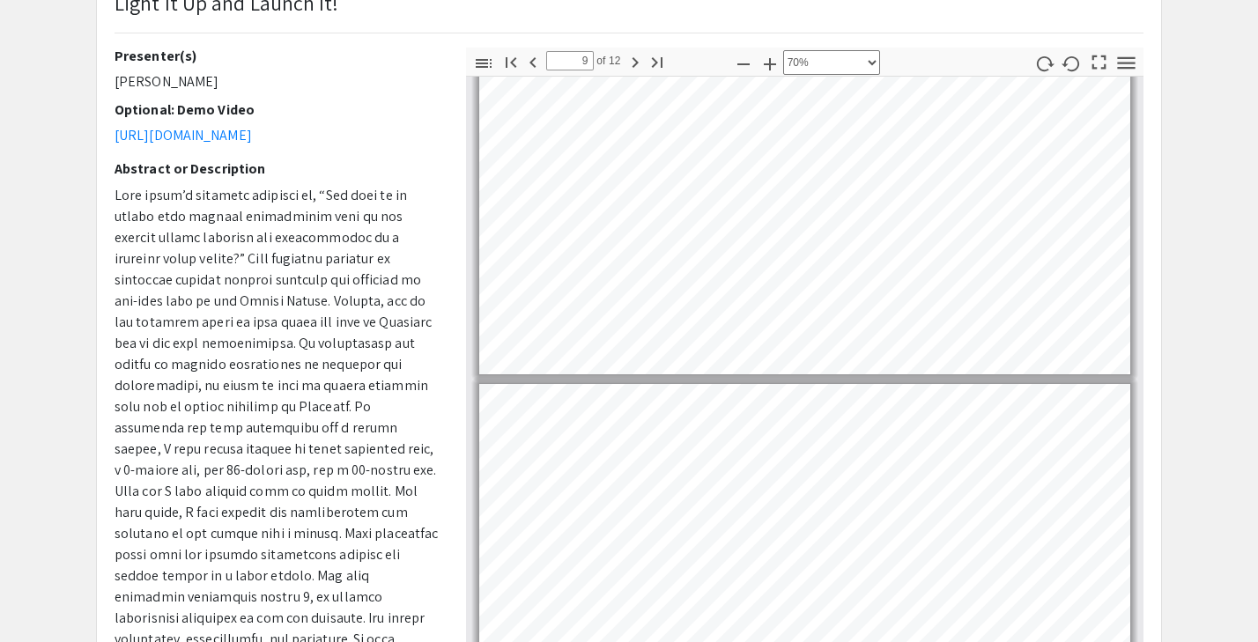
type input "10"
select select "custom"
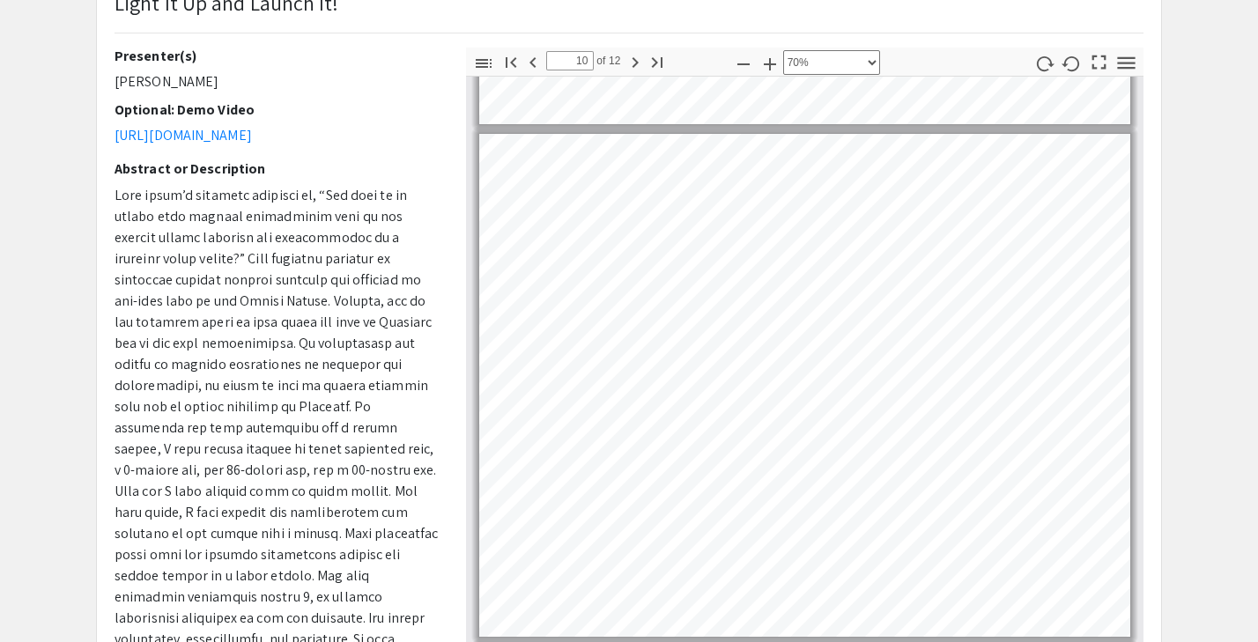
scroll to position [4581, 0]
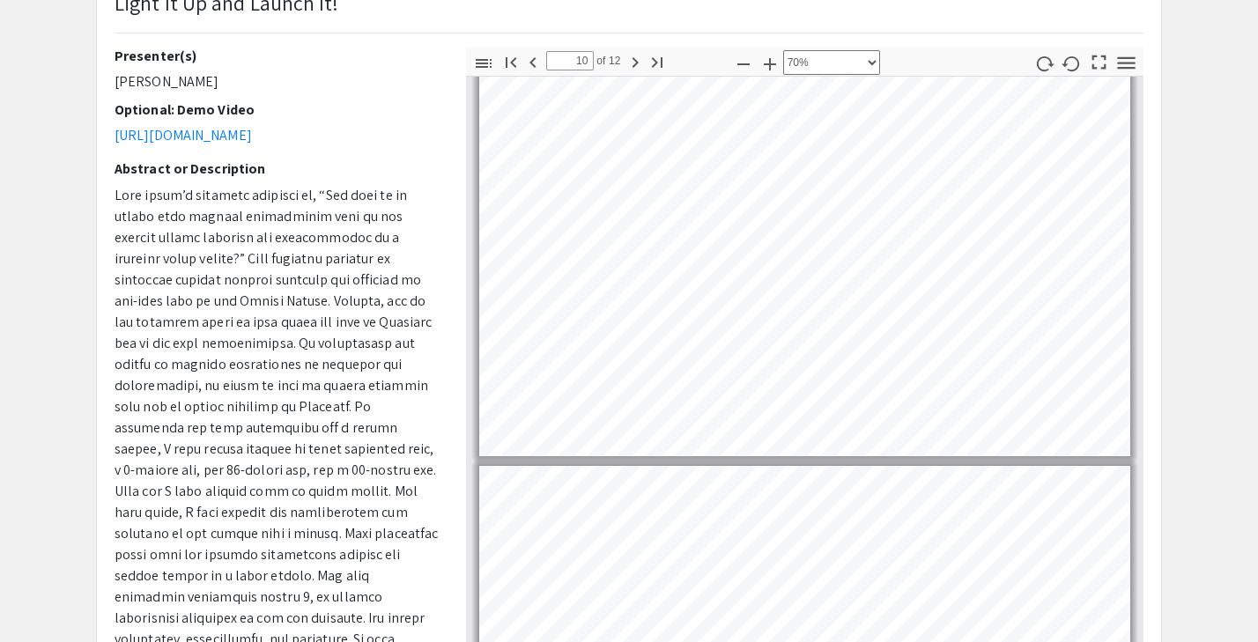
type input "11"
select select "custom"
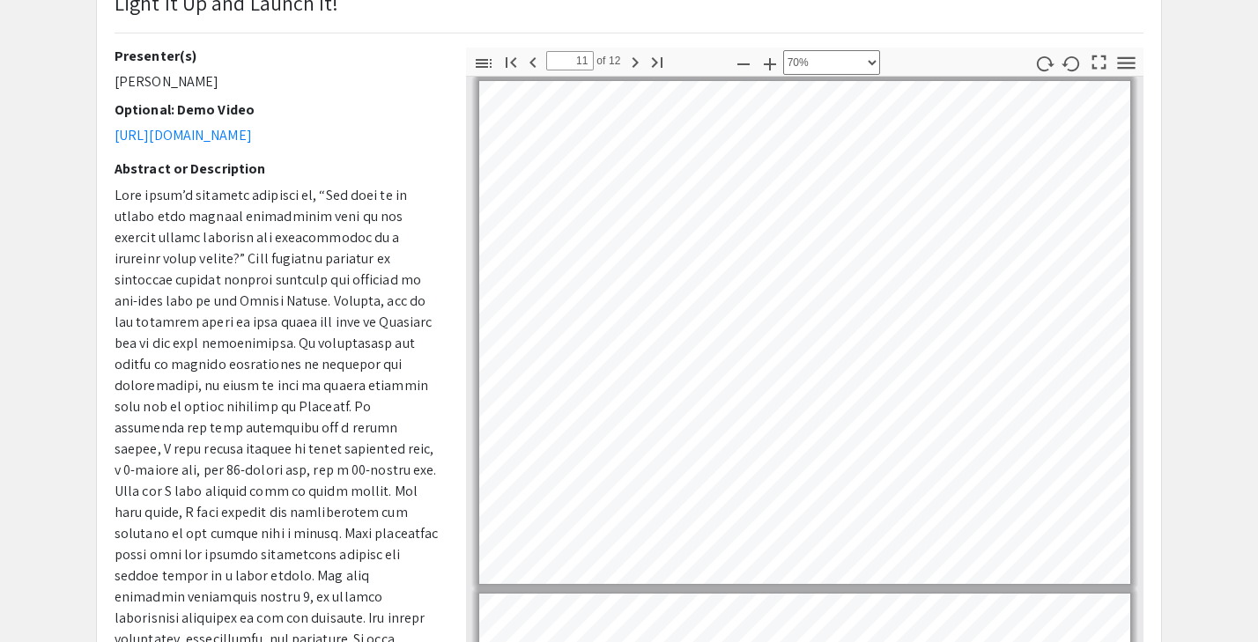
scroll to position [5131, 0]
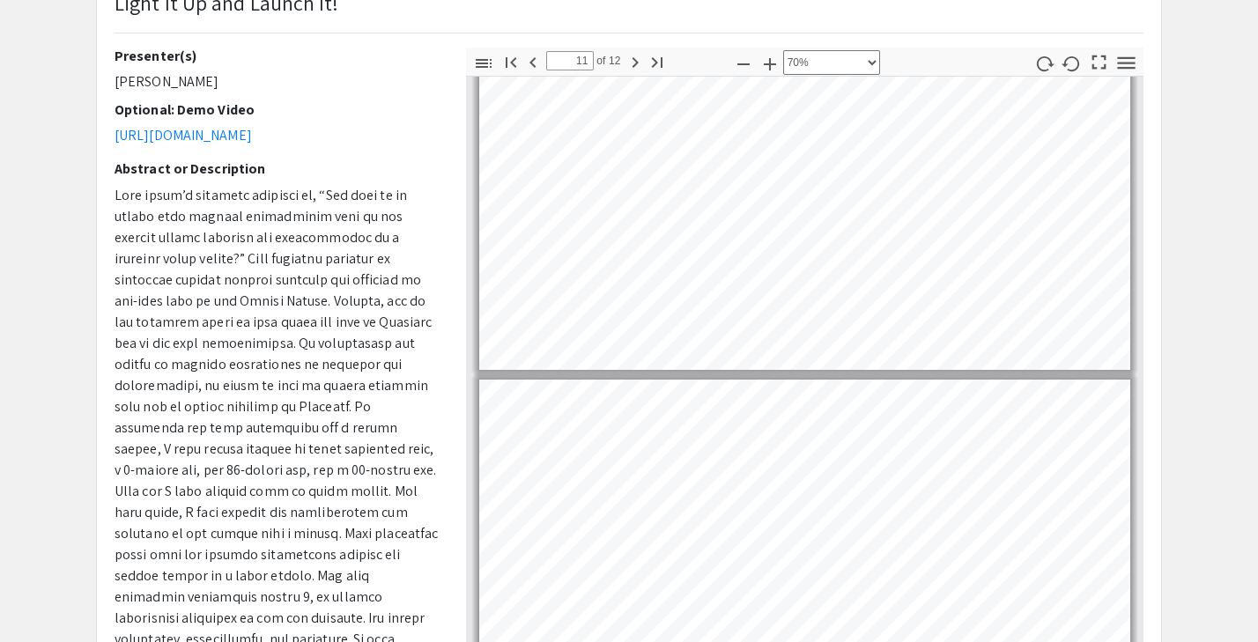
type input "12"
select select "custom"
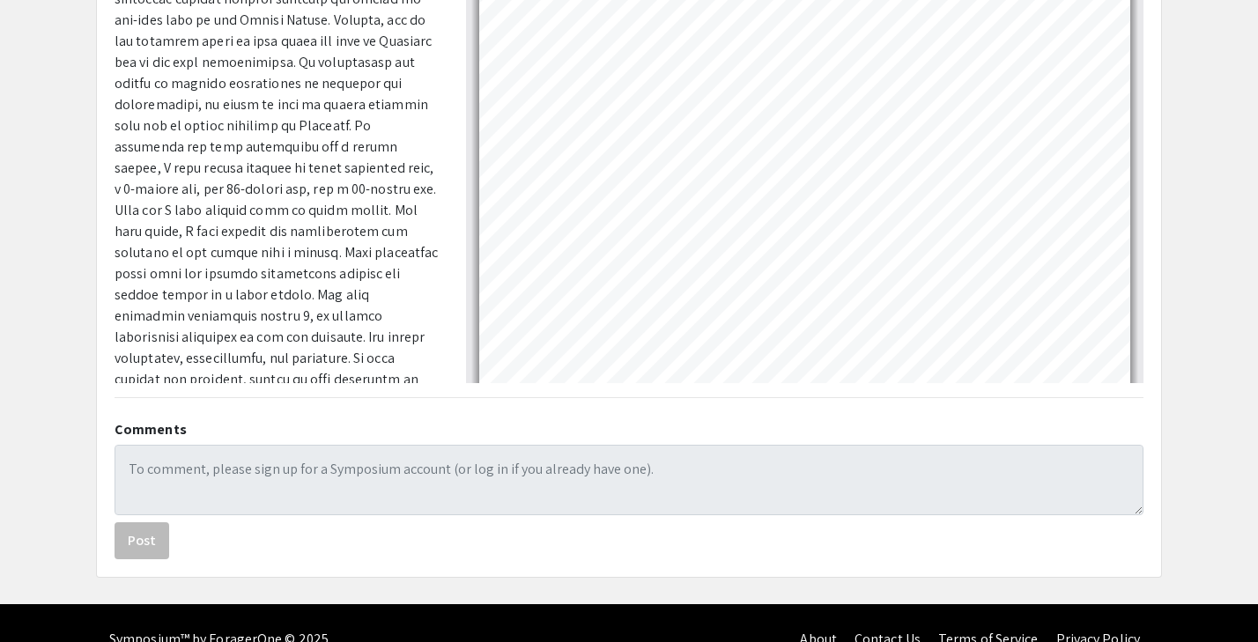
scroll to position [451, 0]
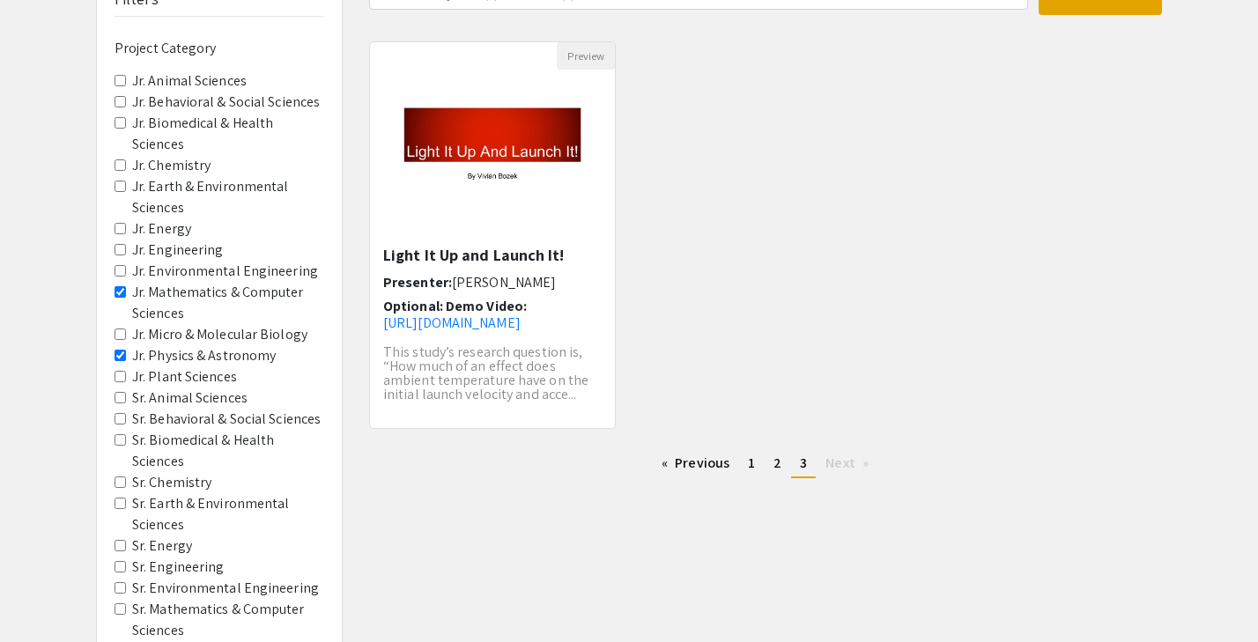
scroll to position [179, 0]
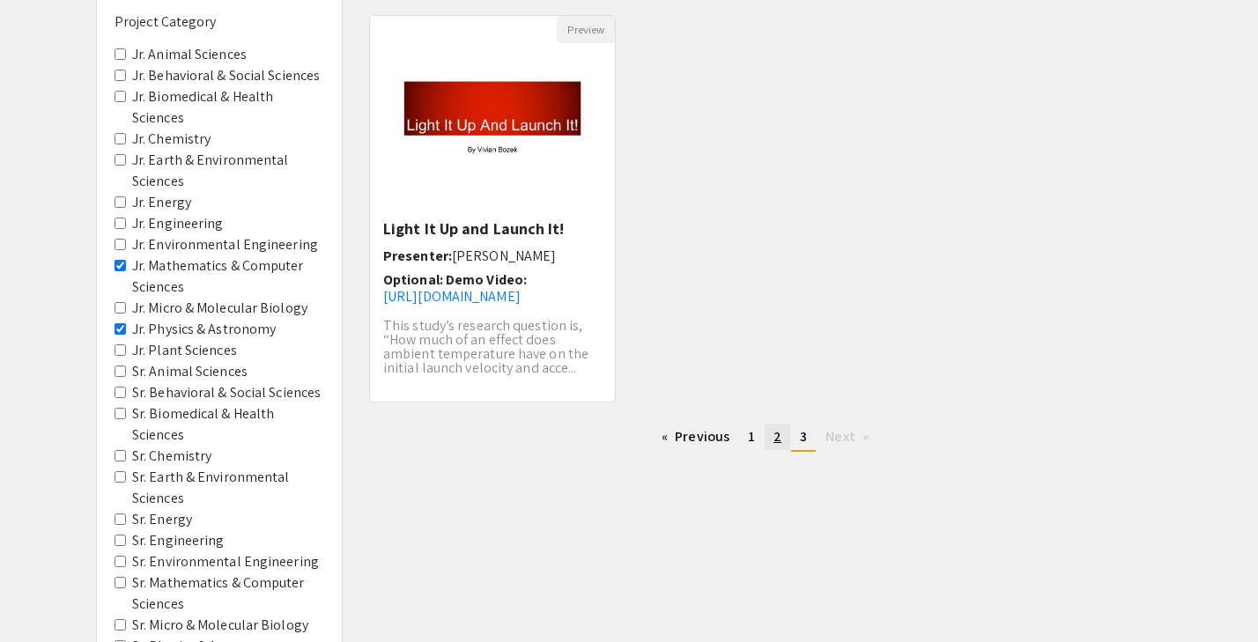
click at [779, 434] on span "2" at bounding box center [777, 436] width 8 height 19
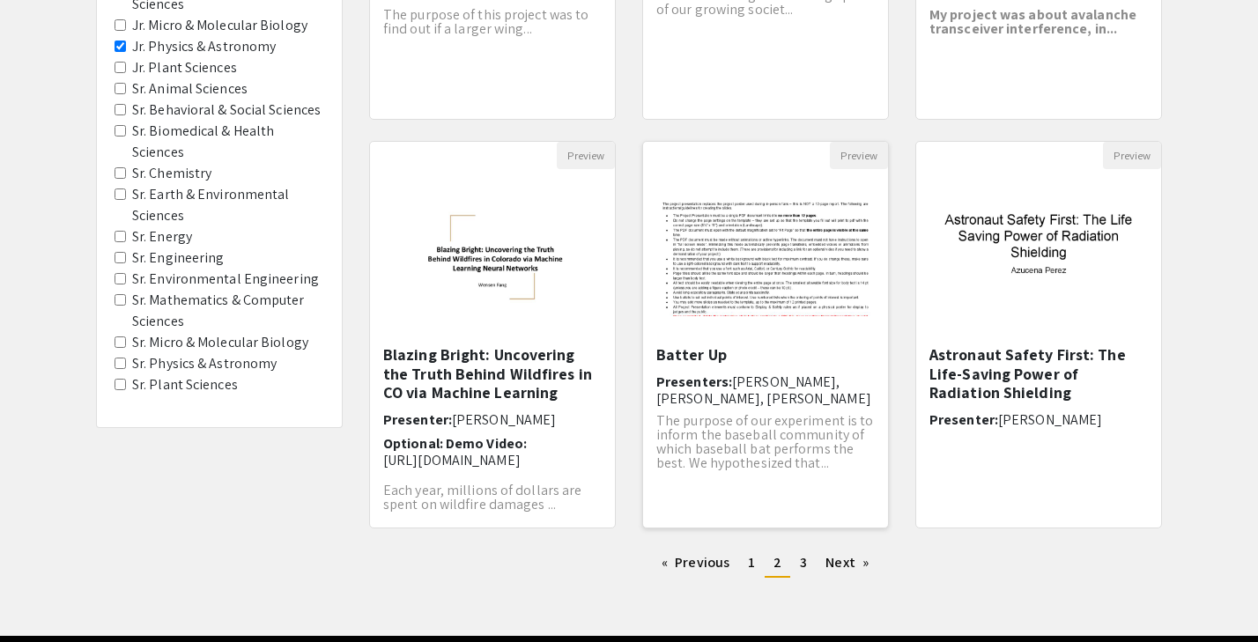
scroll to position [463, 0]
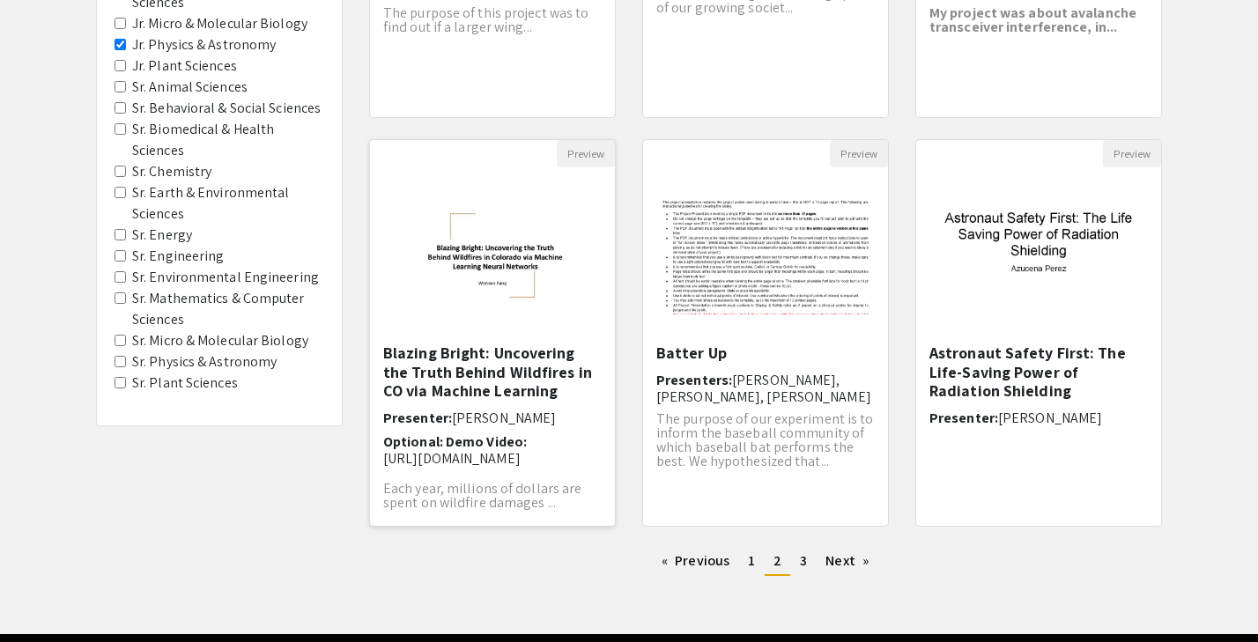
click at [491, 374] on h5 "Blazing Bright: Uncovering the Truth Behind Wildfires in CO via Machine Learning" at bounding box center [492, 372] width 218 height 57
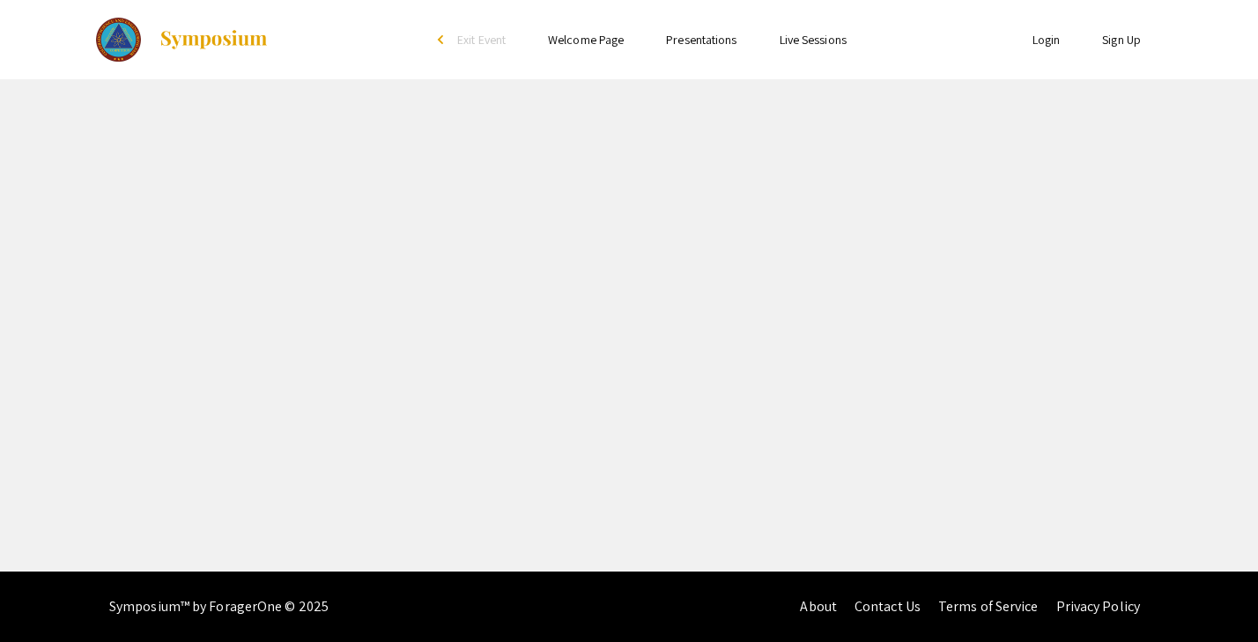
select select "custom"
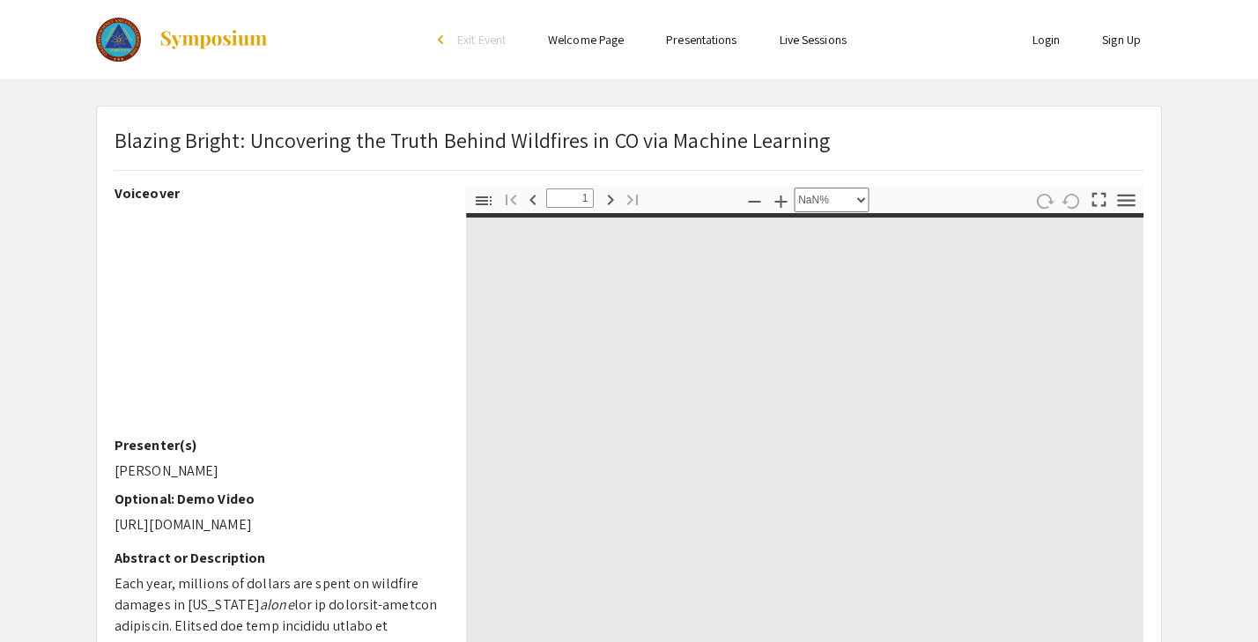
type input "0"
select select "auto"
type input "1"
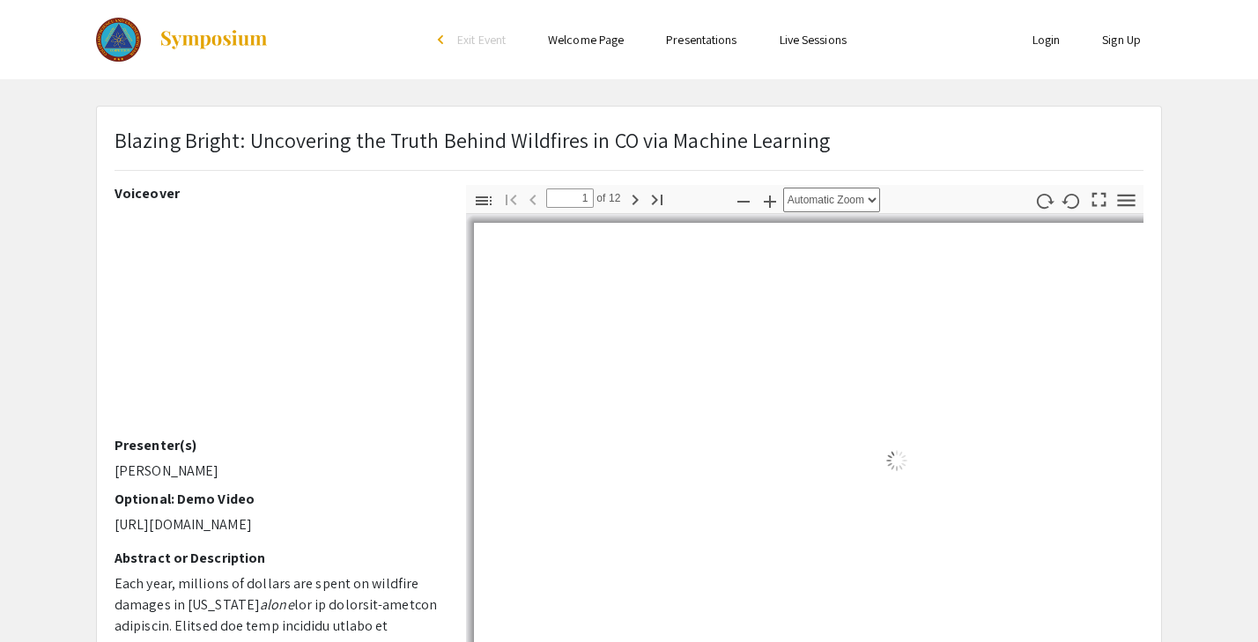
select select "auto"
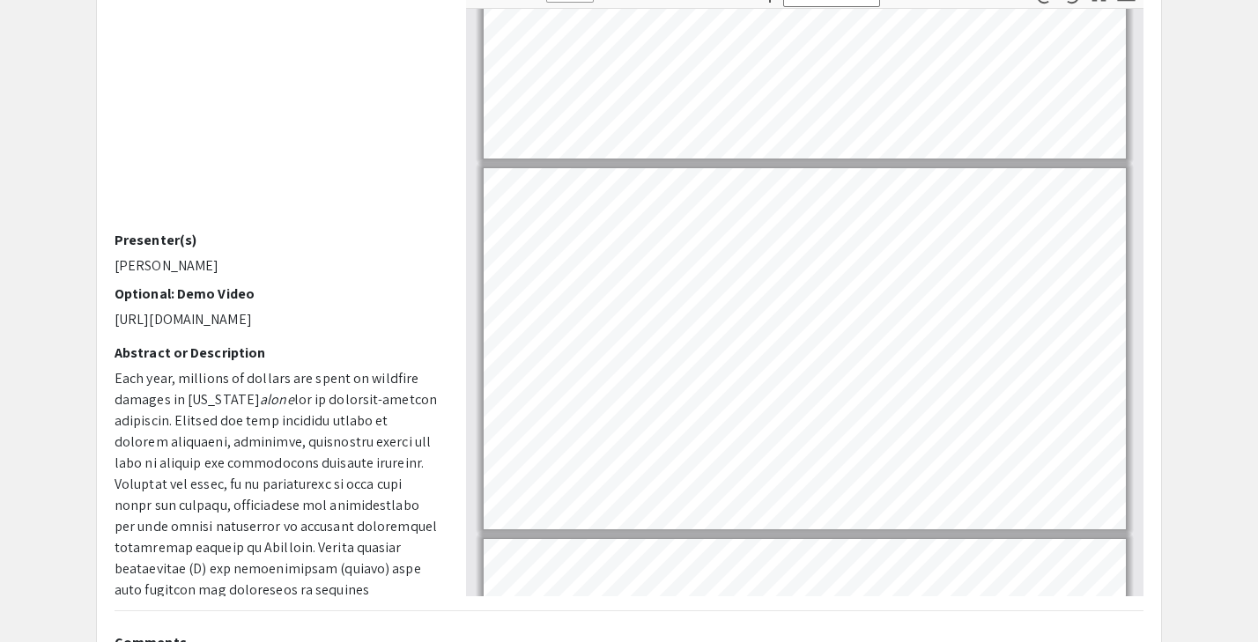
scroll to position [1302, 0]
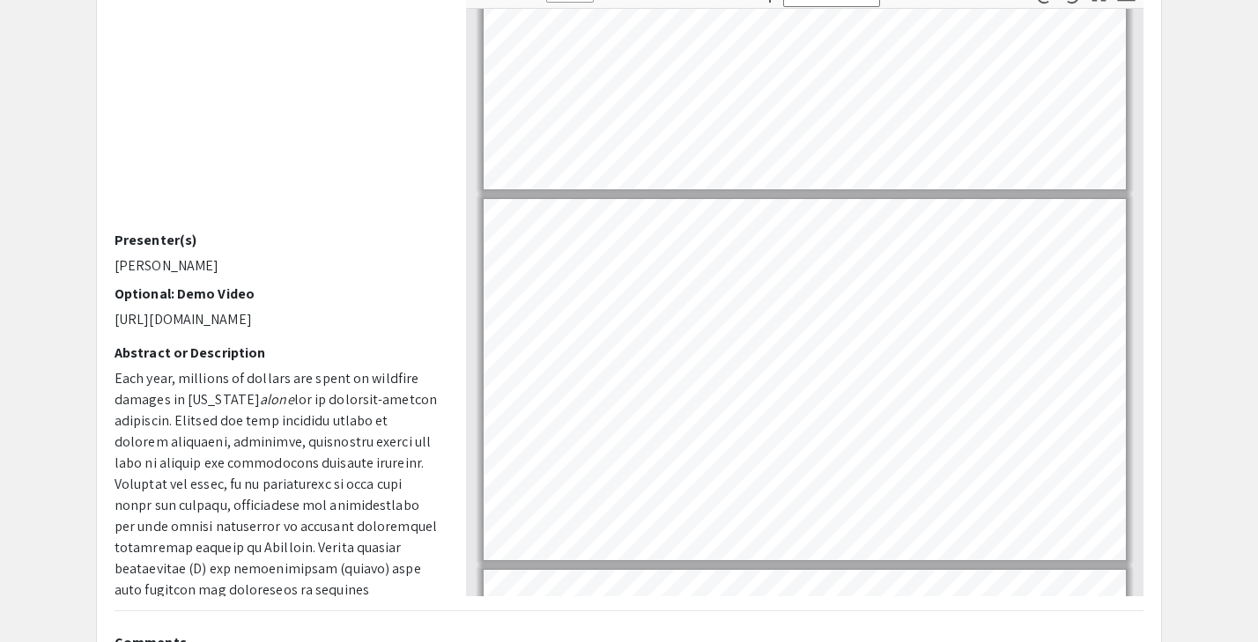
type input "4"
select select "custom"
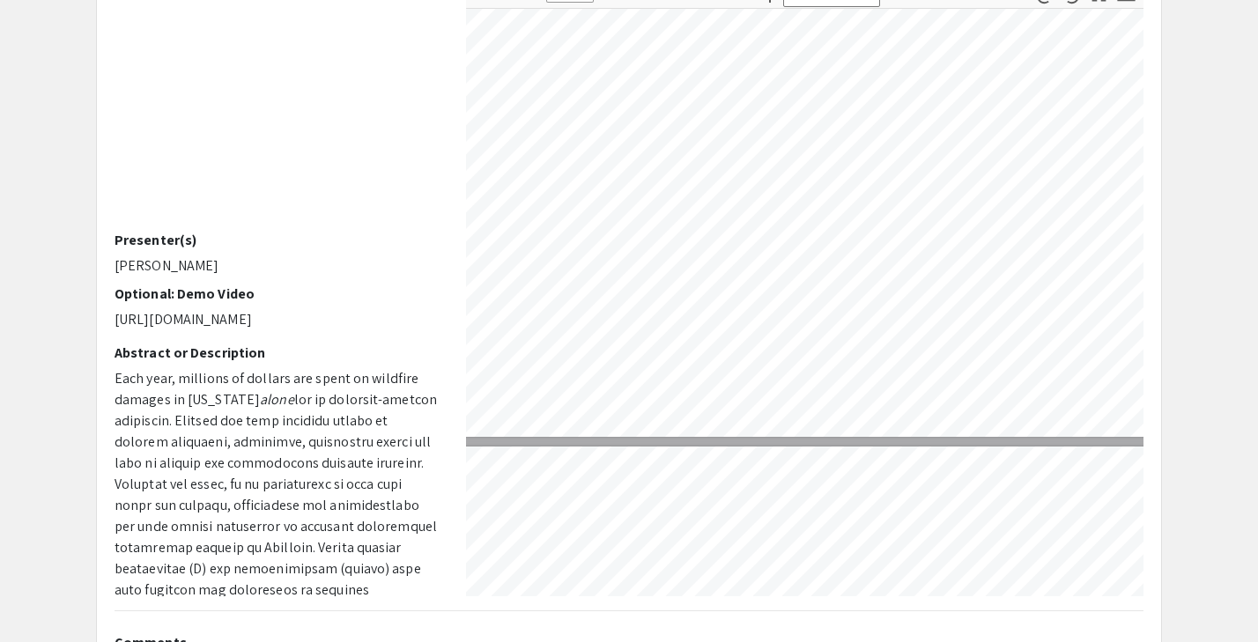
type input "5"
select select "custom"
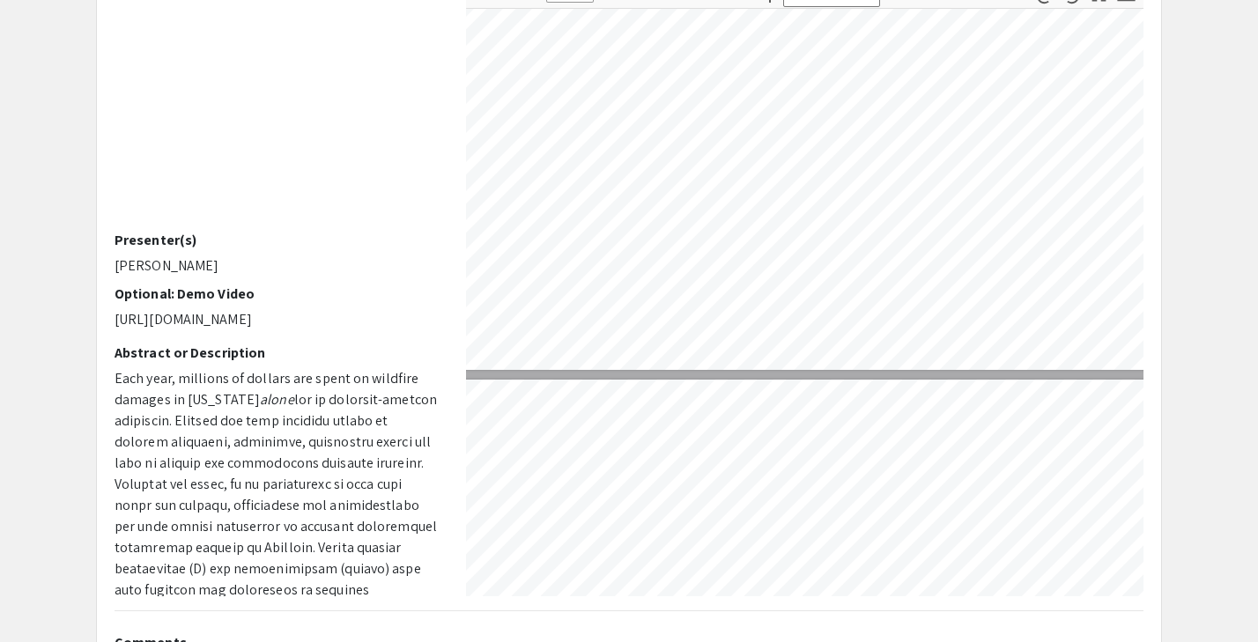
type input "6"
select select "custom"
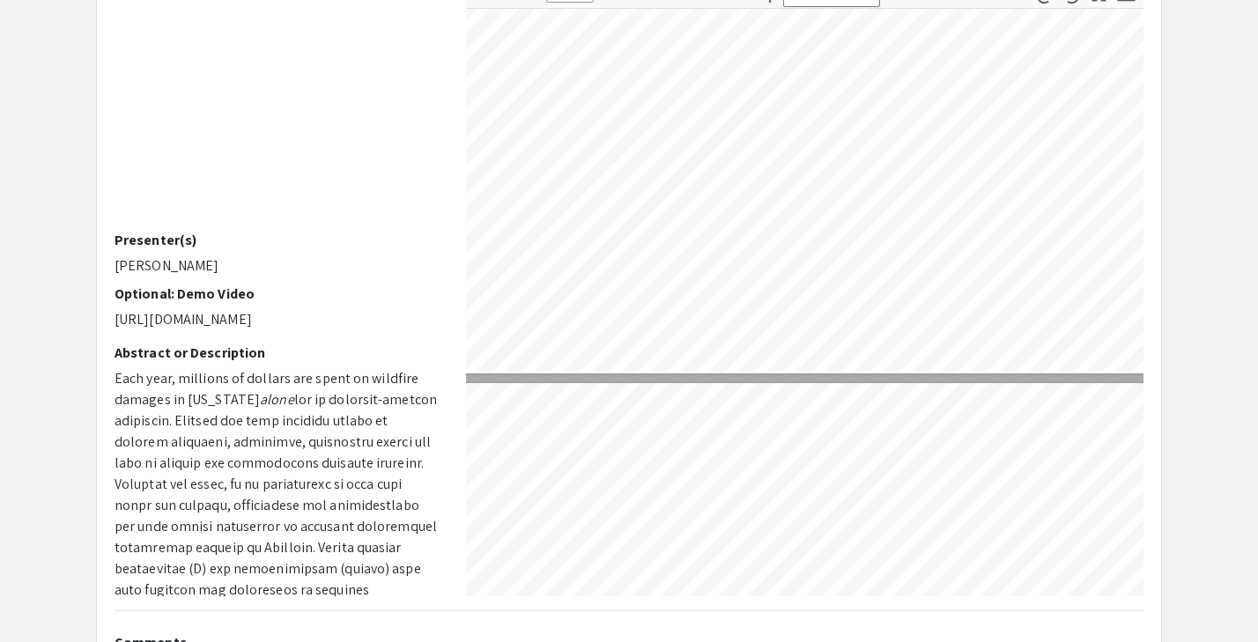
type input "7"
select select "custom"
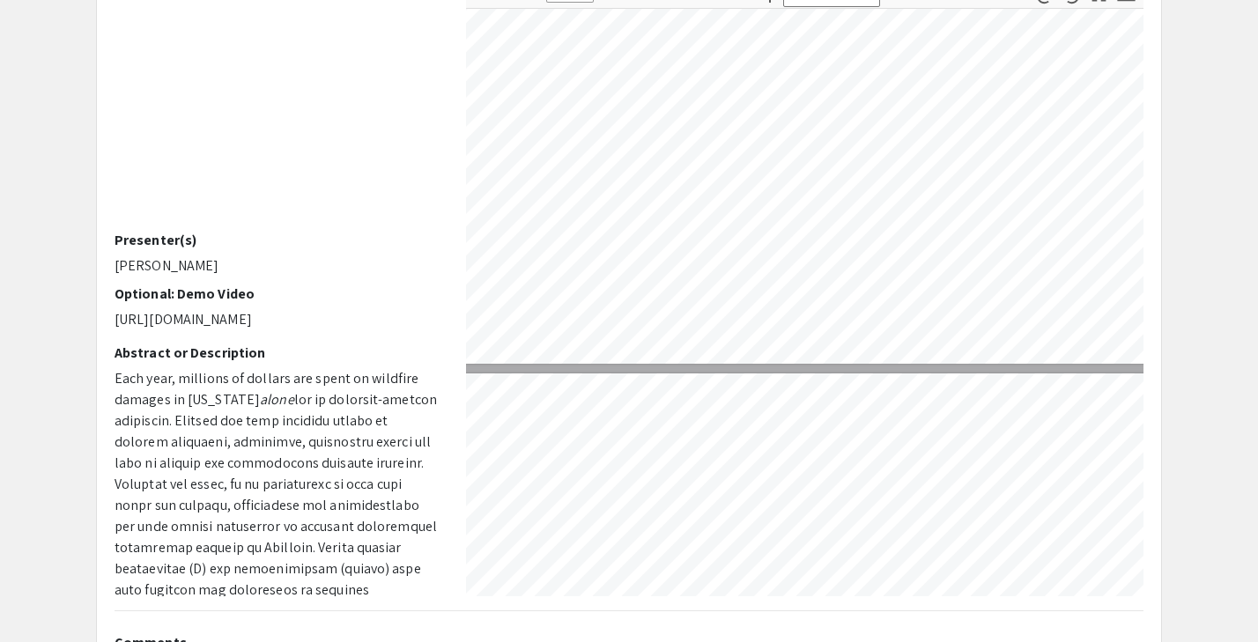
type input "8"
select select "custom"
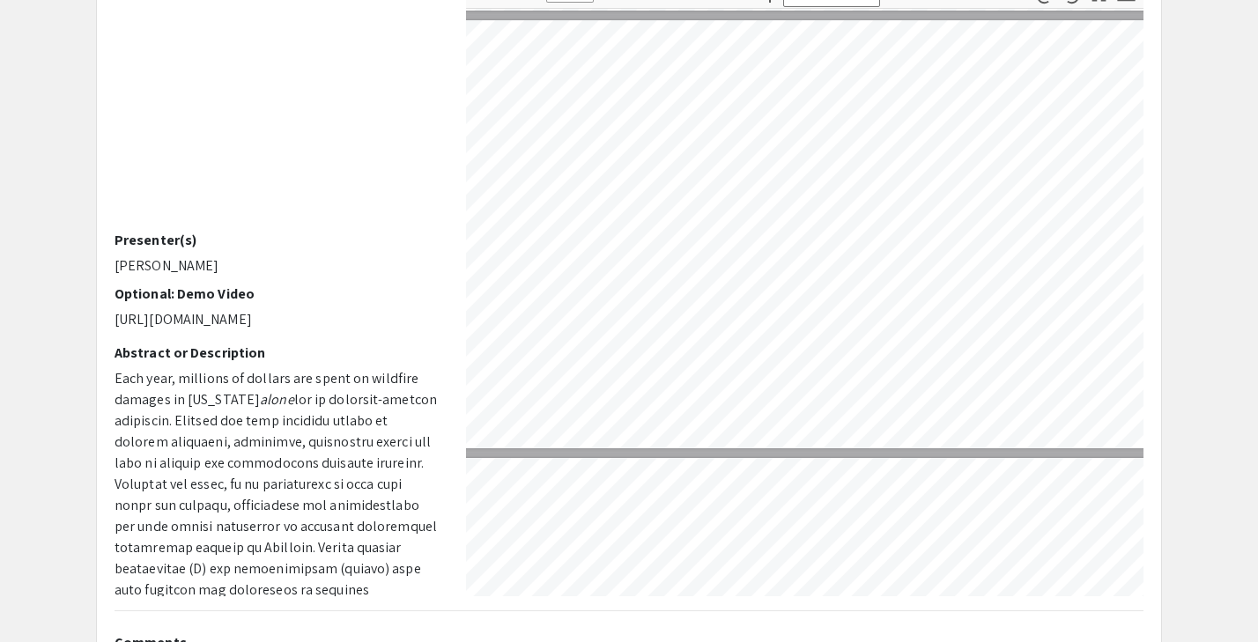
scroll to position [3060, 8]
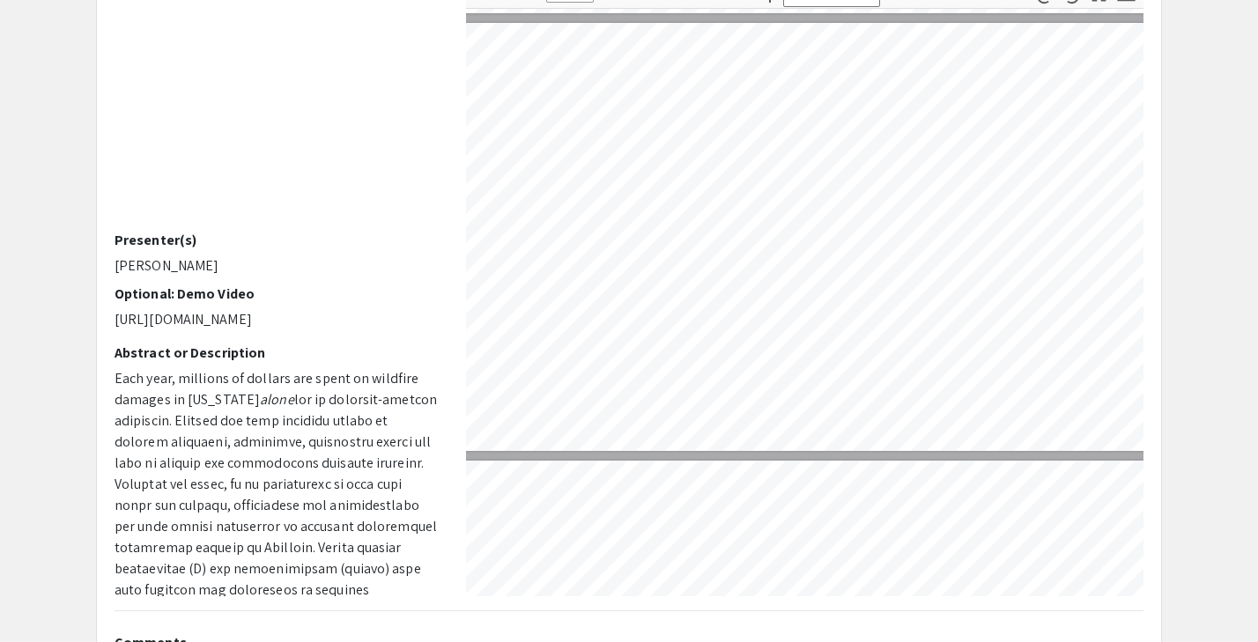
type input "7"
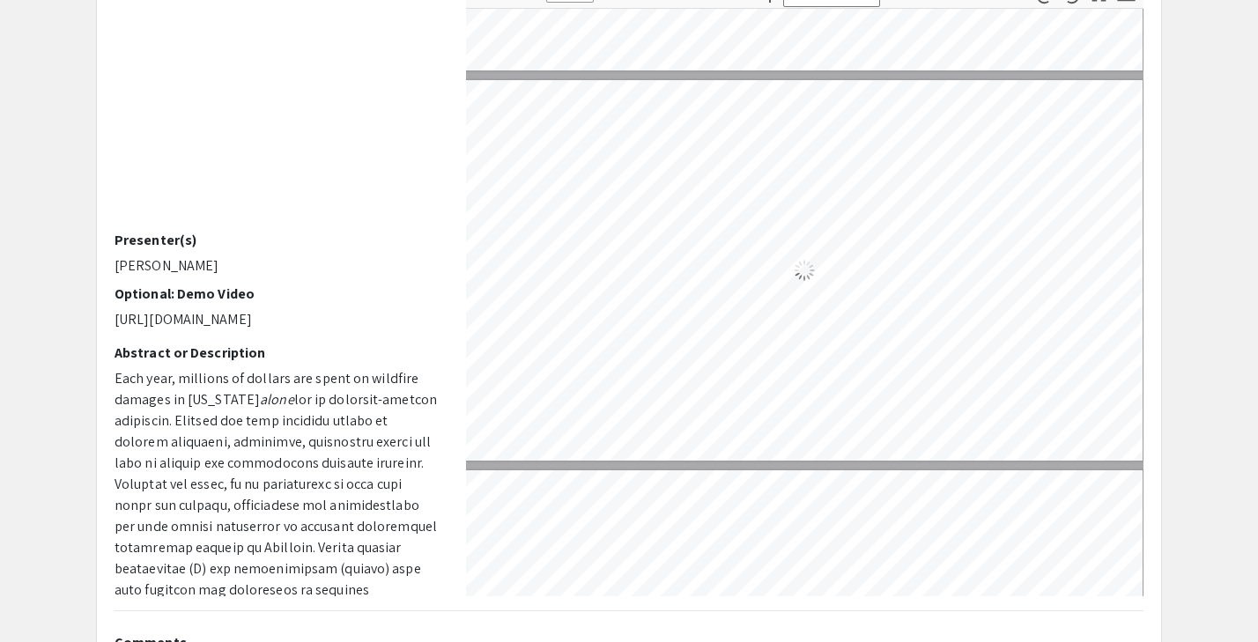
scroll to position [2350, 8]
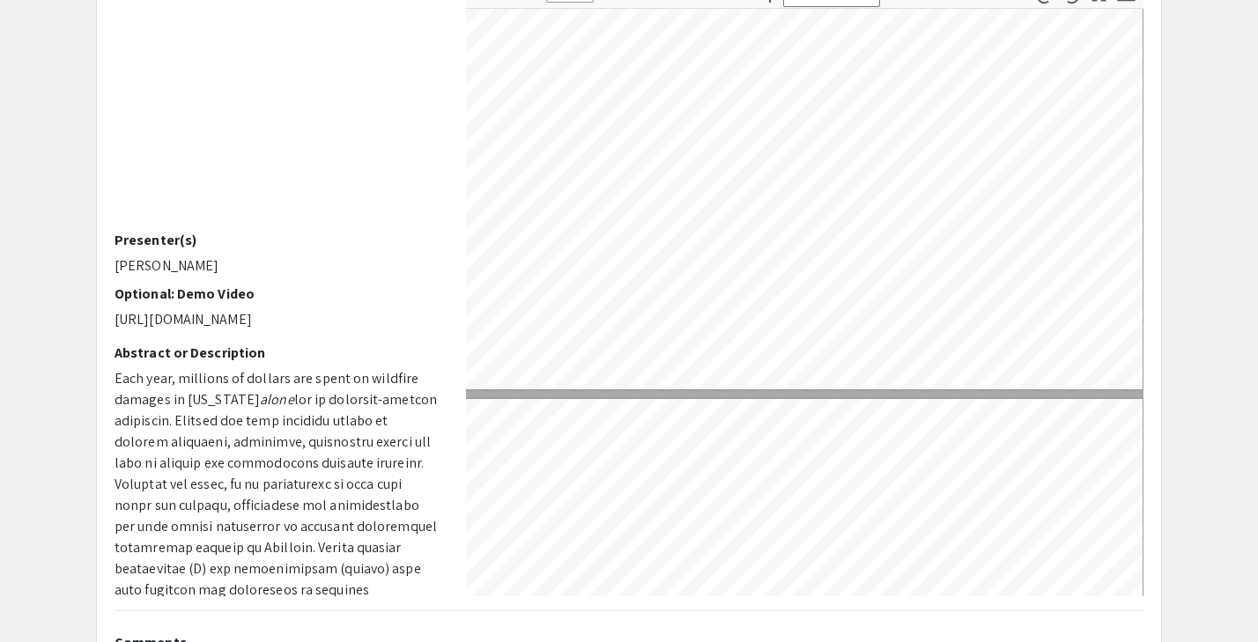
select select "custom"
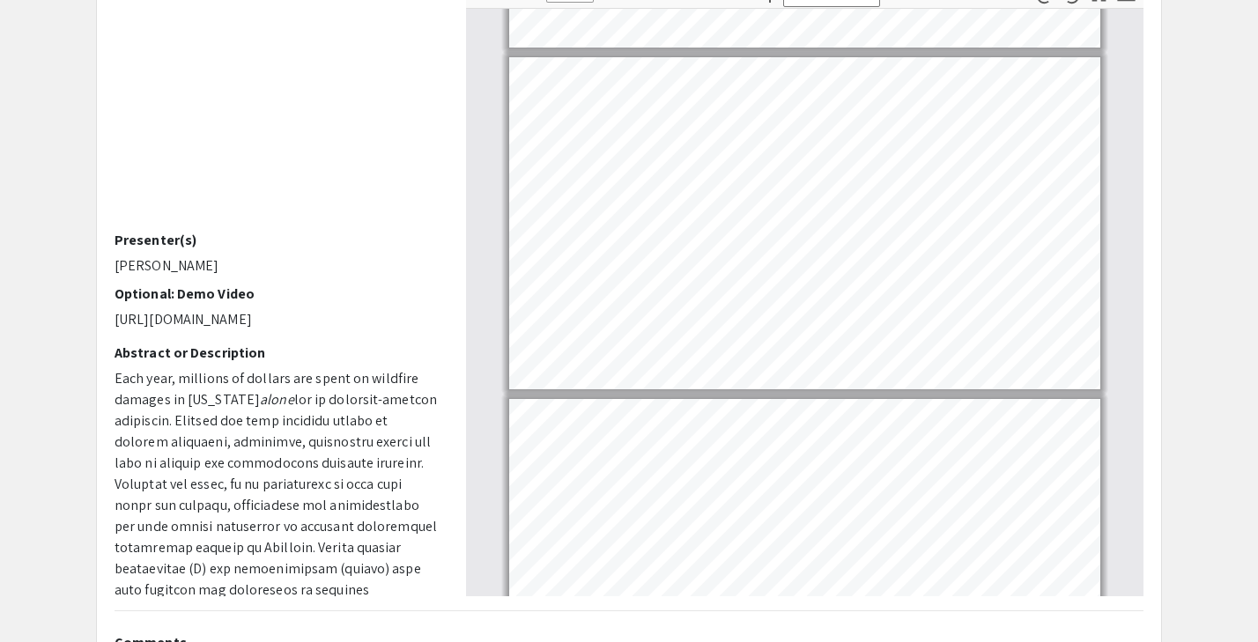
type input "8"
select select "custom"
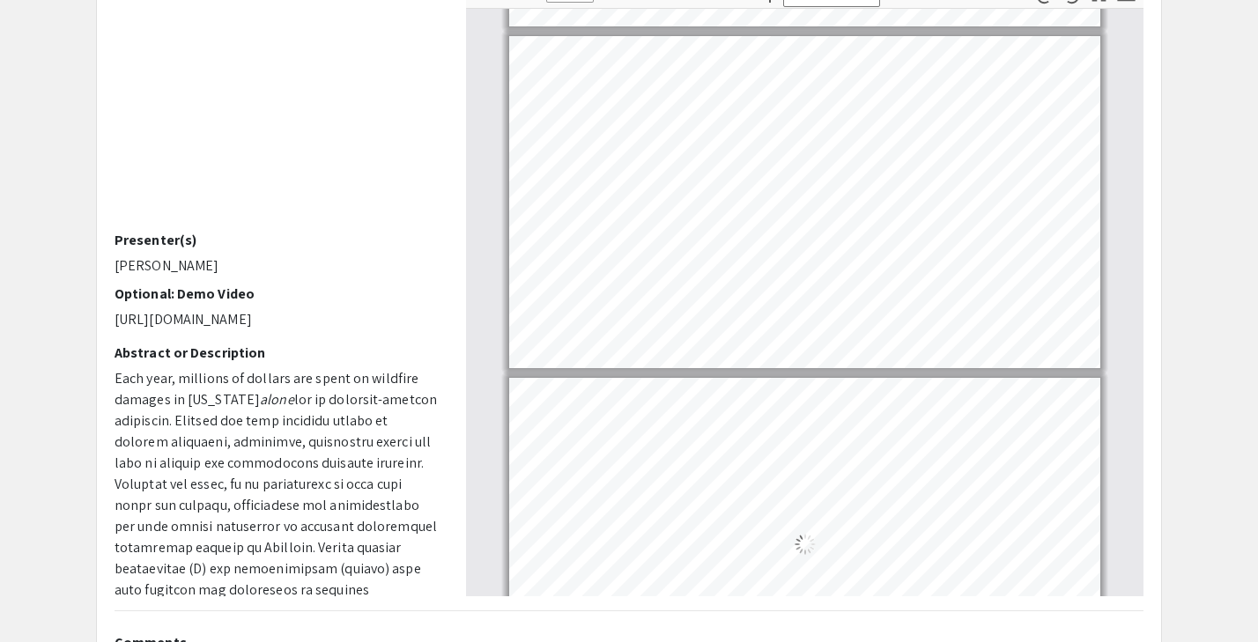
type input "9"
select select "custom"
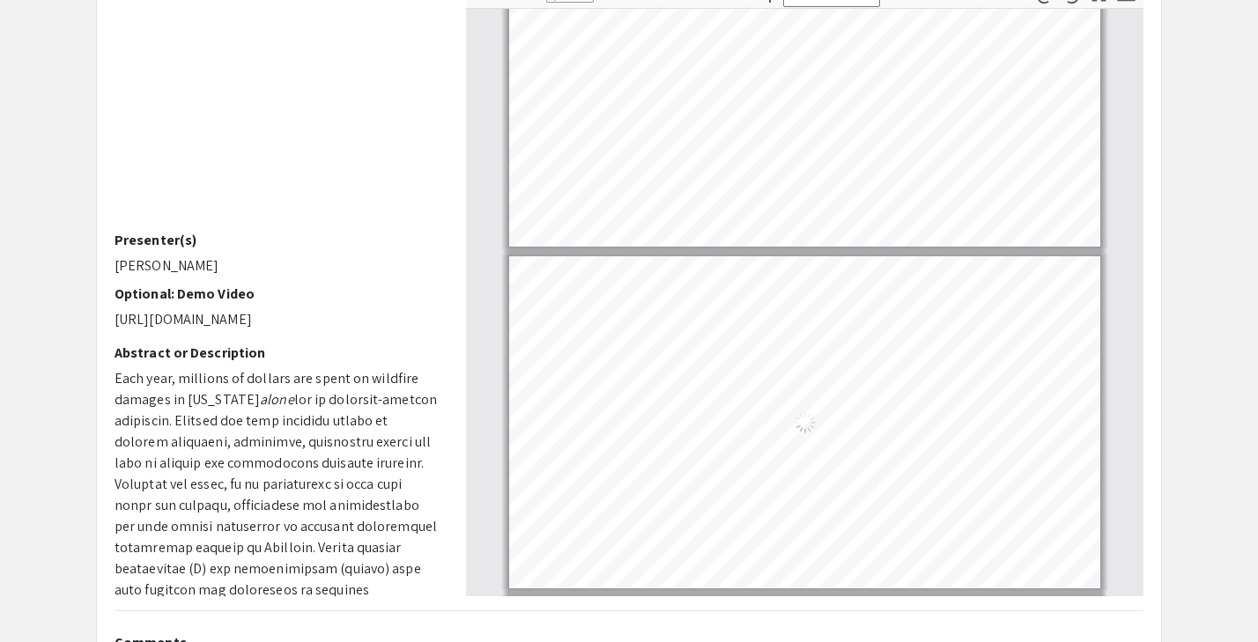
scroll to position [2472, 0]
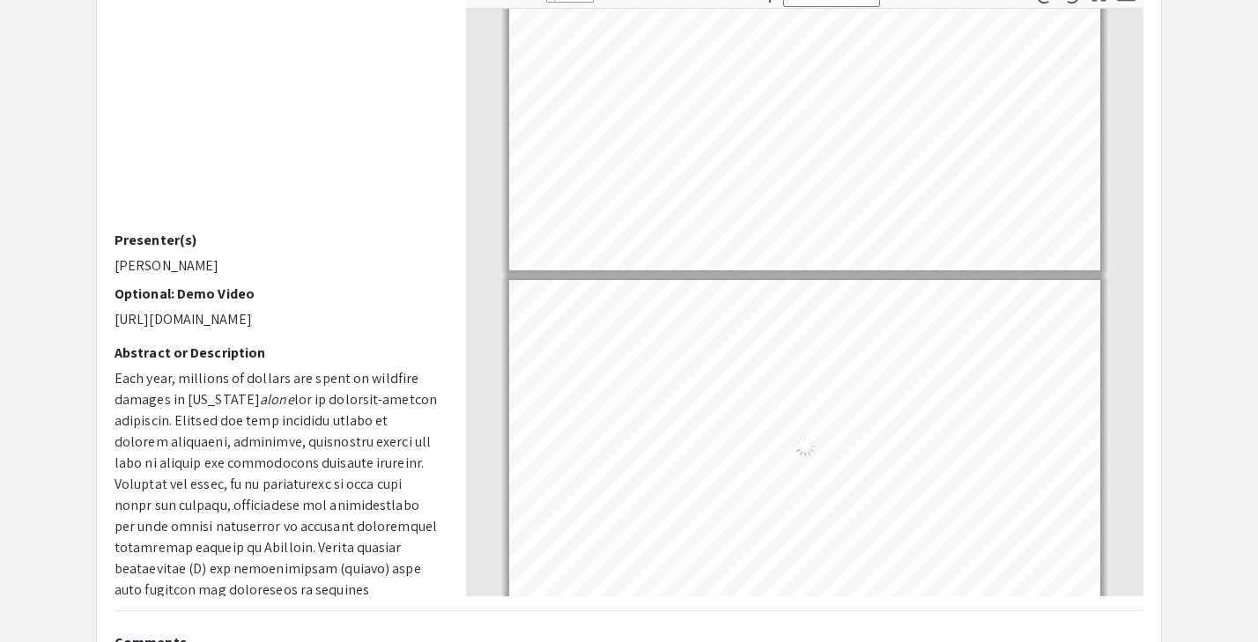
type input "8"
select select "custom"
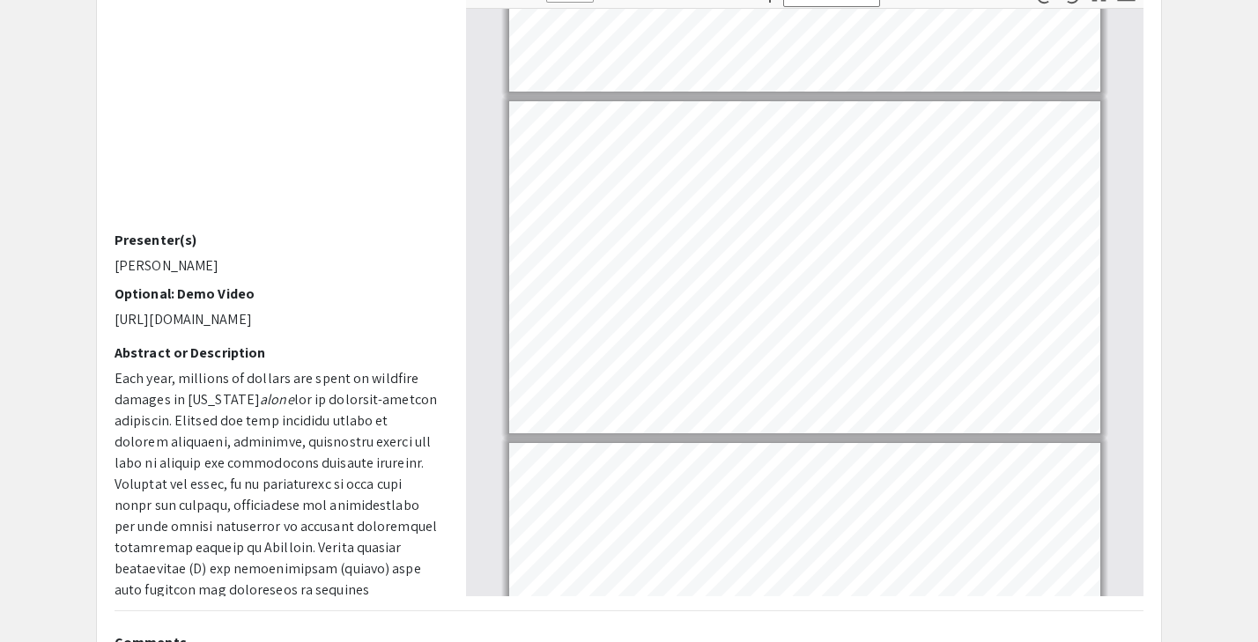
scroll to position [2308, 0]
type input "9"
select select "custom"
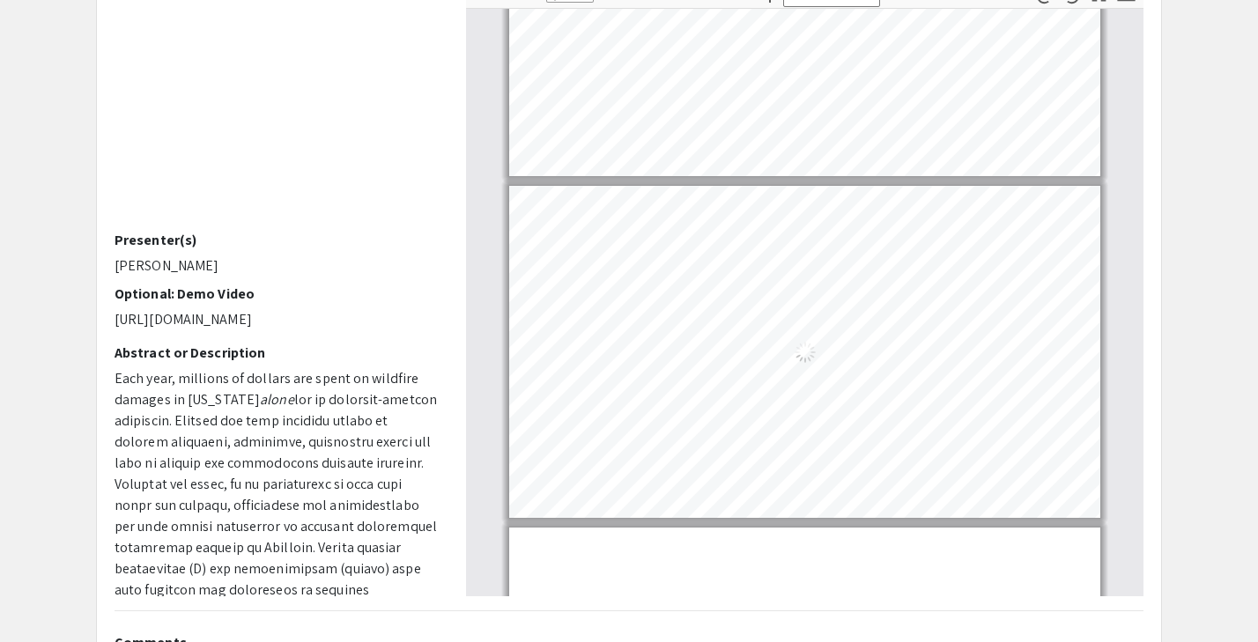
type input "10"
select select "custom"
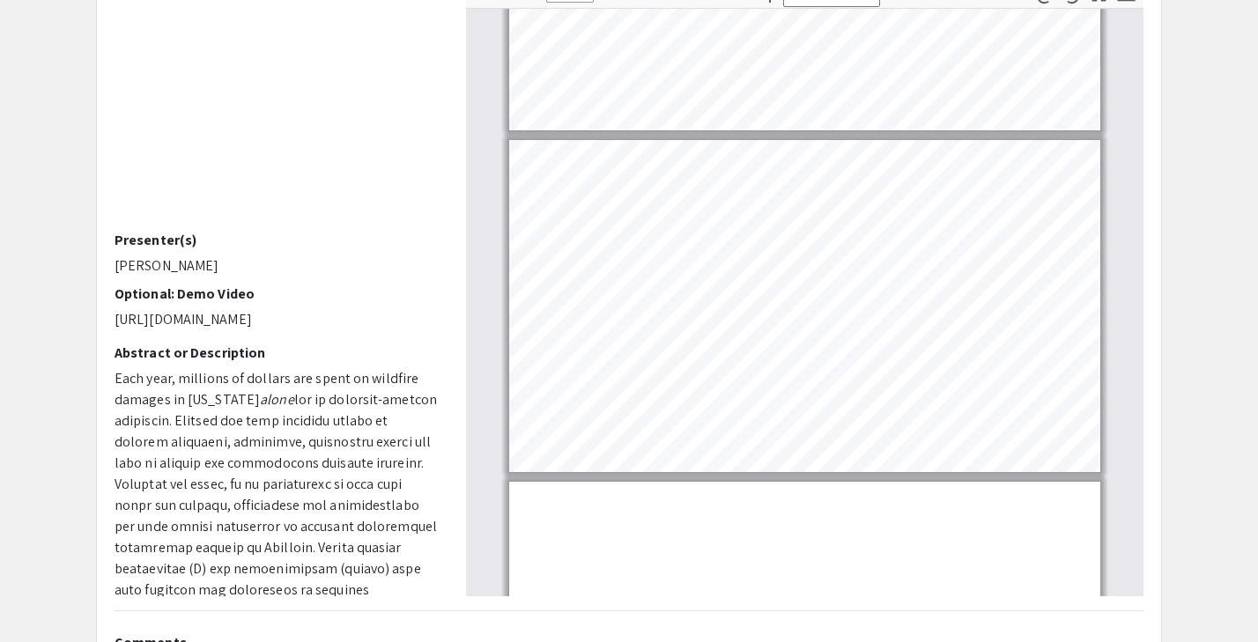
type input "11"
select select "custom"
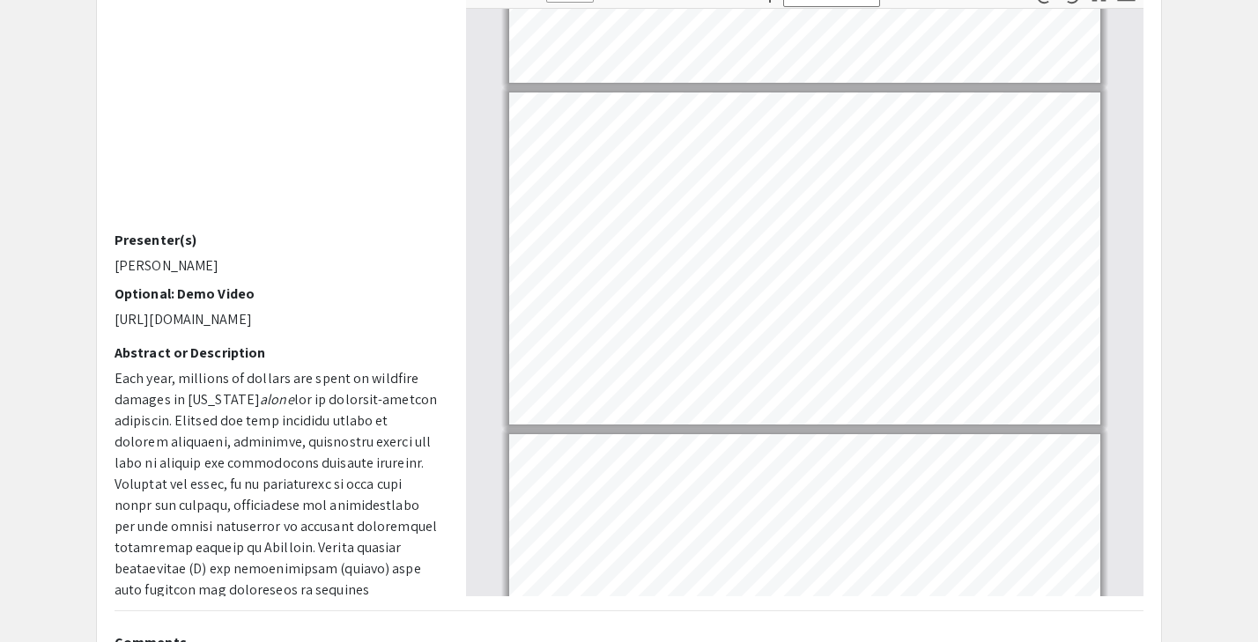
scroll to position [3376, 0]
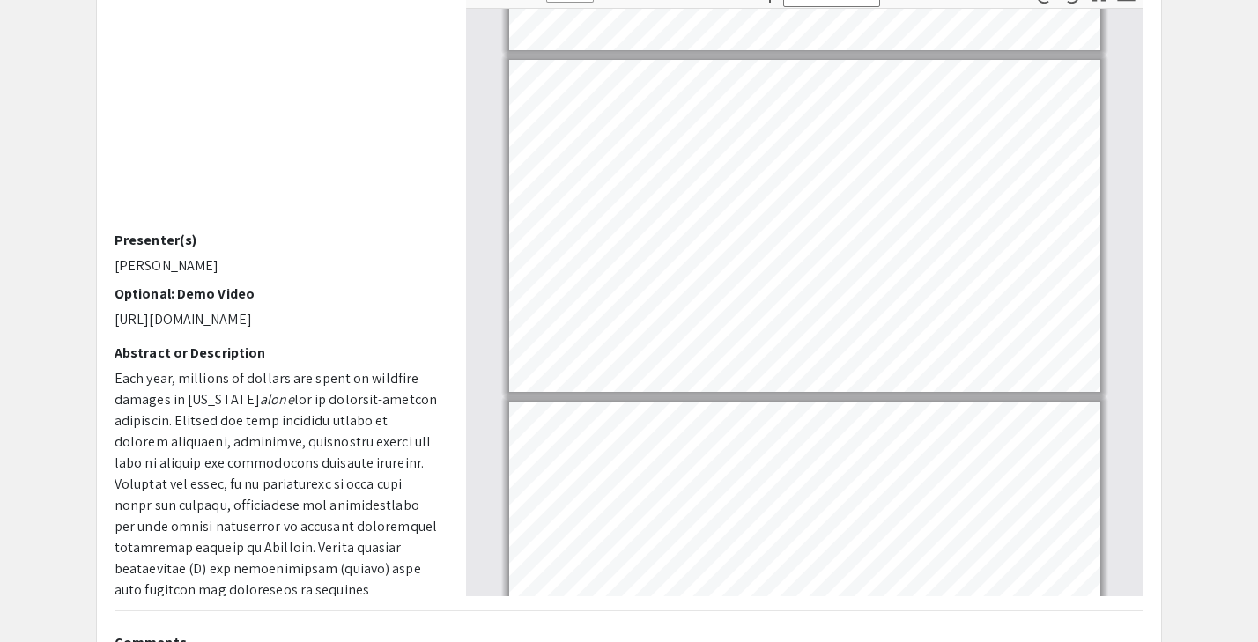
type input "10"
select select "custom"
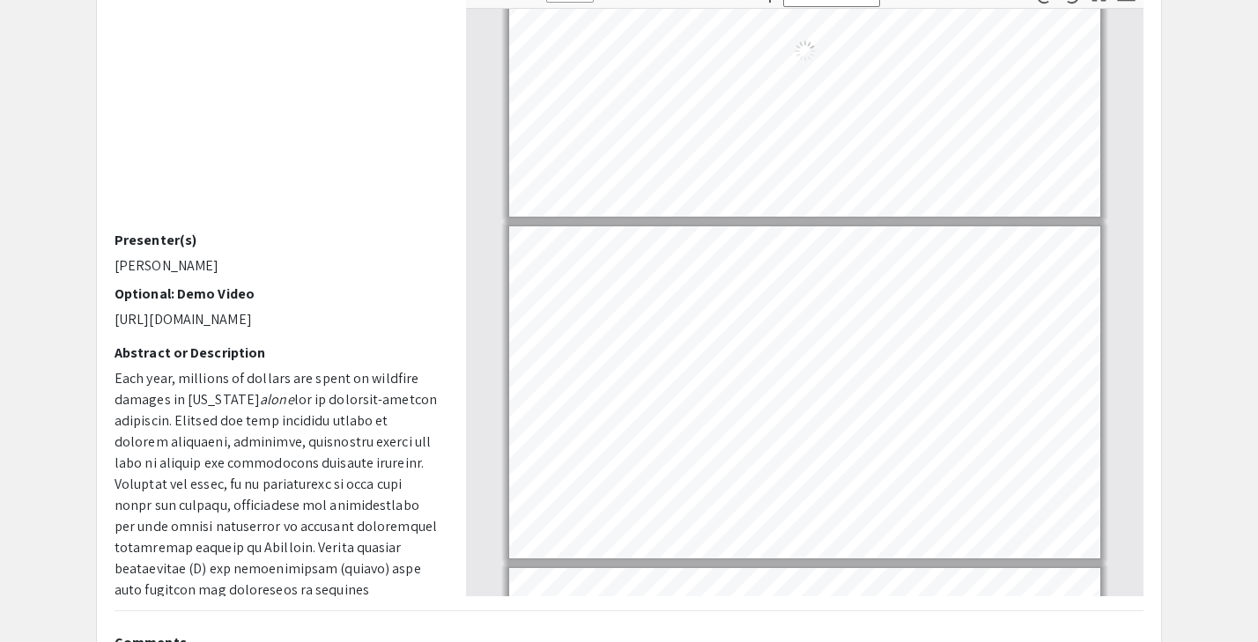
type input "9"
select select "custom"
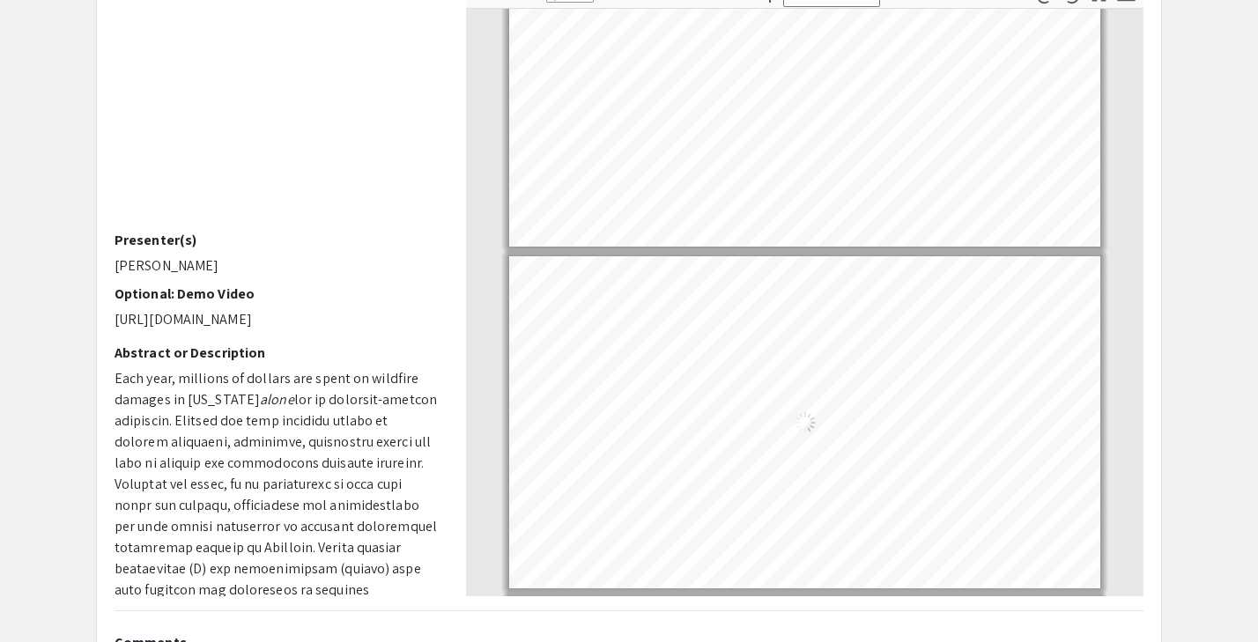
type input "8"
select select "custom"
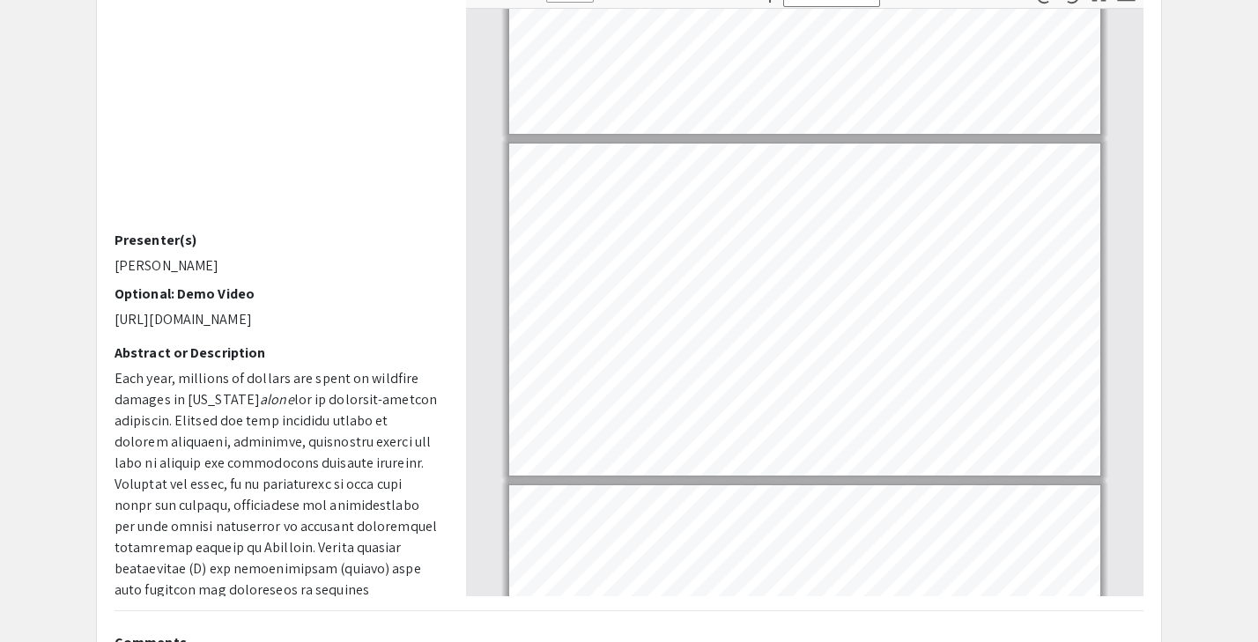
type input "7"
select select "custom"
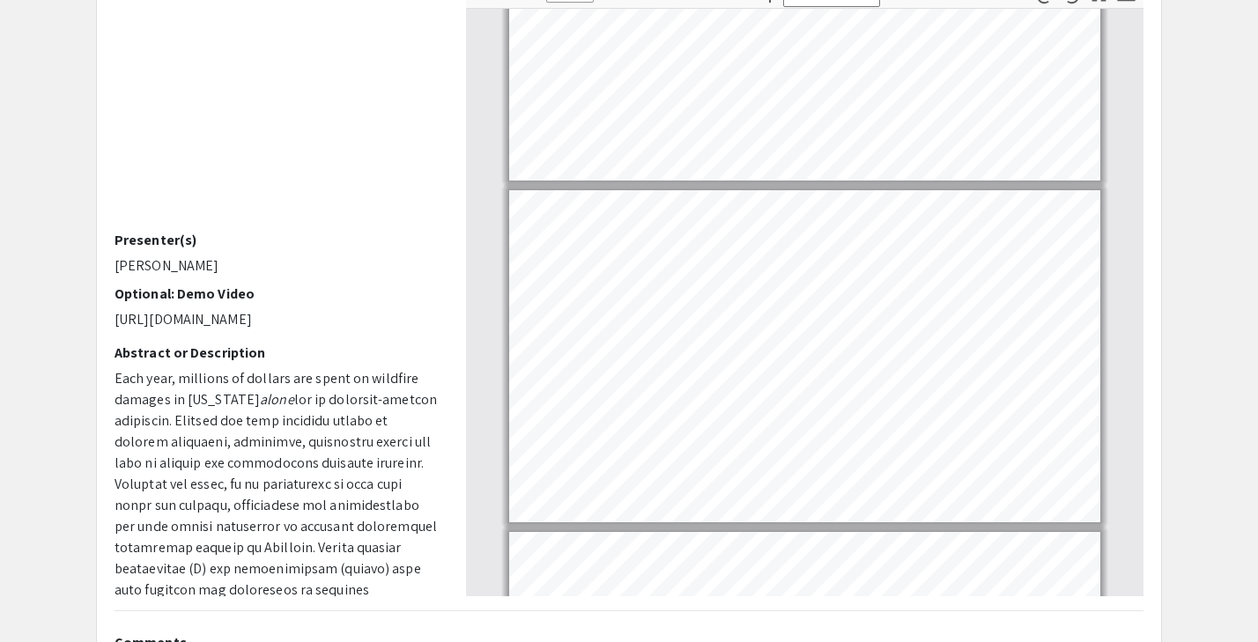
type input "6"
select select "custom"
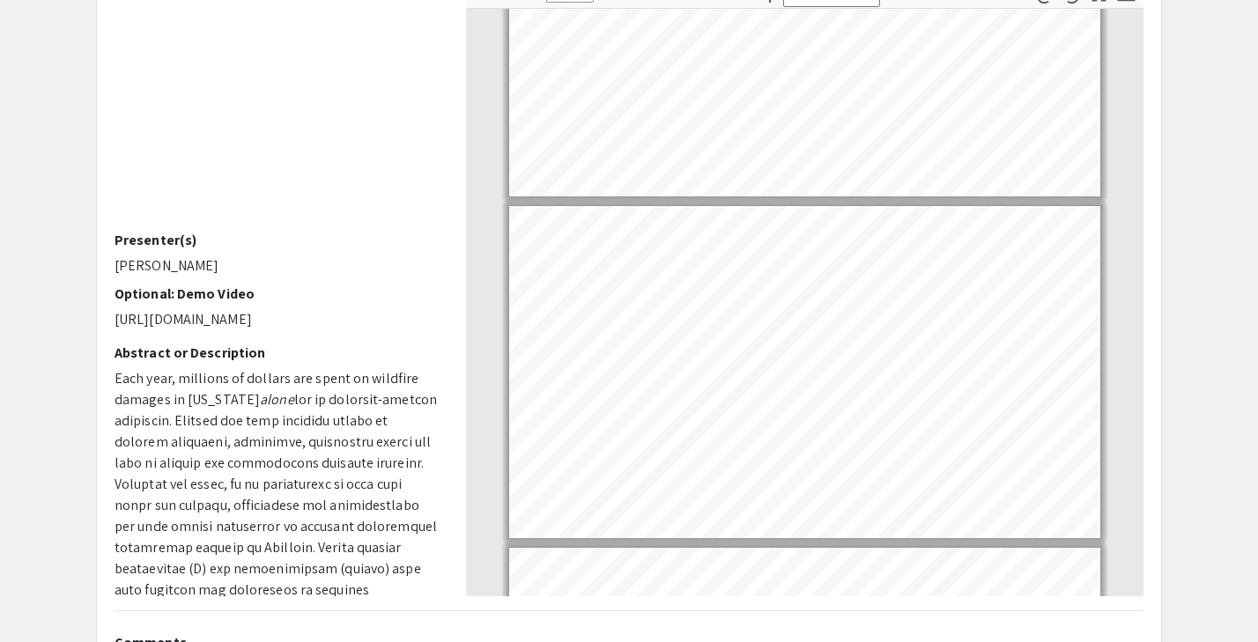
type input "5"
select select "custom"
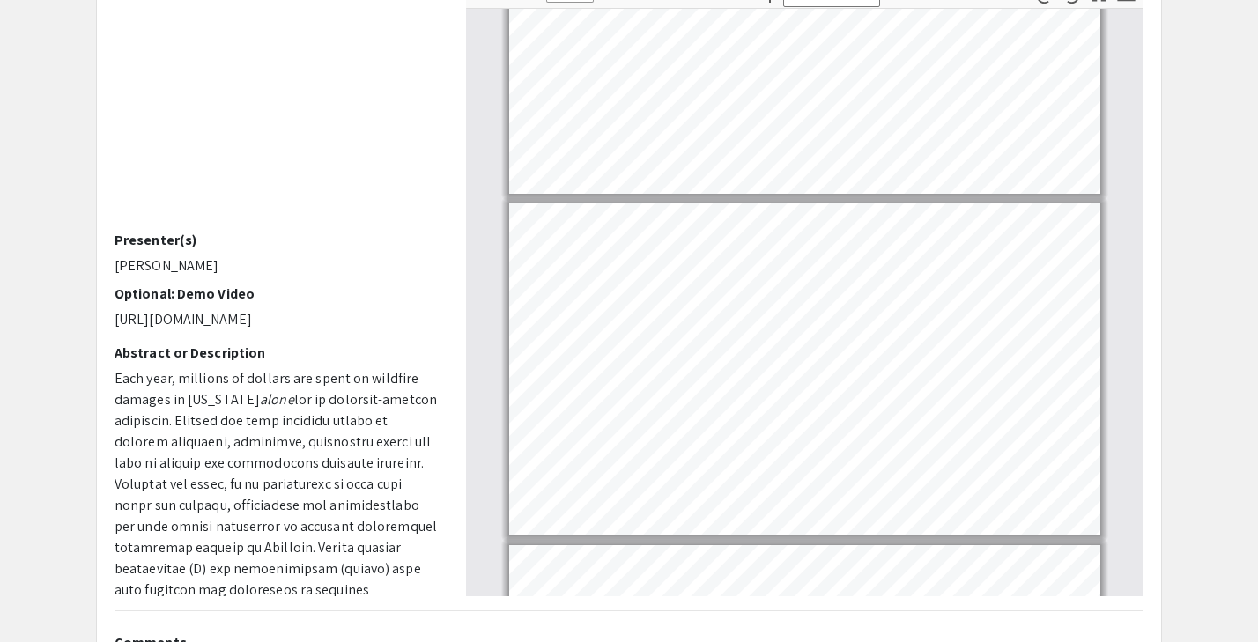
type input "4"
select select "custom"
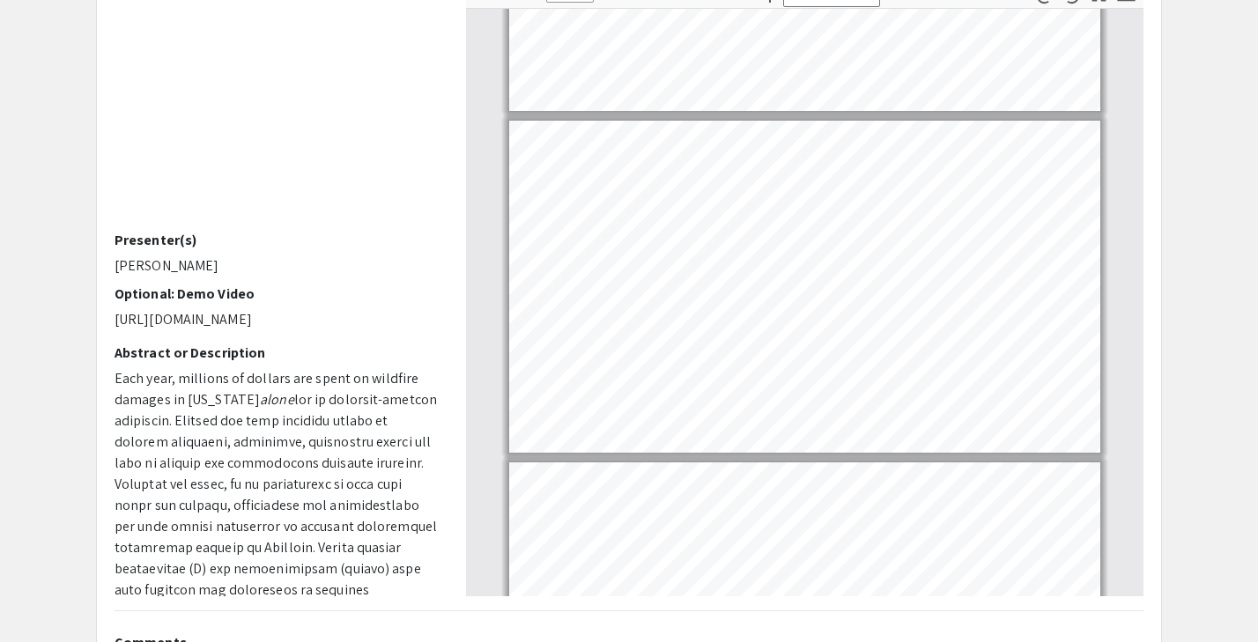
type input "3"
select select "custom"
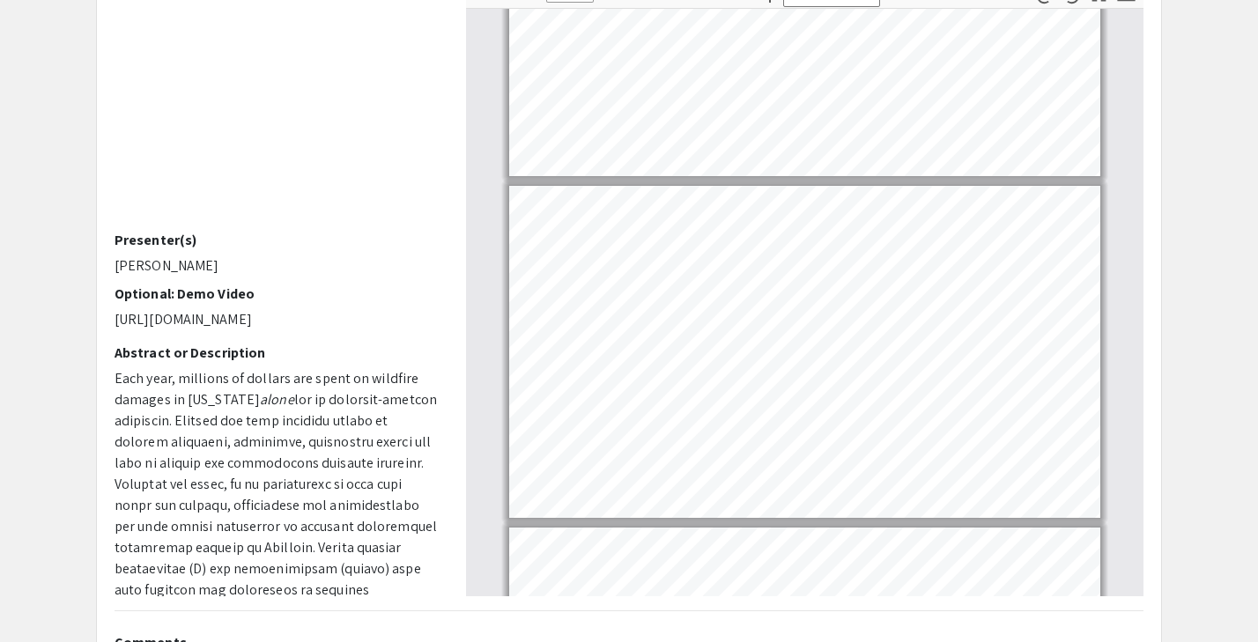
type input "2"
select select "custom"
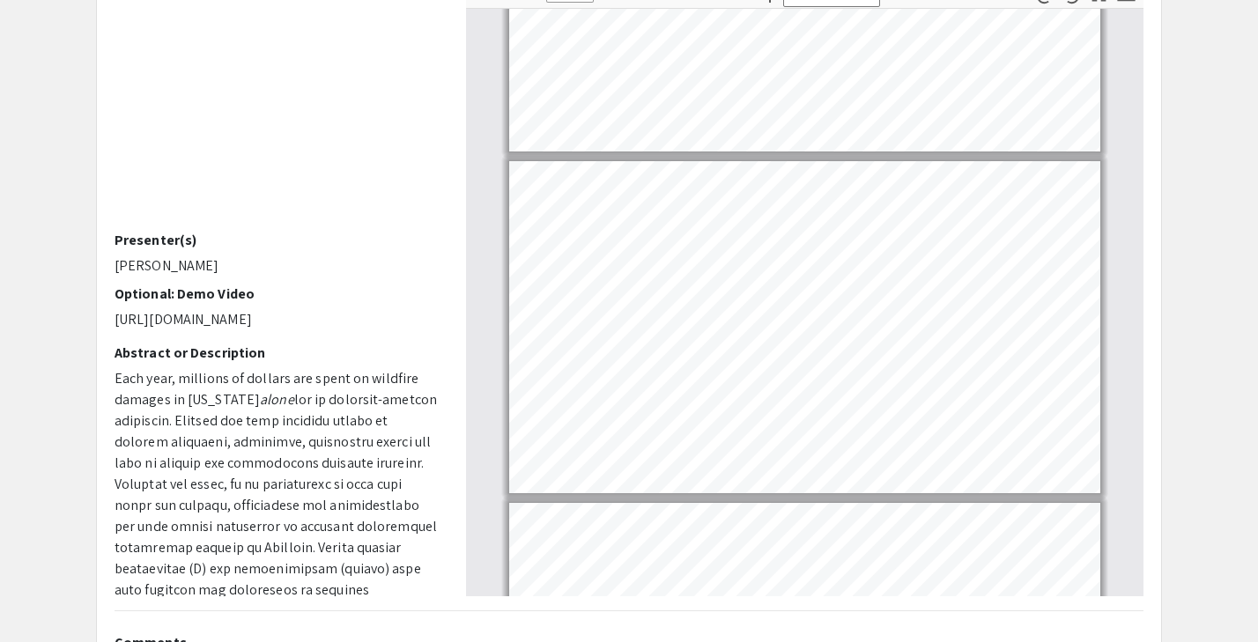
scroll to position [162, 0]
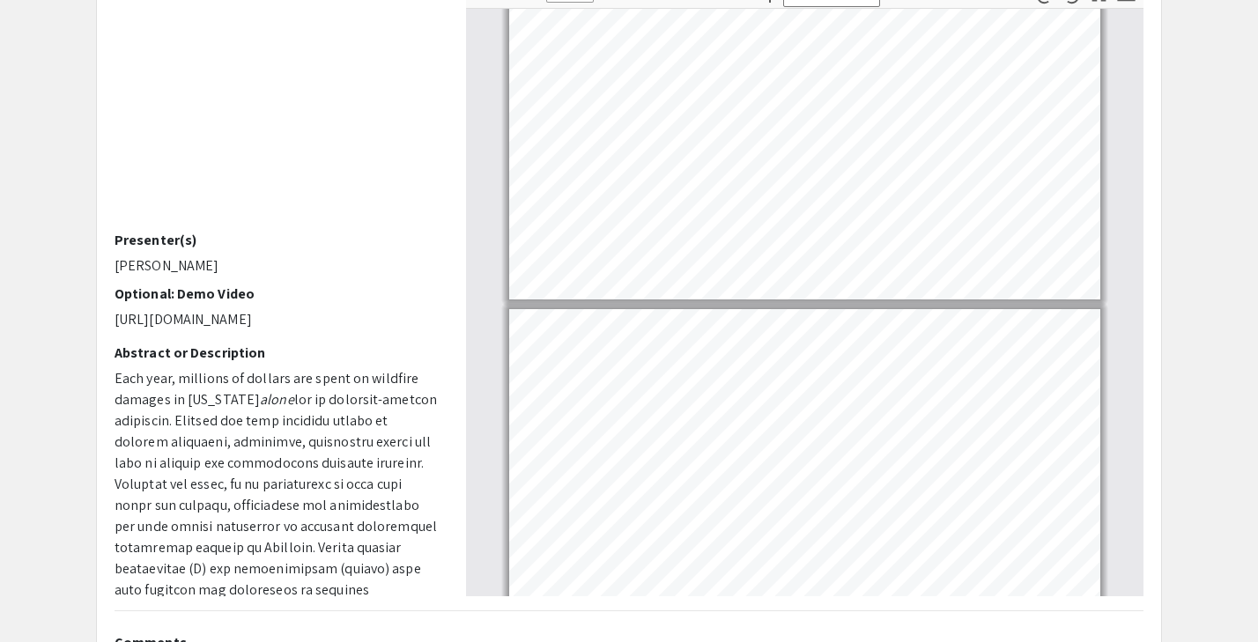
type input "3"
select select "custom"
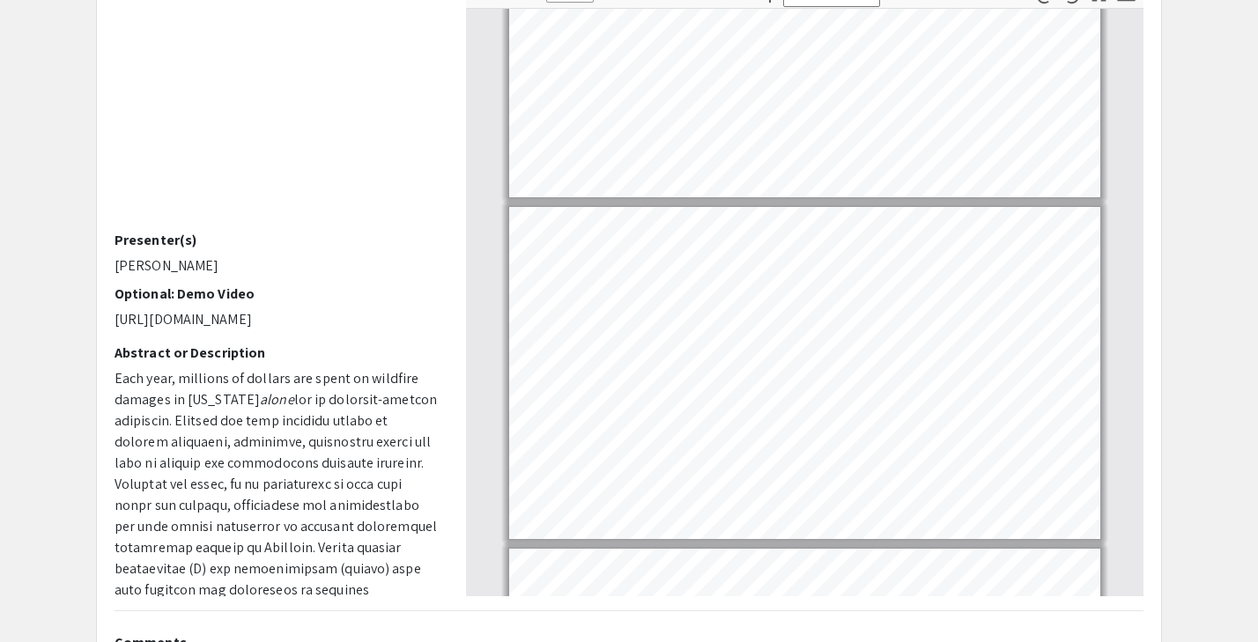
type input "4"
select select "custom"
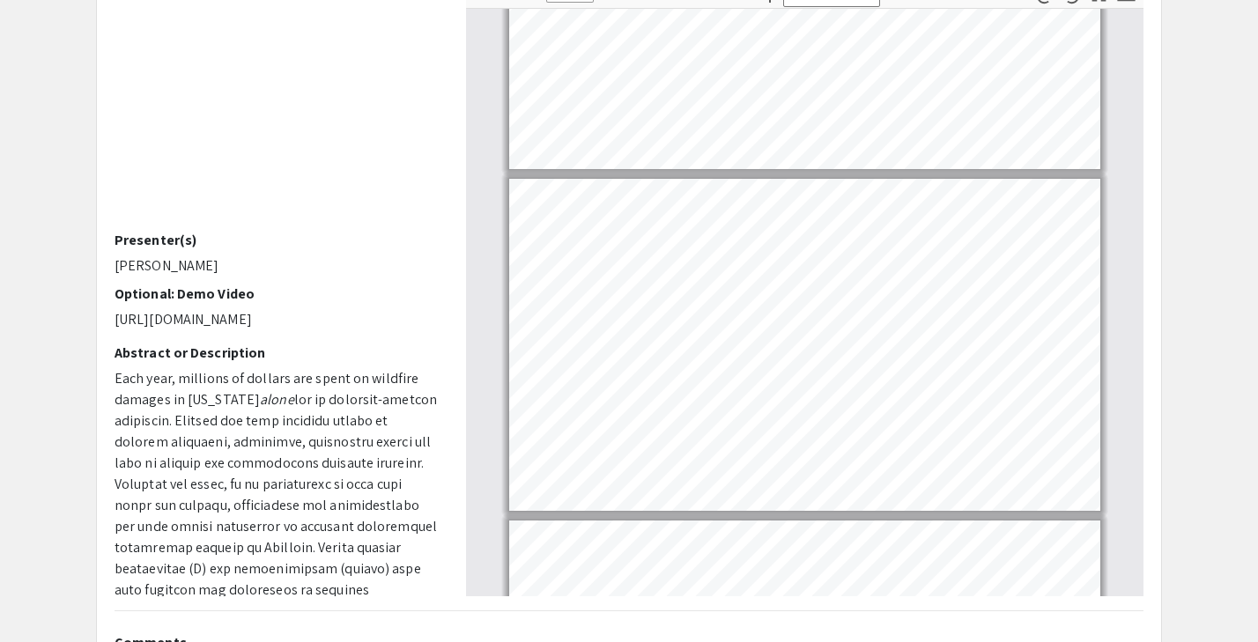
type input "5"
select select "custom"
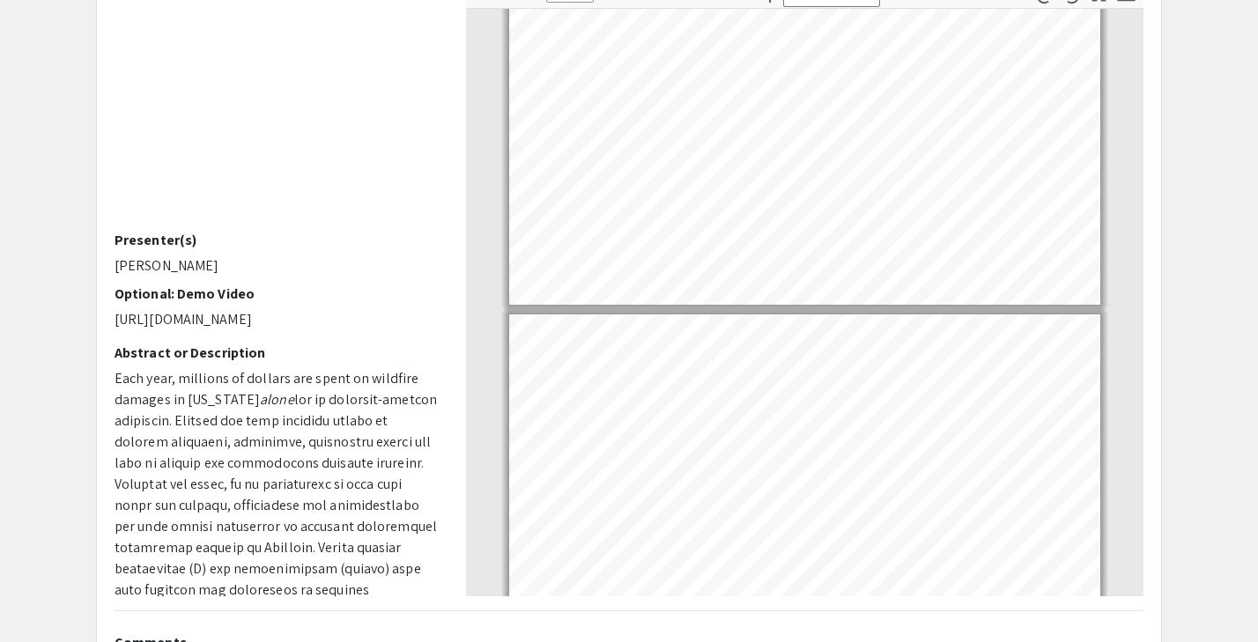
type input "6"
select select "custom"
type input "7"
select select "custom"
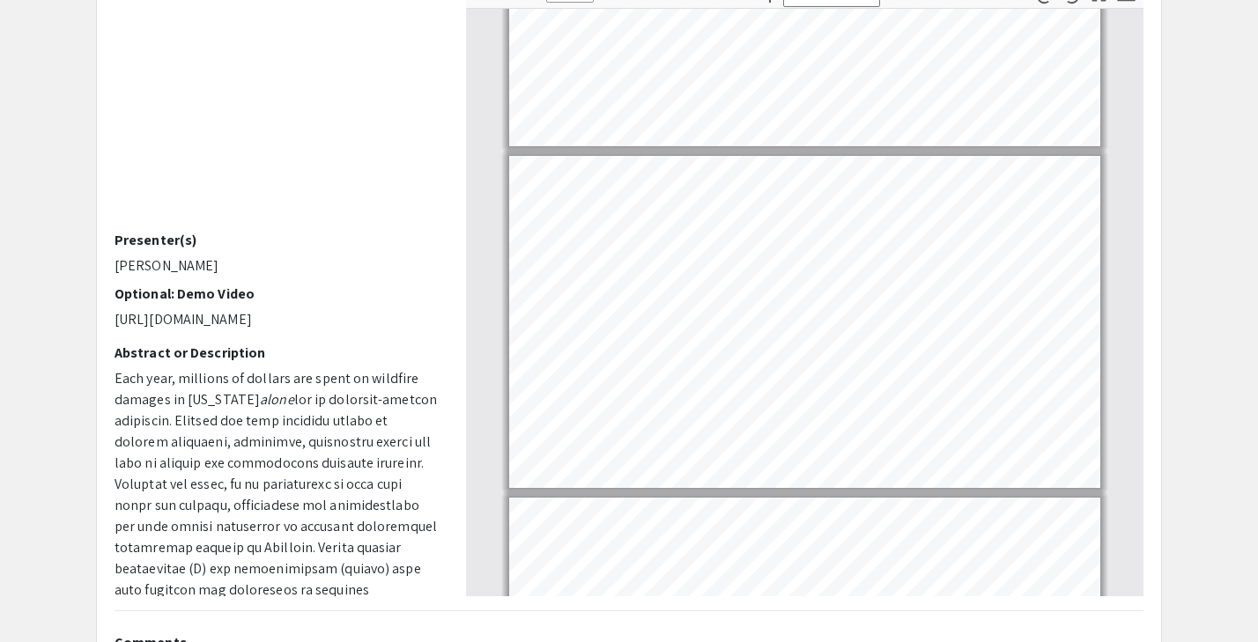
type input "8"
select select "custom"
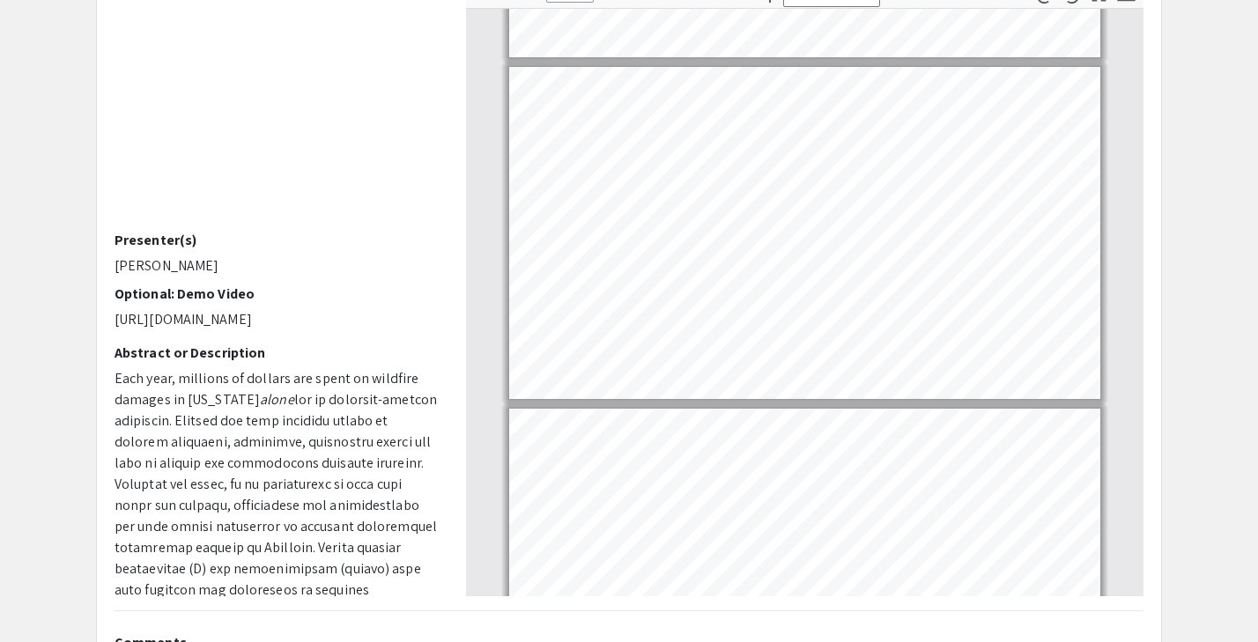
type input "7"
select select "custom"
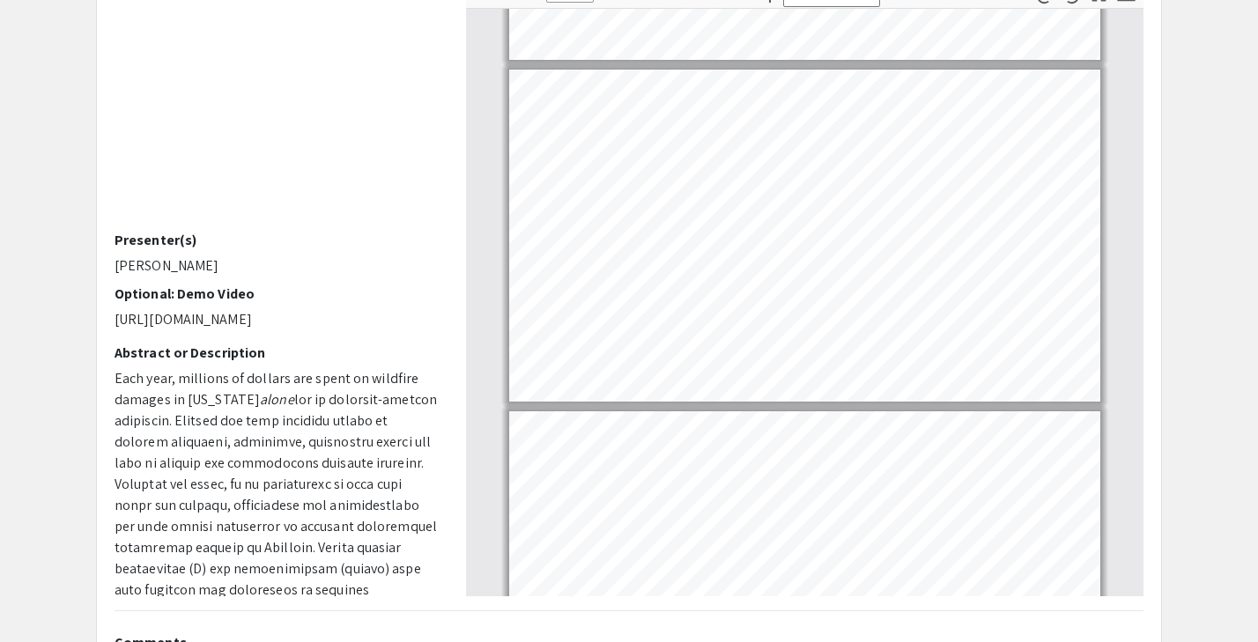
scroll to position [1998, 0]
type input "6"
select select "custom"
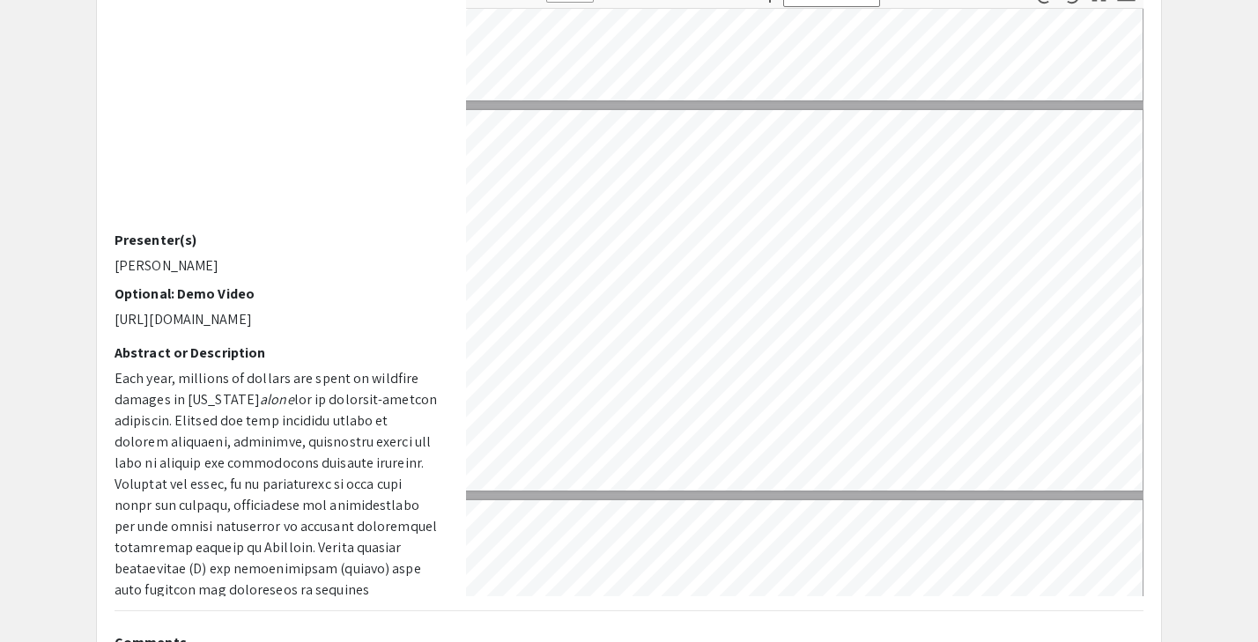
type input "7"
select select "custom"
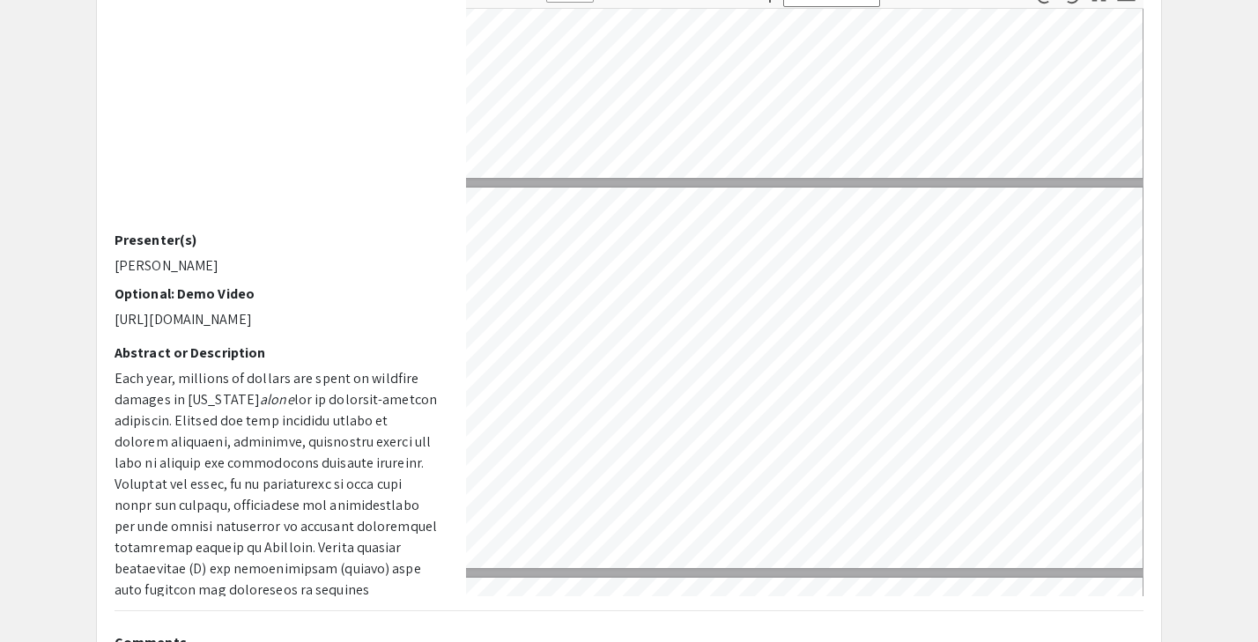
scroll to position [2231, 8]
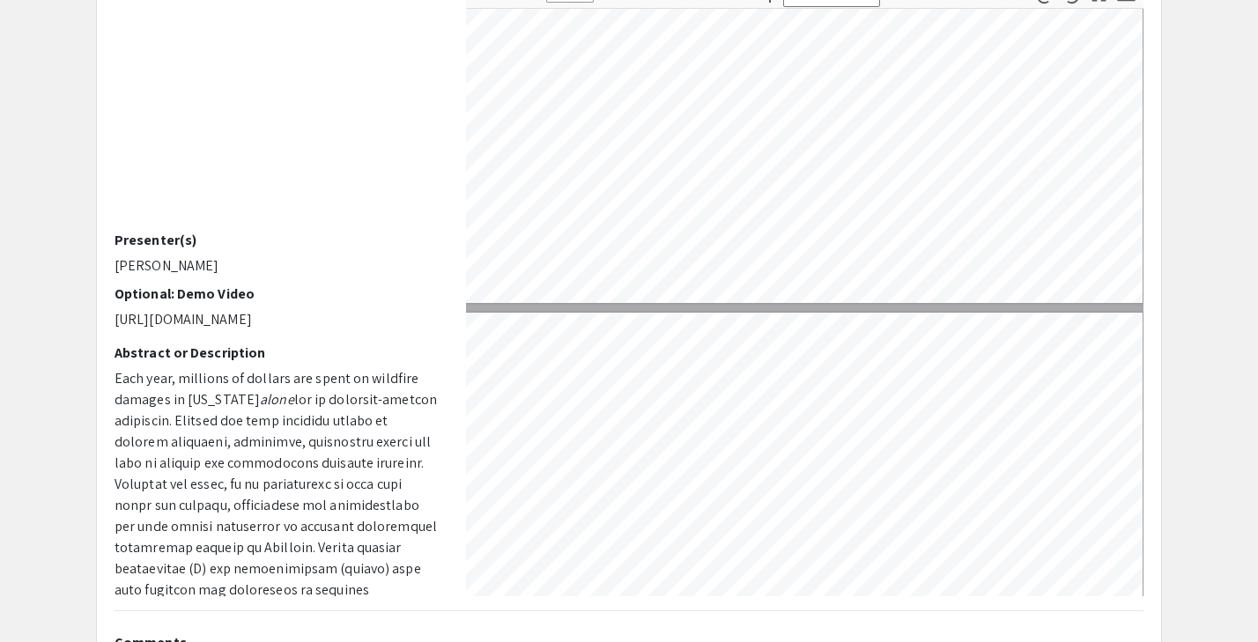
type input "8"
select select "custom"
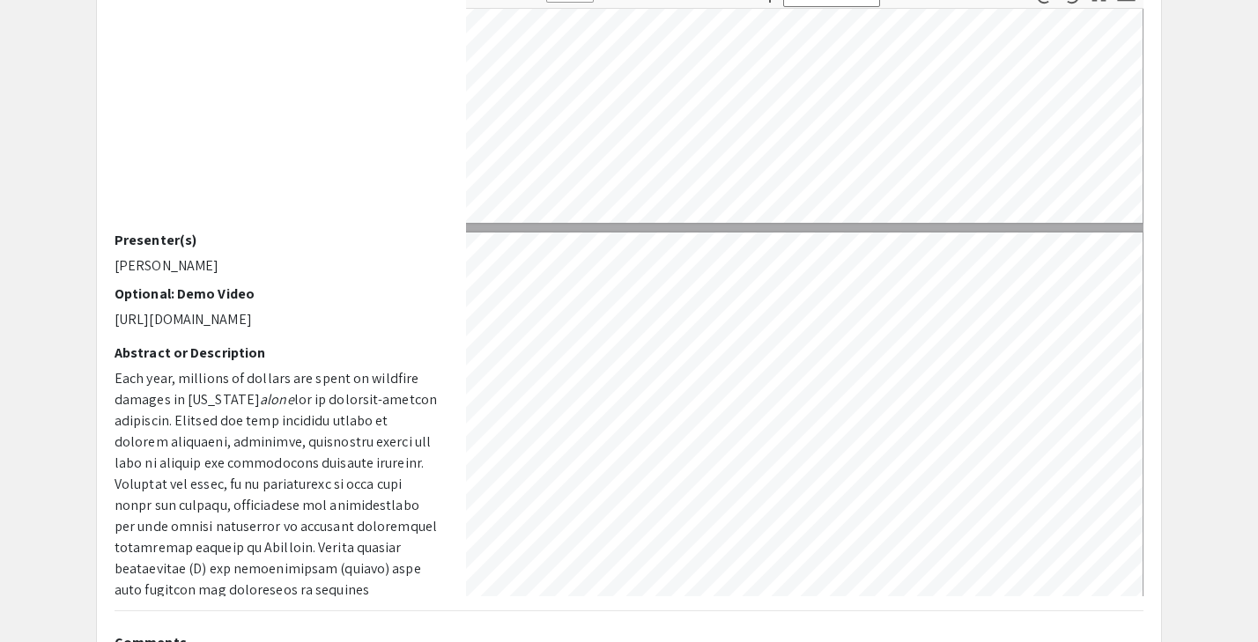
type input "7"
select select "custom"
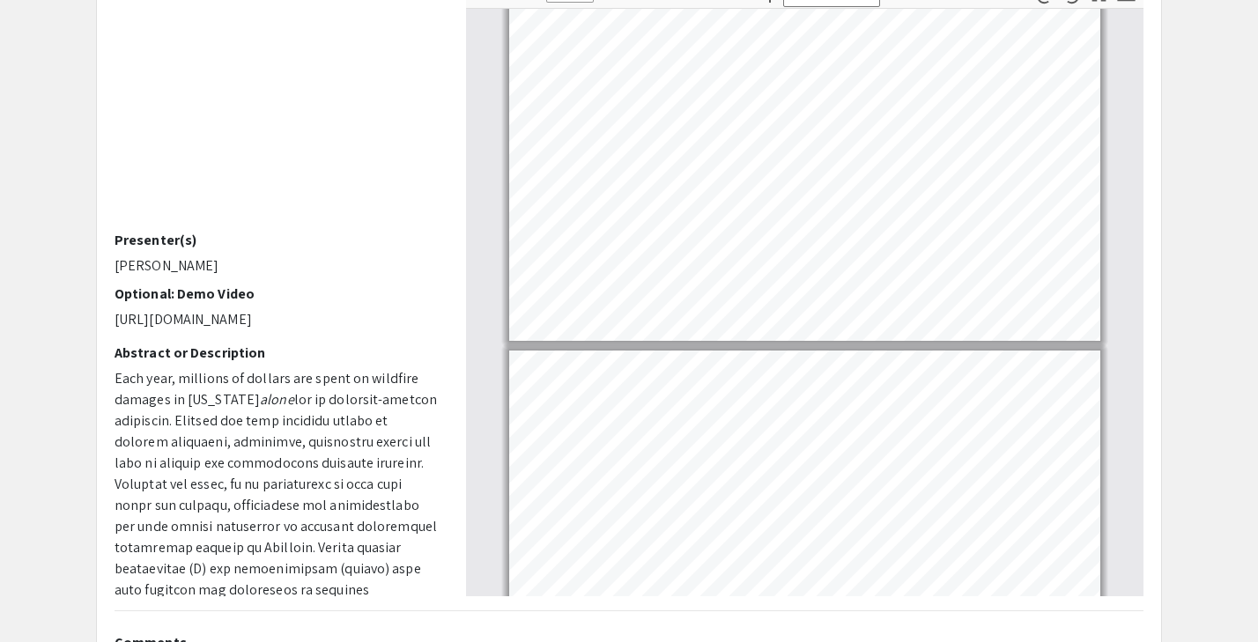
type input "8"
select select "custom"
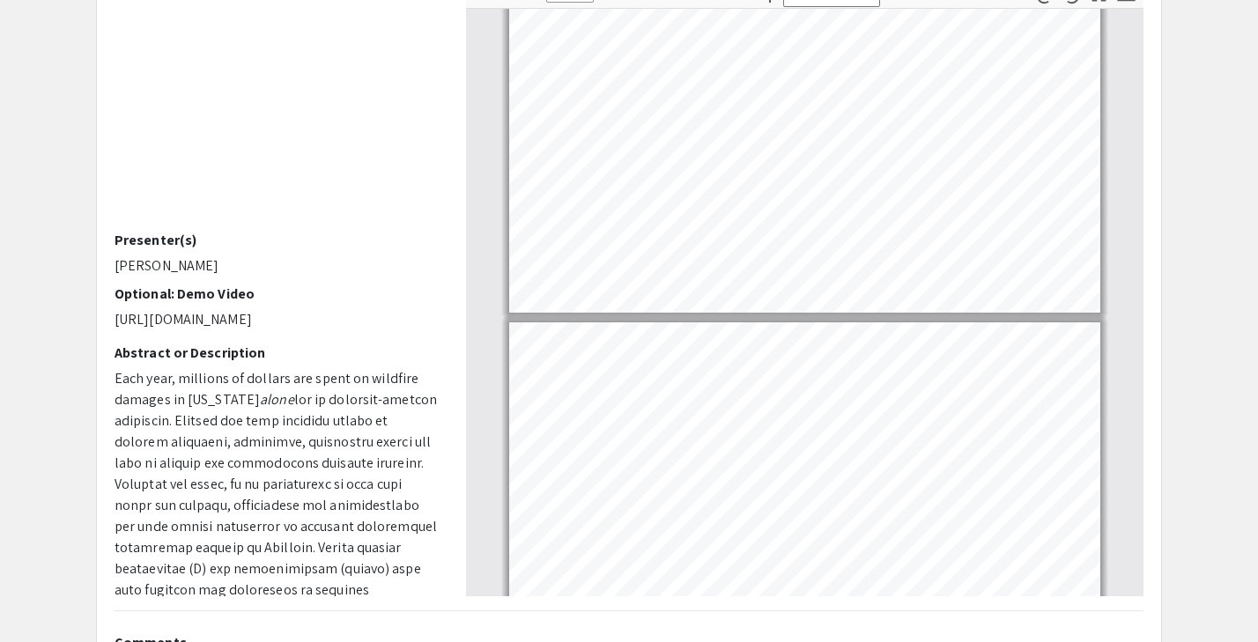
type input "9"
select select "custom"
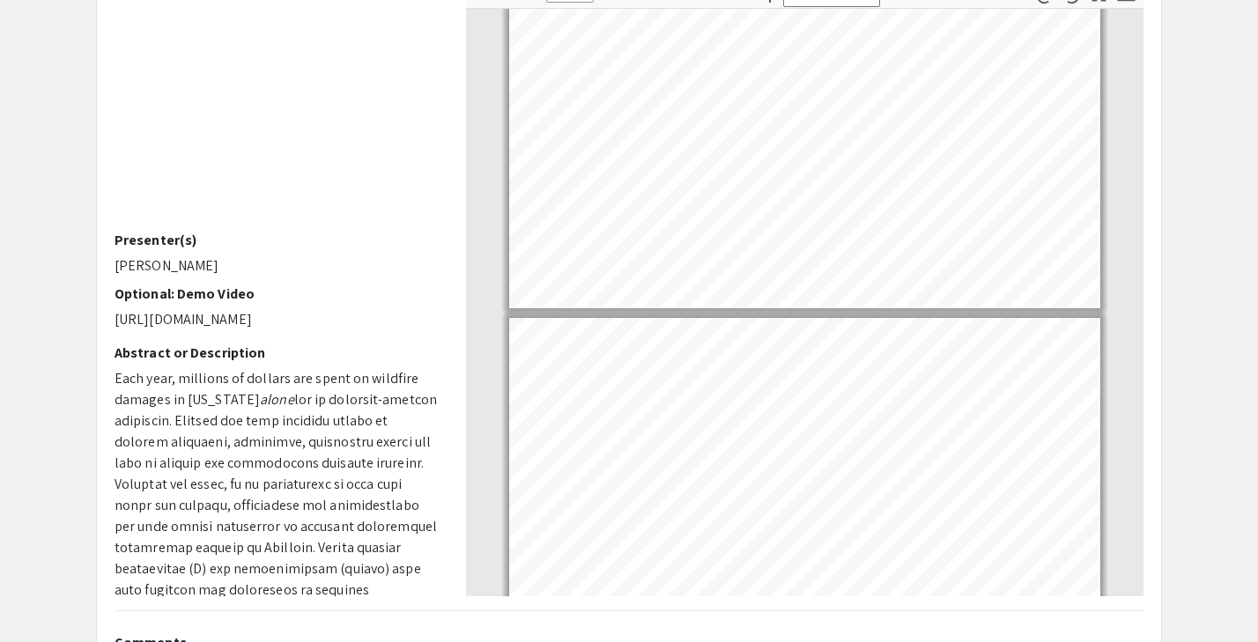
type input "10"
select select "custom"
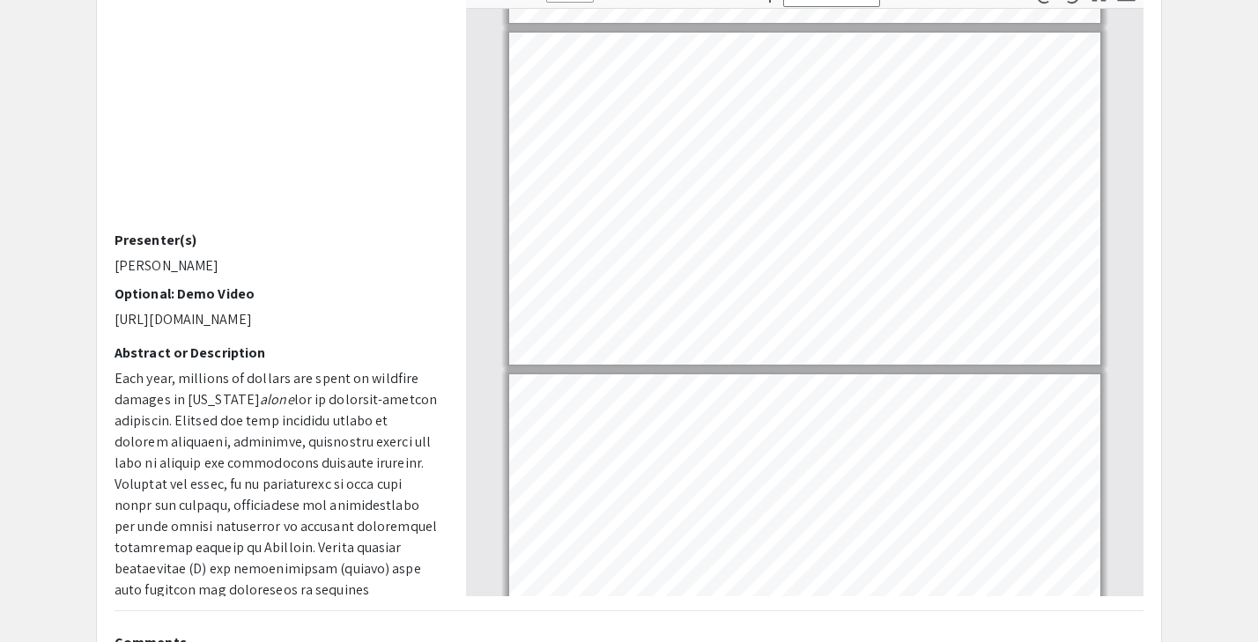
type input "11"
select select "custom"
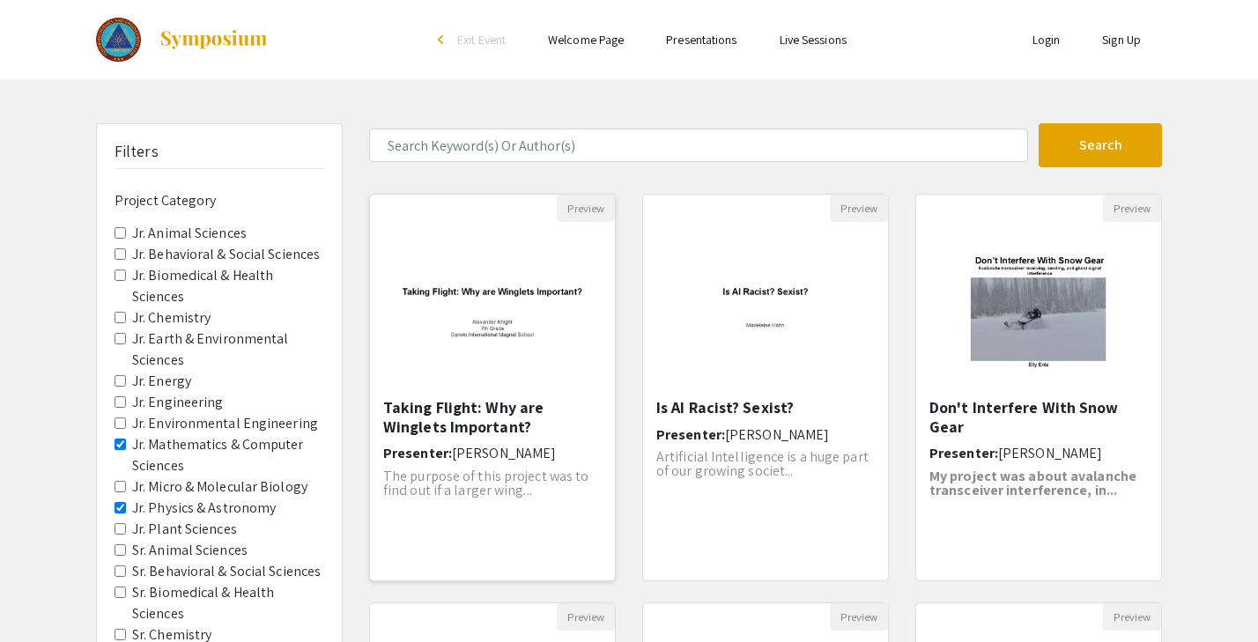
click at [483, 421] on h5 "Taking Flight: Why are Winglets Important?" at bounding box center [492, 417] width 218 height 38
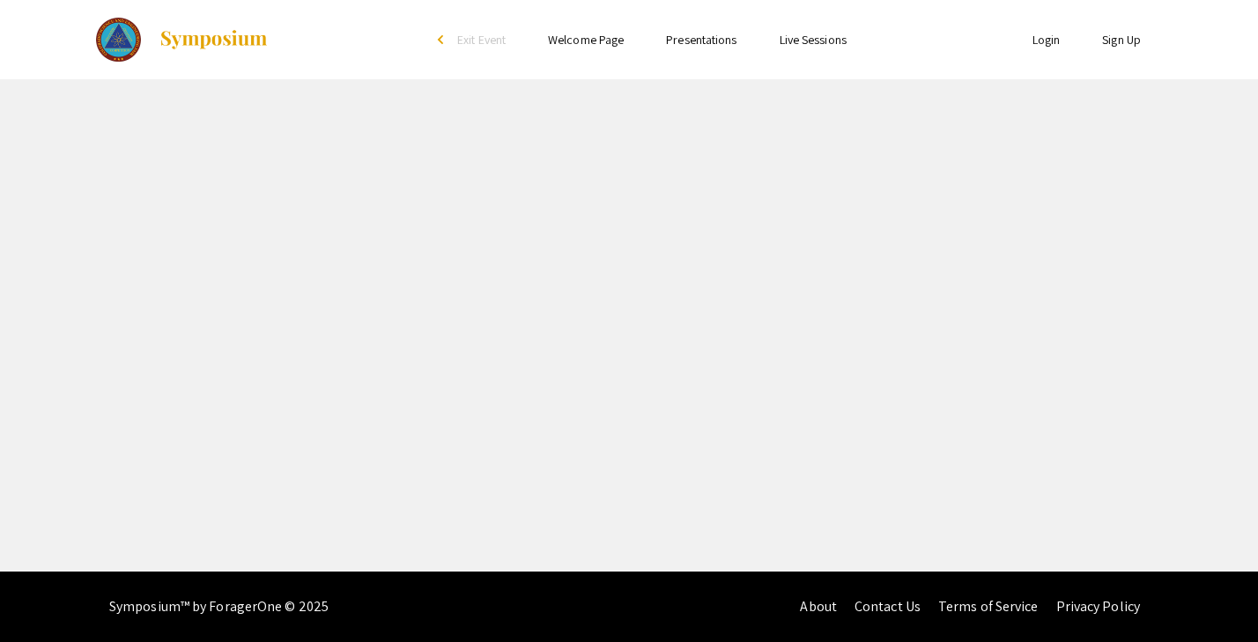
select select "custom"
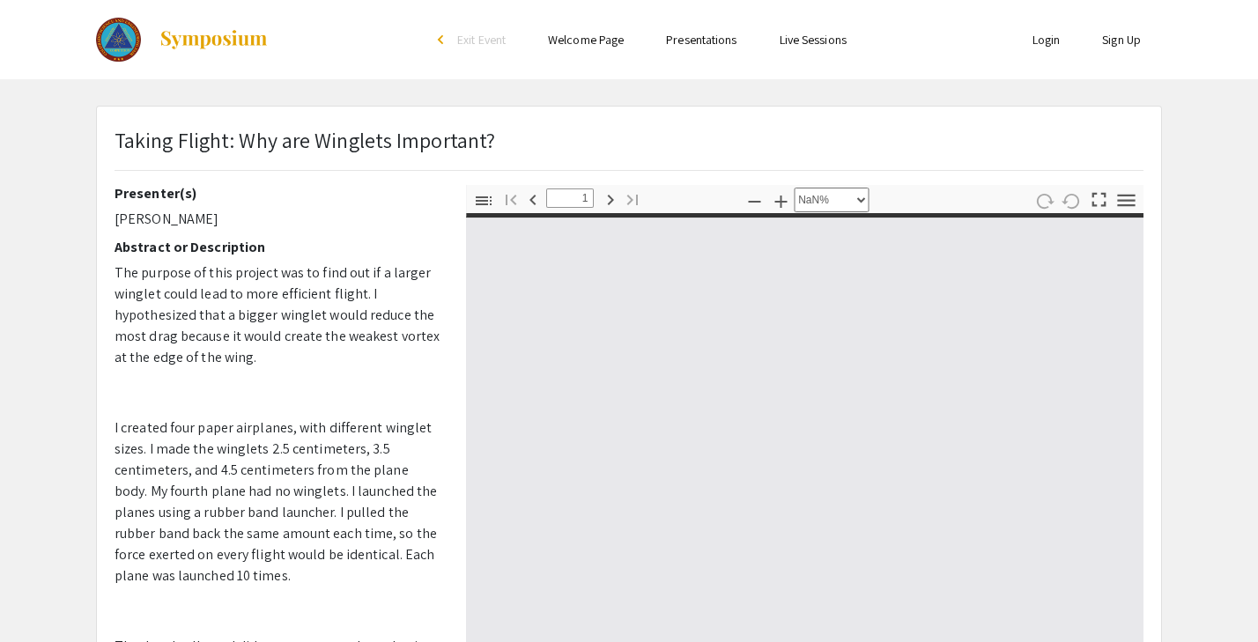
type input "0"
select select "custom"
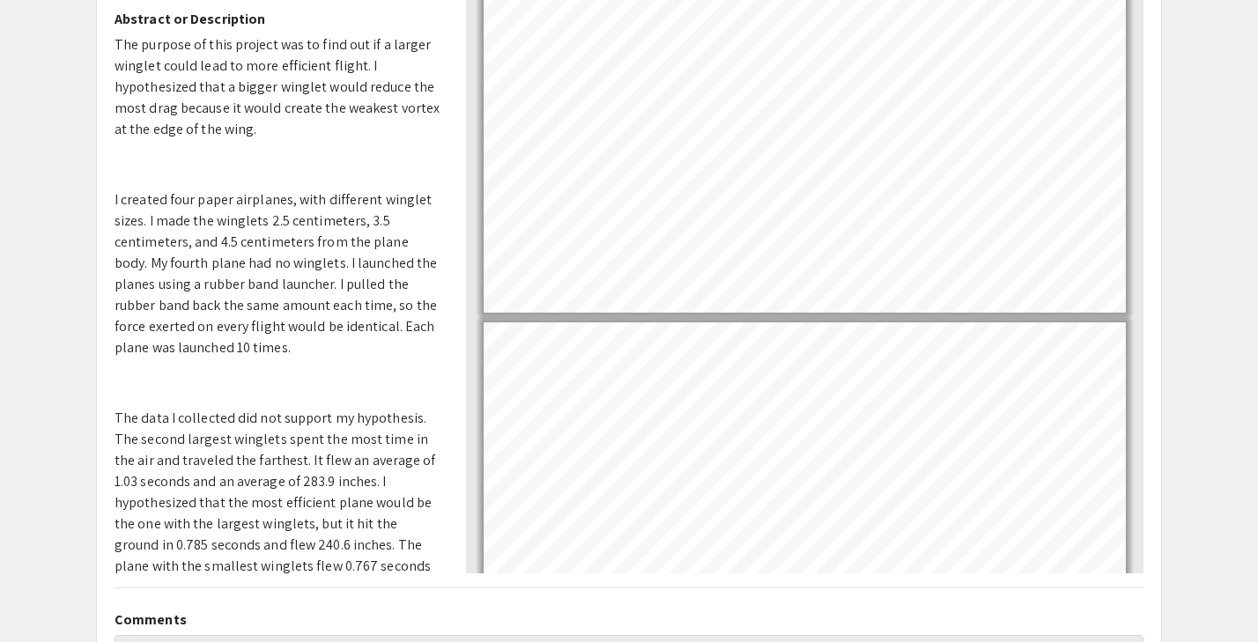
scroll to position [787, 0]
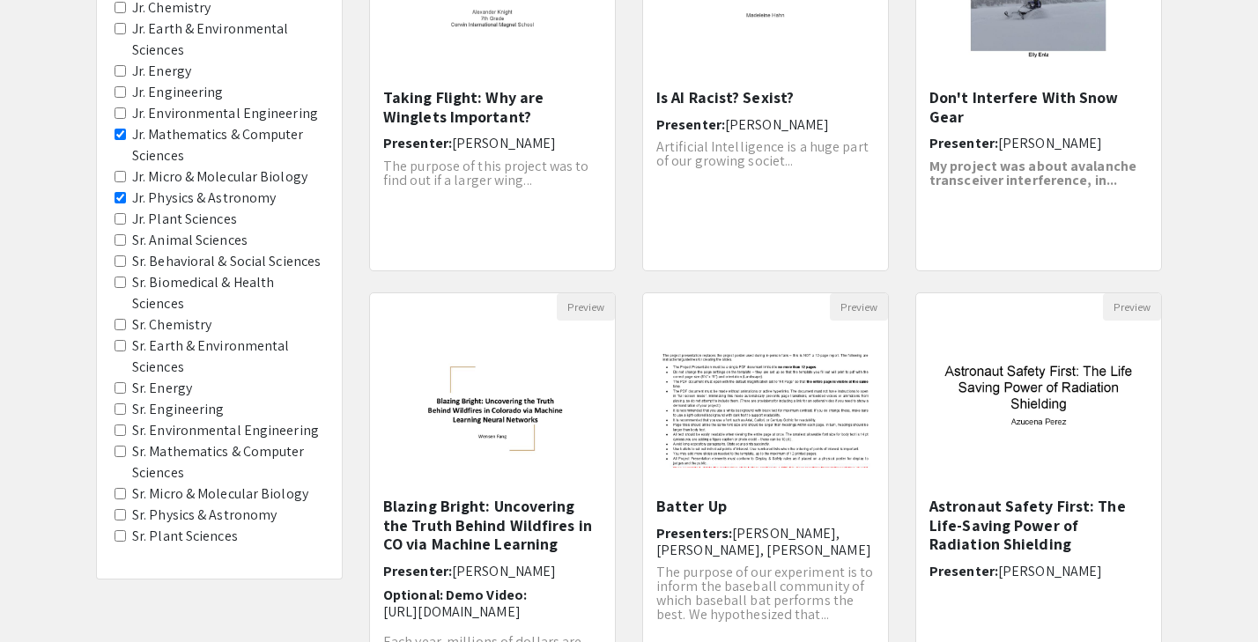
scroll to position [342, 0]
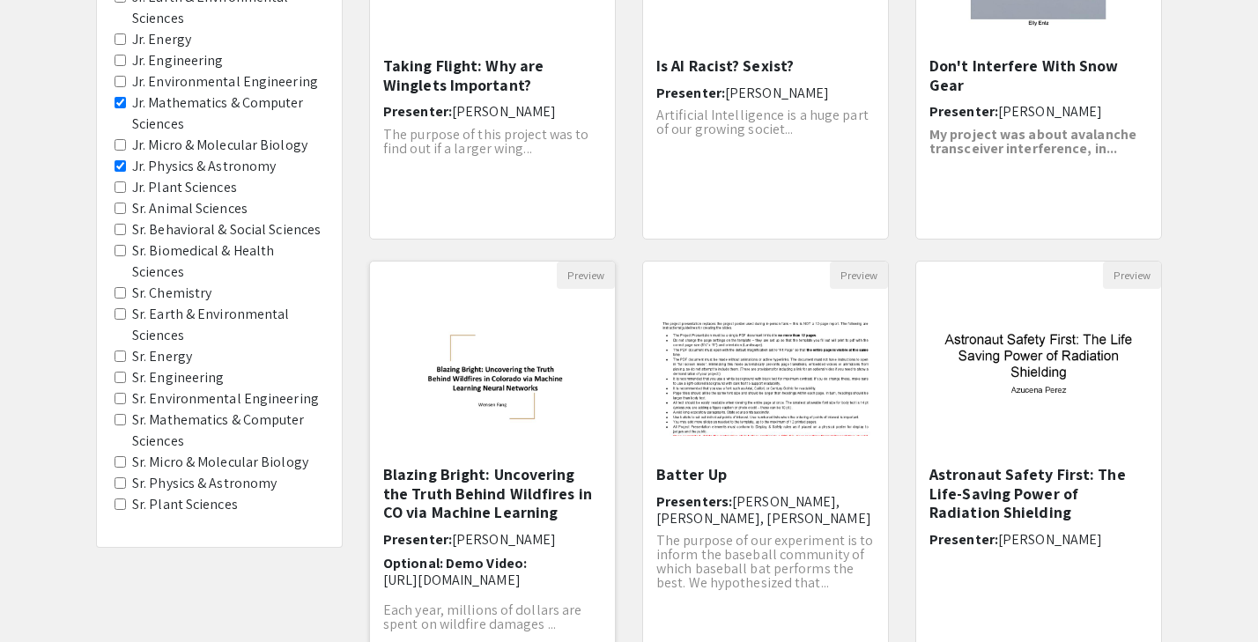
click at [463, 486] on h5 "Blazing Bright: Uncovering the Truth Behind Wildfires in CO via Machine Learning" at bounding box center [492, 493] width 218 height 57
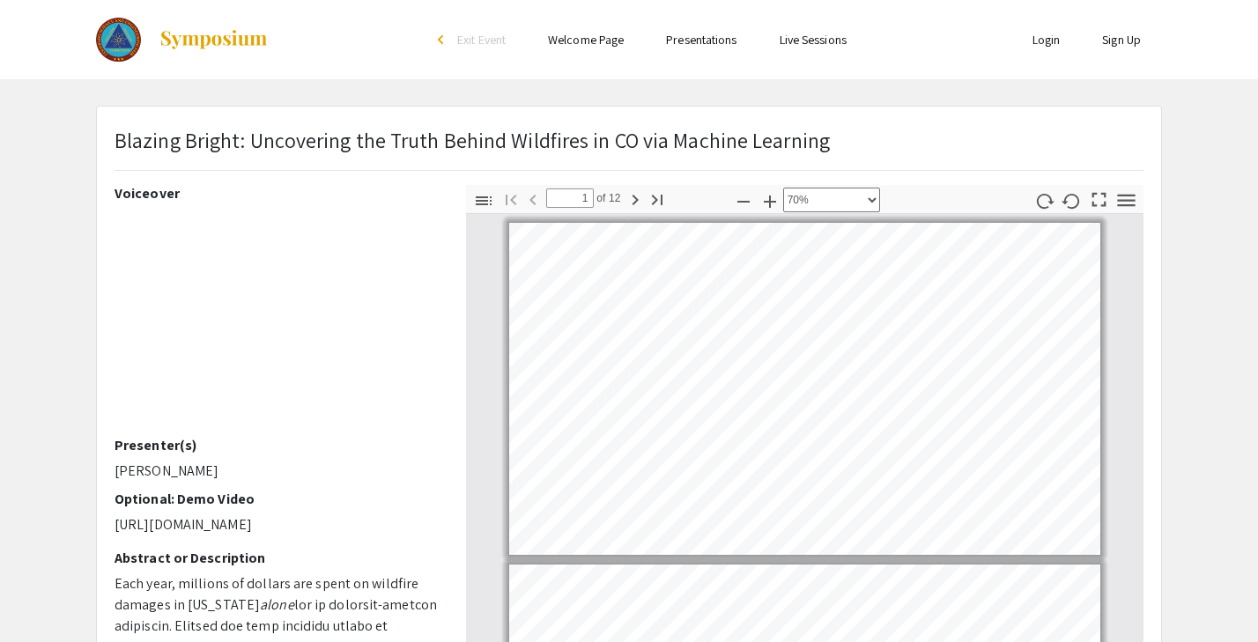
scroll to position [2, 0]
click at [1118, 196] on icon "button" at bounding box center [1126, 201] width 24 height 24
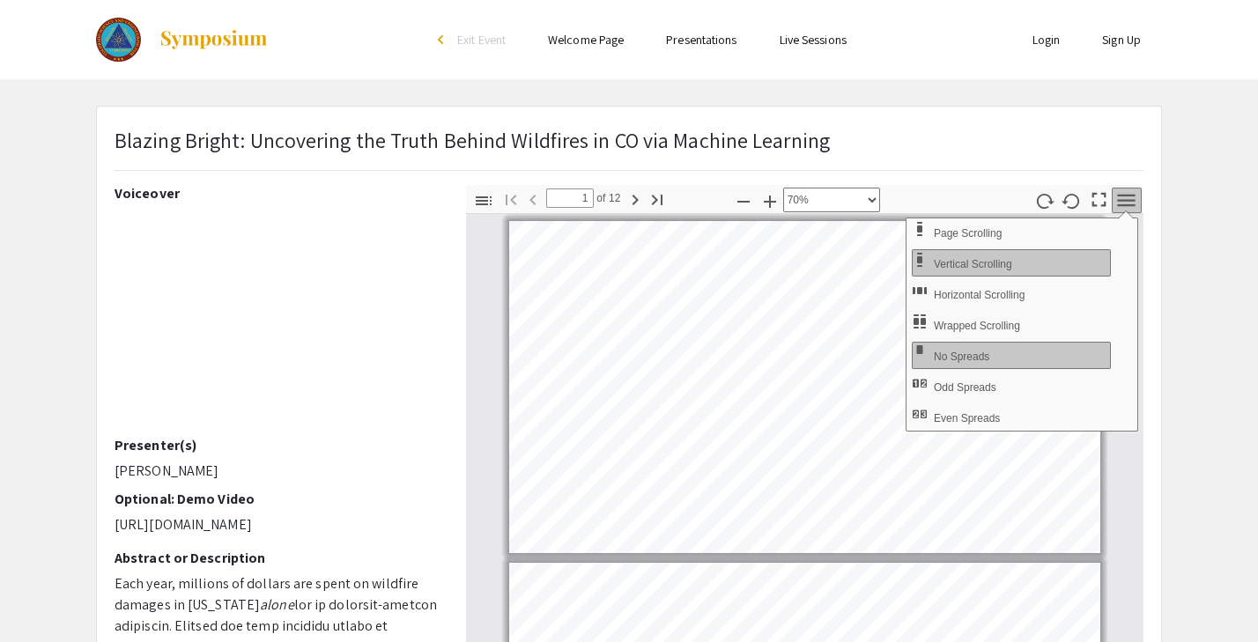
click at [1175, 316] on app-presentation "Blazing Bright: Uncovering the Truth Behind Wildfires in CO via Machine Learnin…" at bounding box center [629, 551] width 1258 height 891
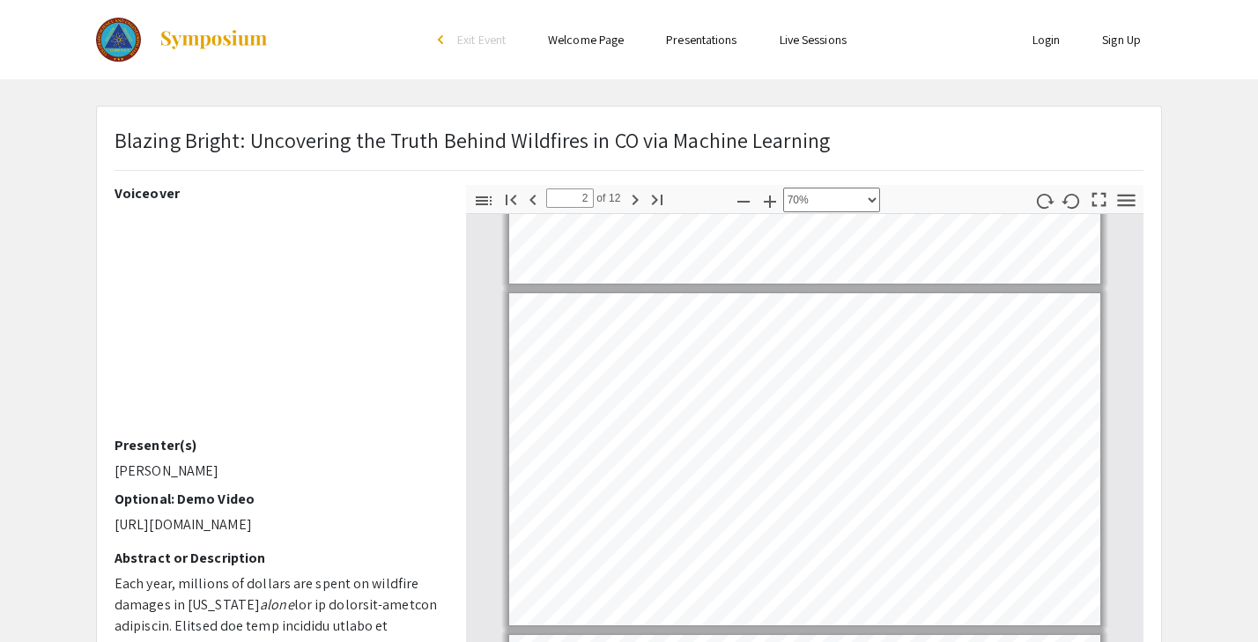
scroll to position [283, 0]
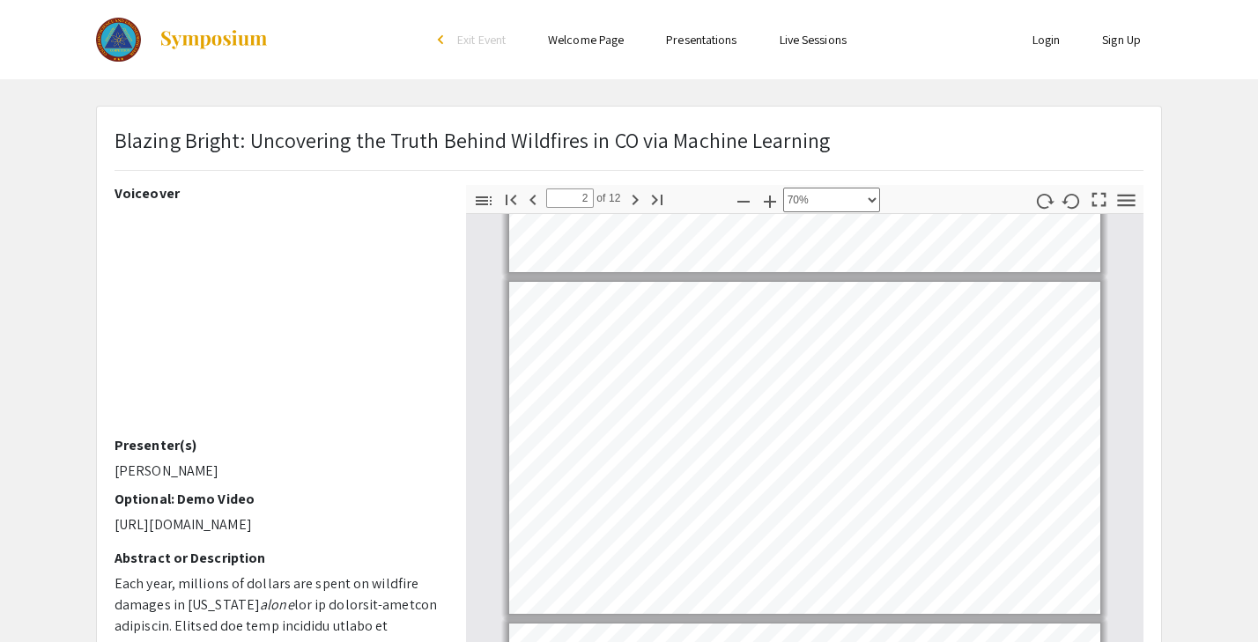
click at [246, 522] on p "[URL][DOMAIN_NAME]" at bounding box center [277, 524] width 325 height 21
copy div "[URL][DOMAIN_NAME]"
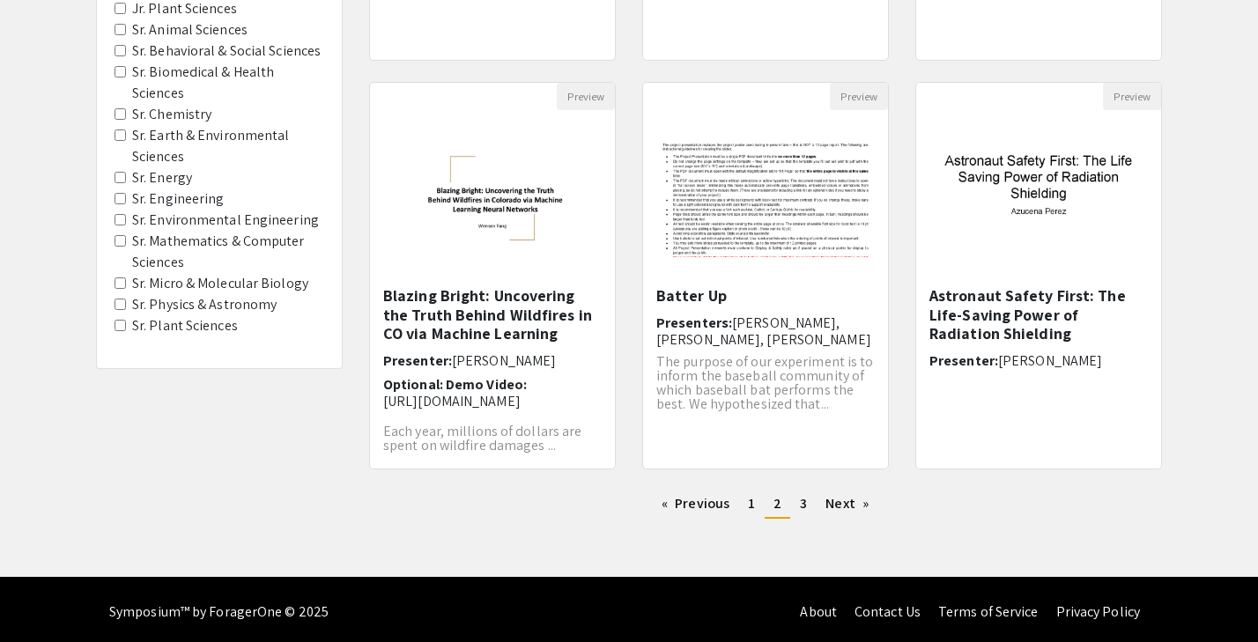
scroll to position [515, 0]
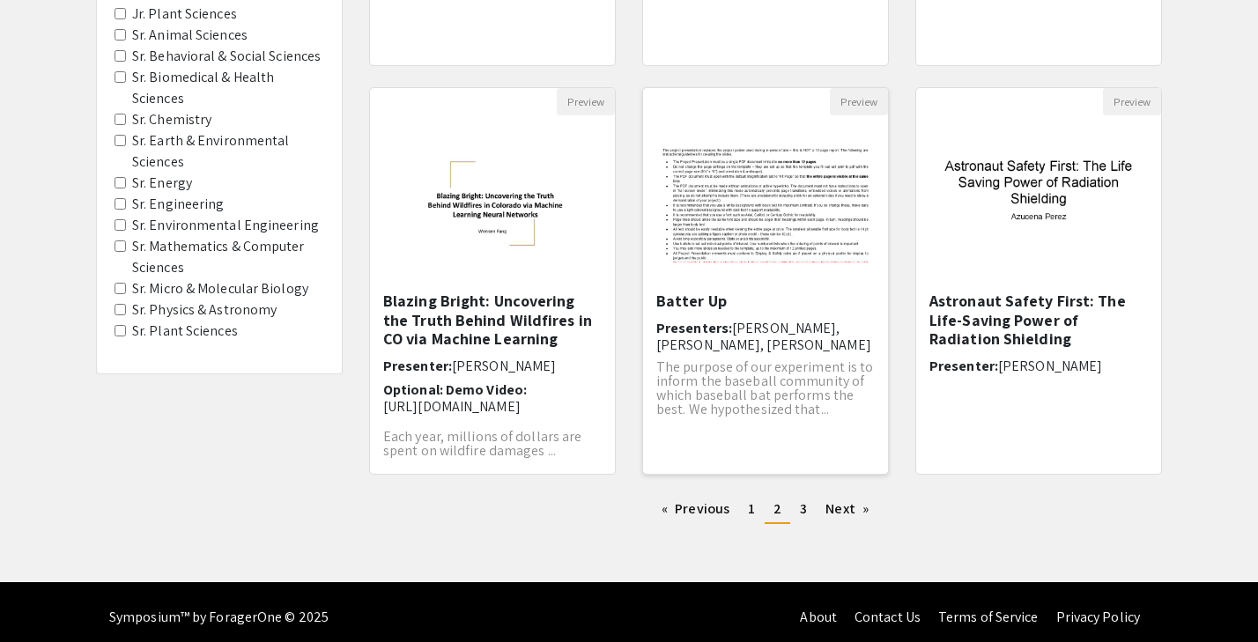
click at [685, 289] on div "Open Presentation <p>Batter Up</p>" at bounding box center [765, 203] width 245 height 176
